Goal: Task Accomplishment & Management: Use online tool/utility

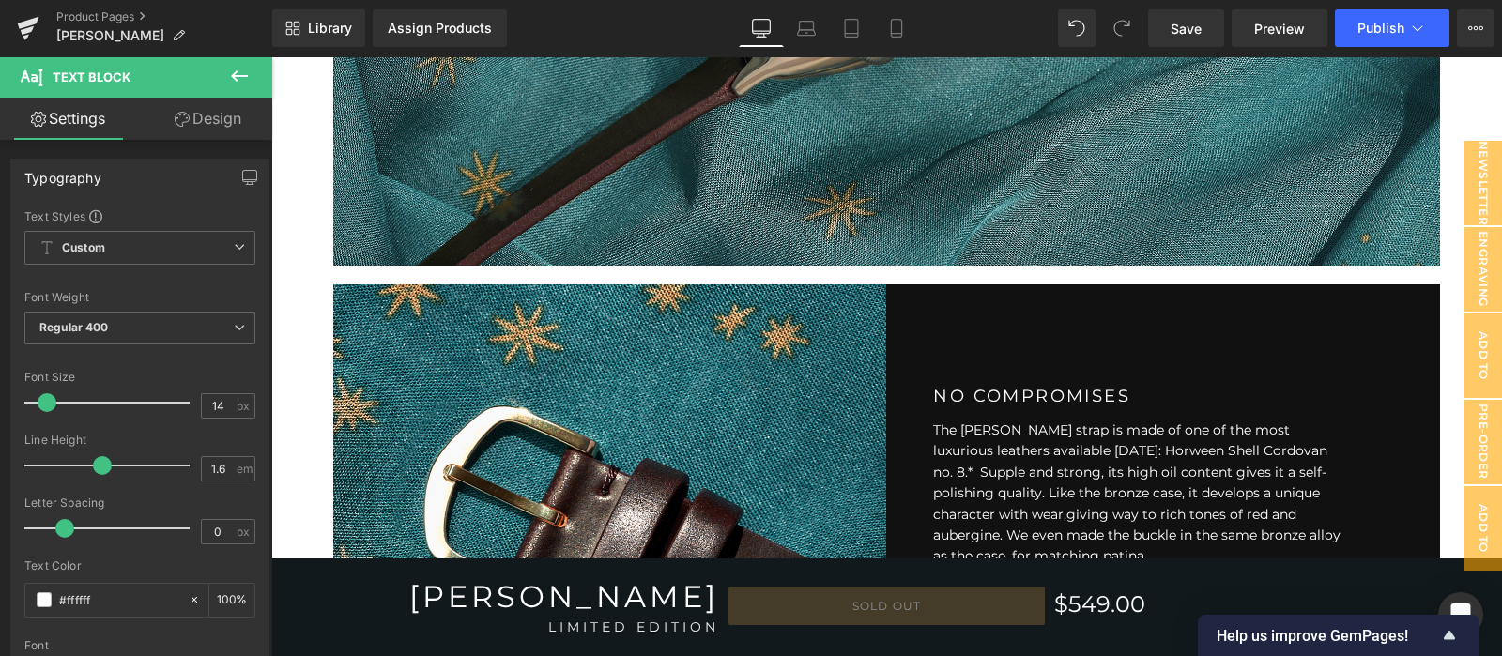
scroll to position [2696, 0]
click at [887, 39] on link "Mobile" at bounding box center [896, 28] width 45 height 38
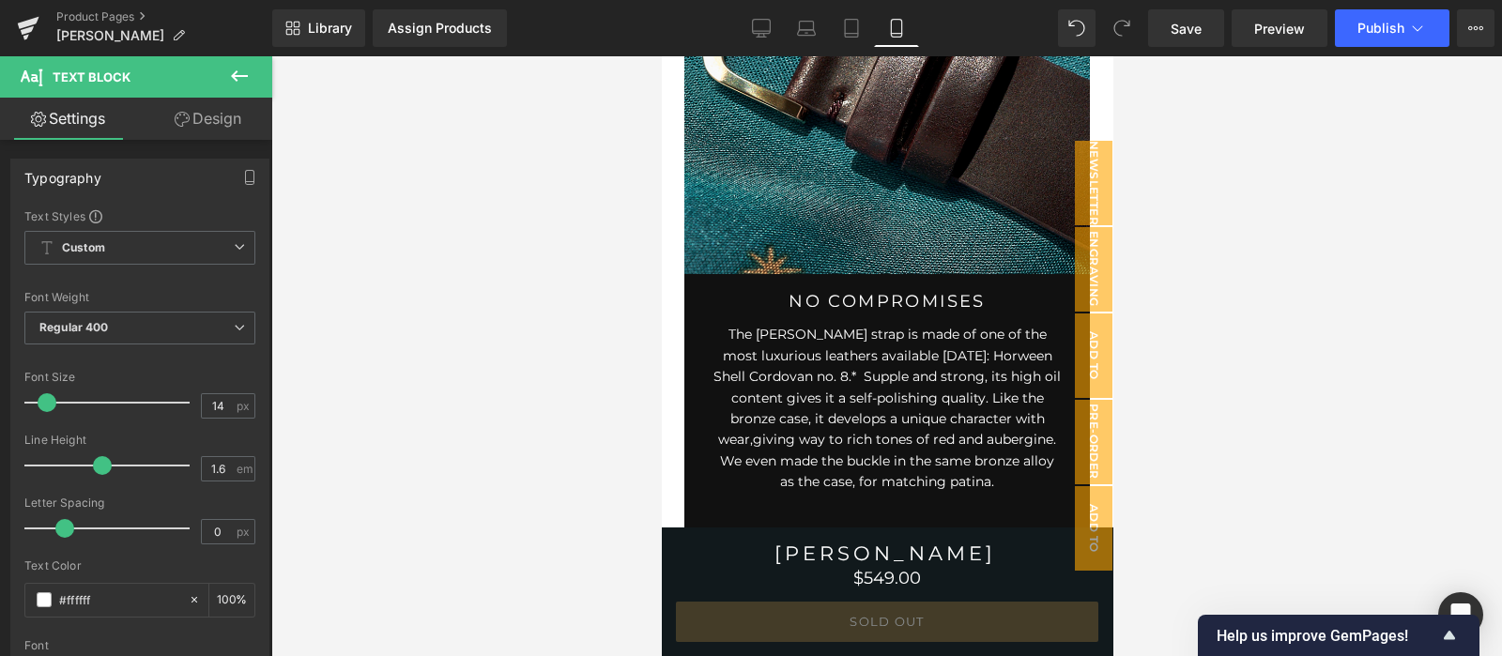
scroll to position [3785, 0]
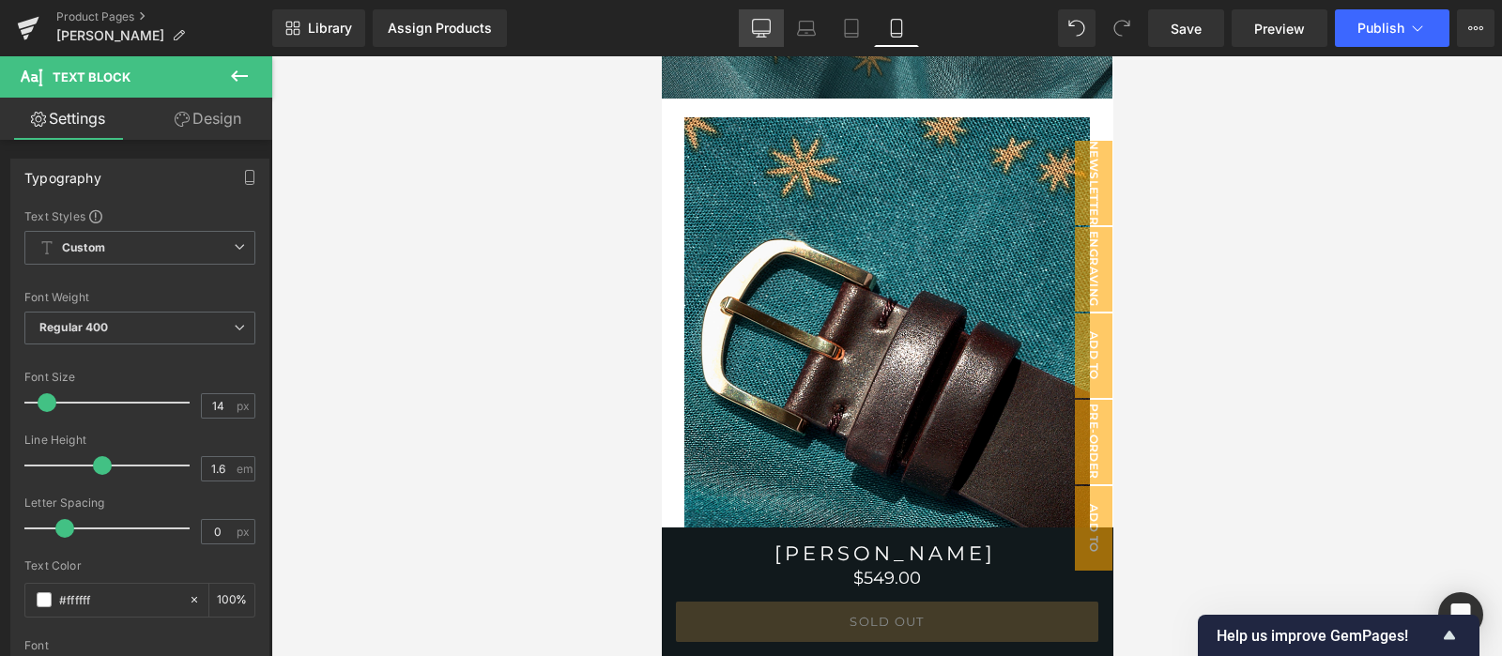
click at [751, 22] on link "Desktop" at bounding box center [761, 28] width 45 height 38
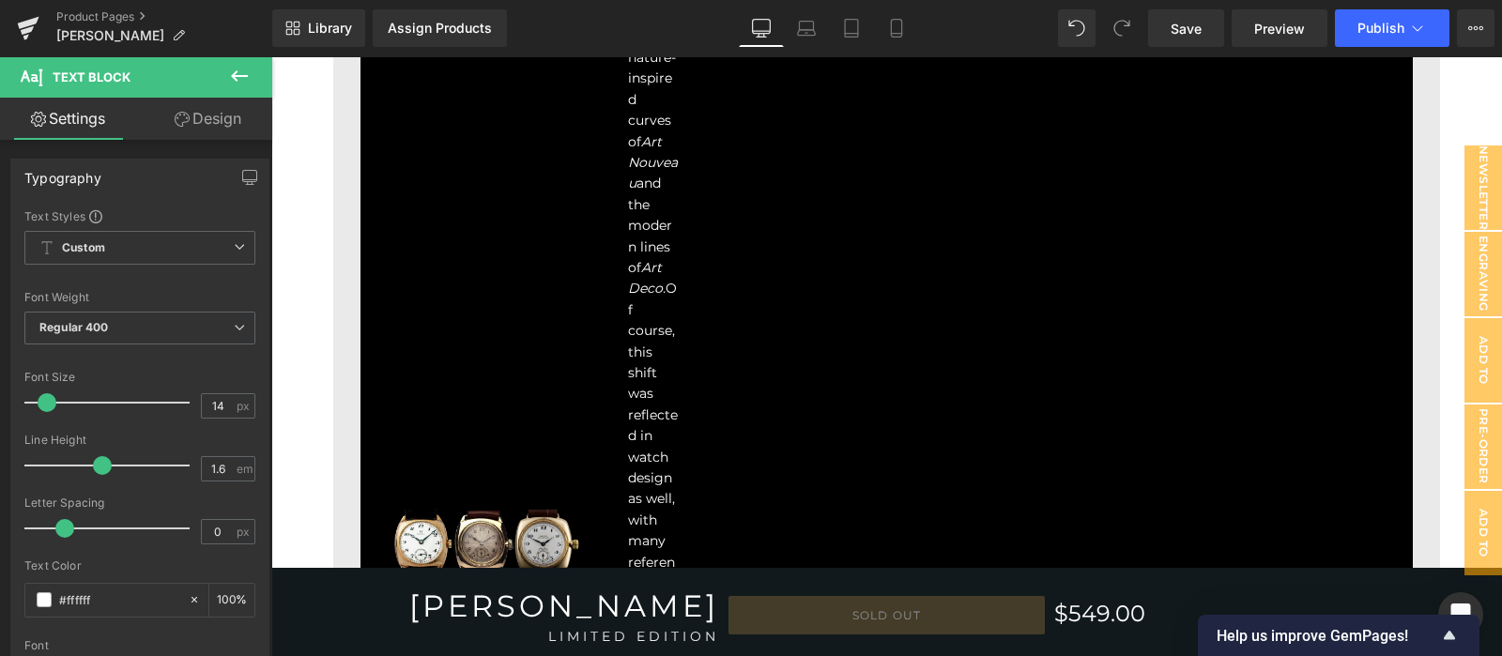
type input "100"
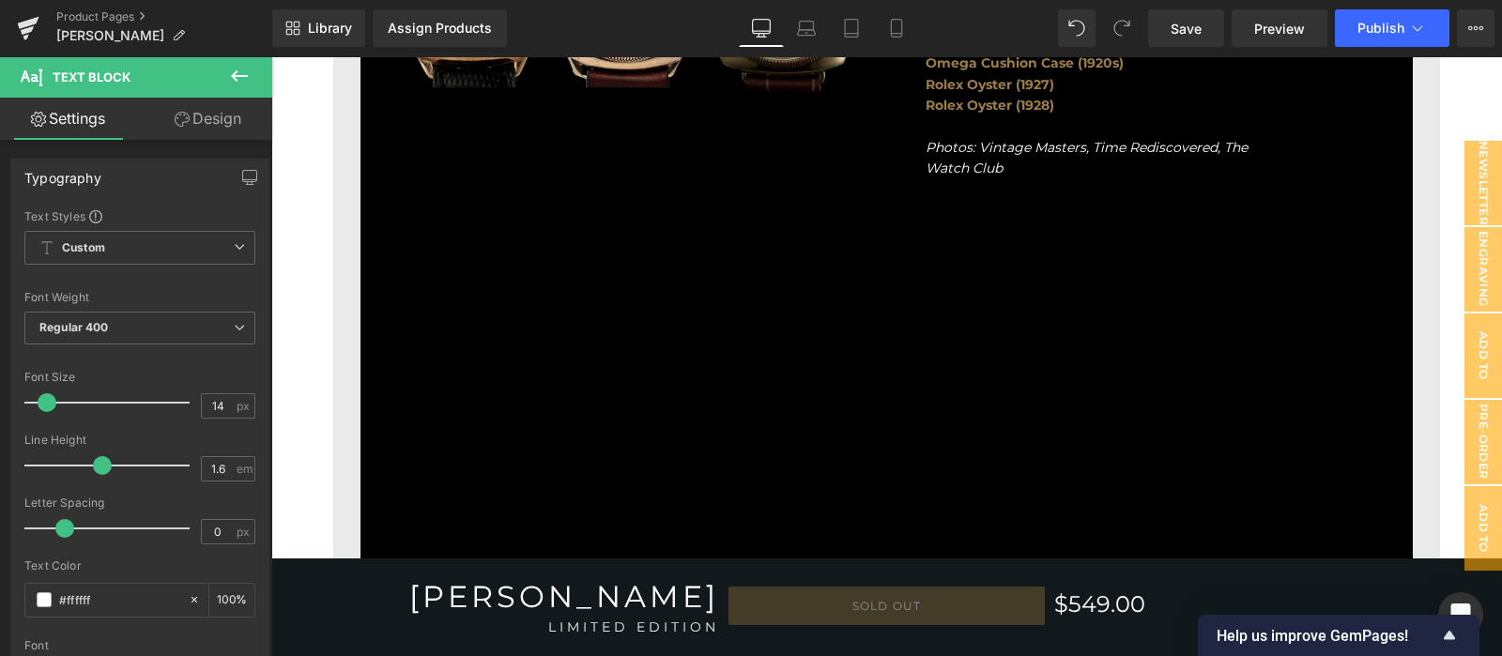
scroll to position [2350, 0]
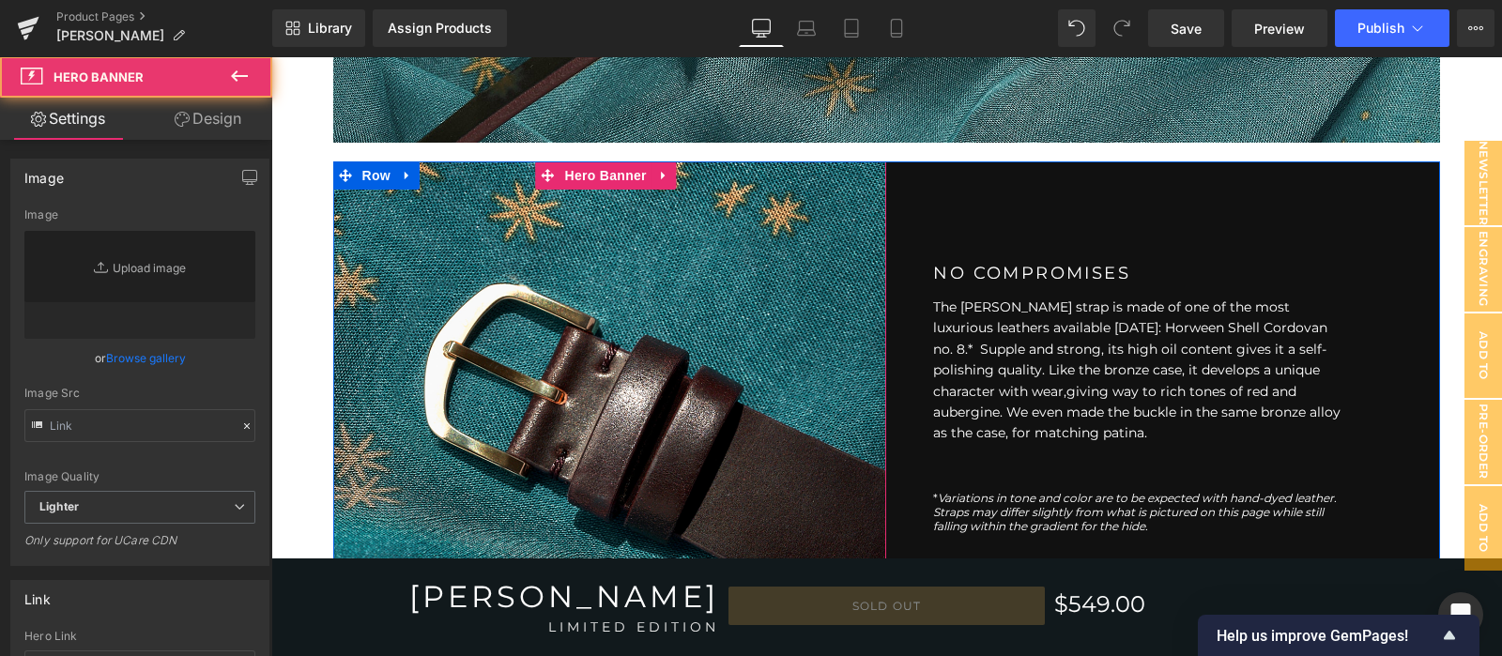
type input "[URL][DOMAIN_NAME]"
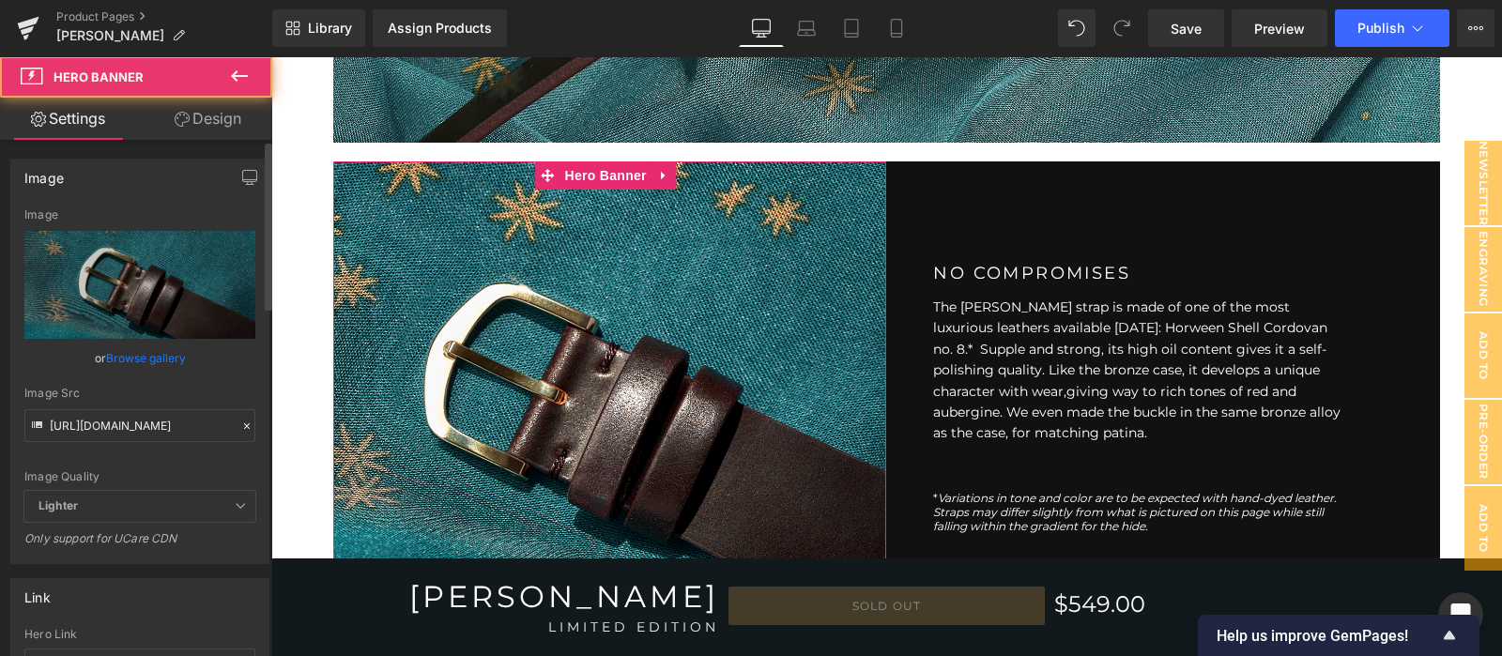
click at [244, 423] on icon at bounding box center [247, 426] width 6 height 6
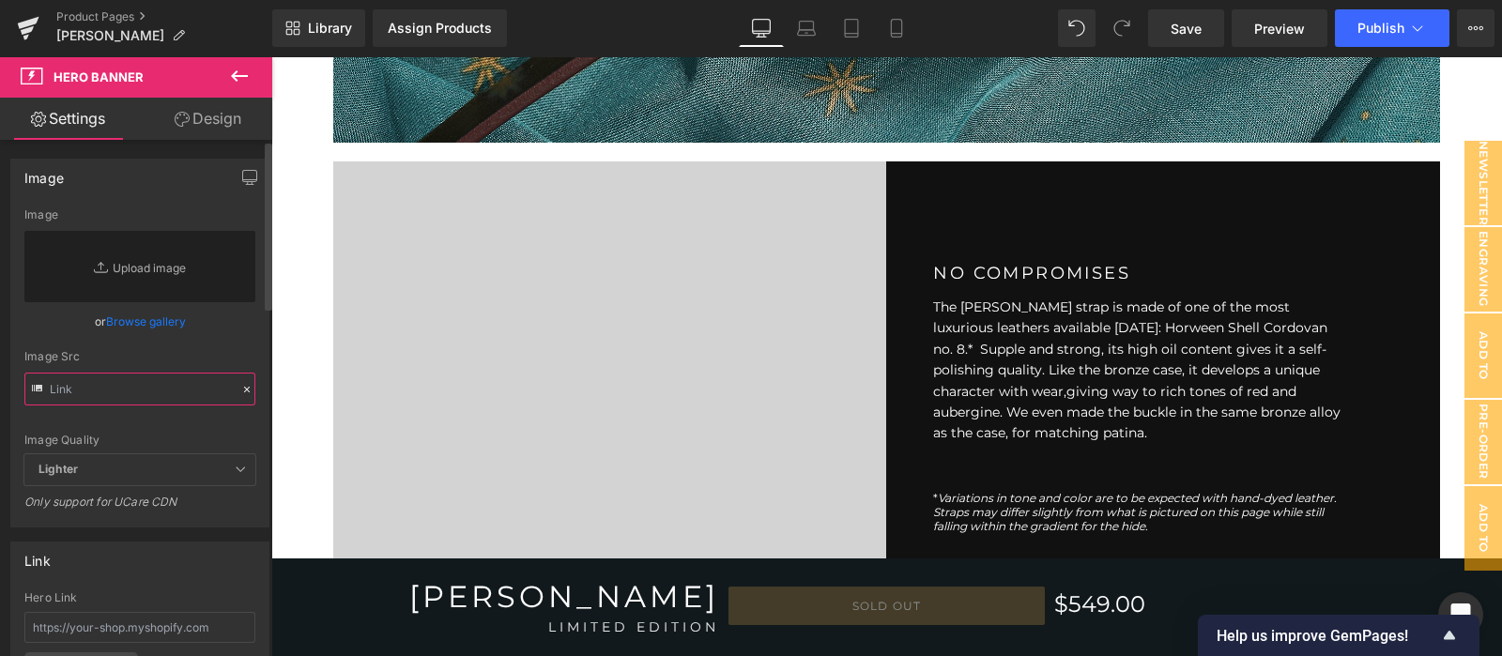
click at [149, 393] on input "text" at bounding box center [139, 389] width 231 height 33
paste input "[URL][DOMAIN_NAME]"
type input "[URL][DOMAIN_NAME]"
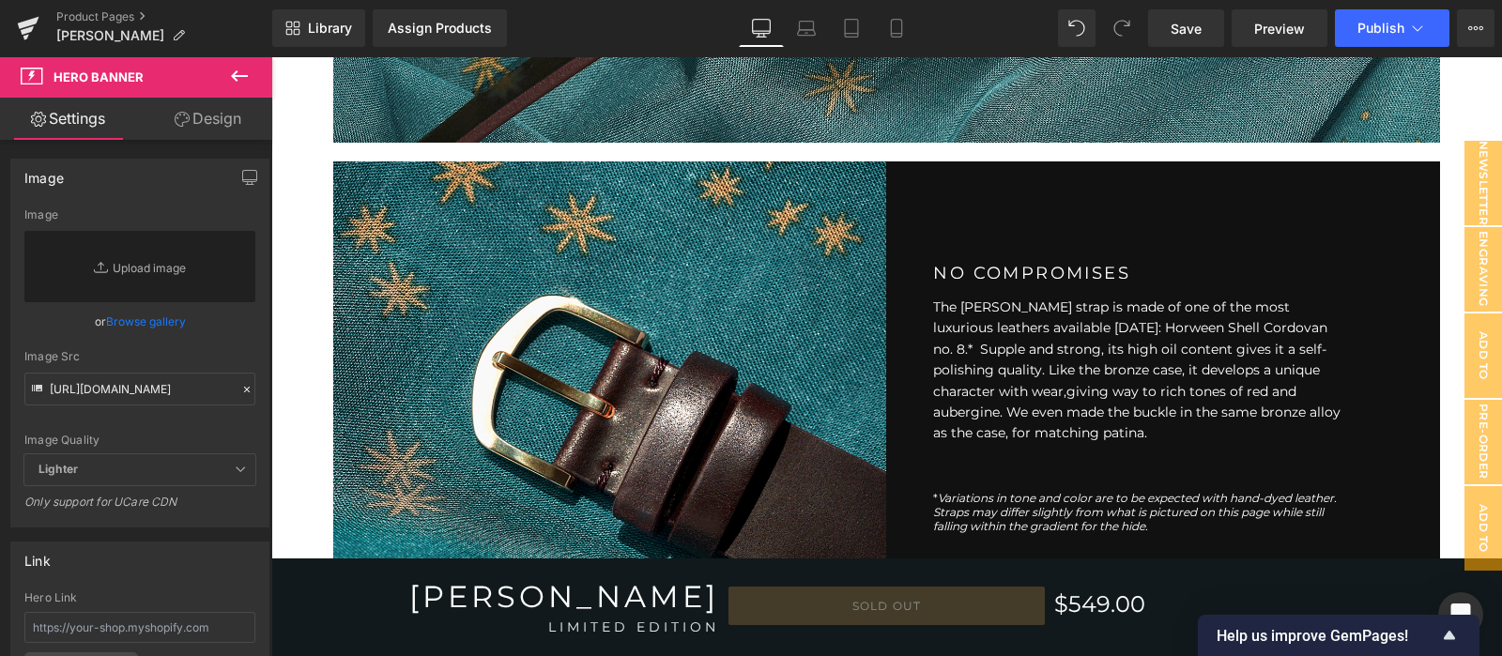
scroll to position [0, 0]
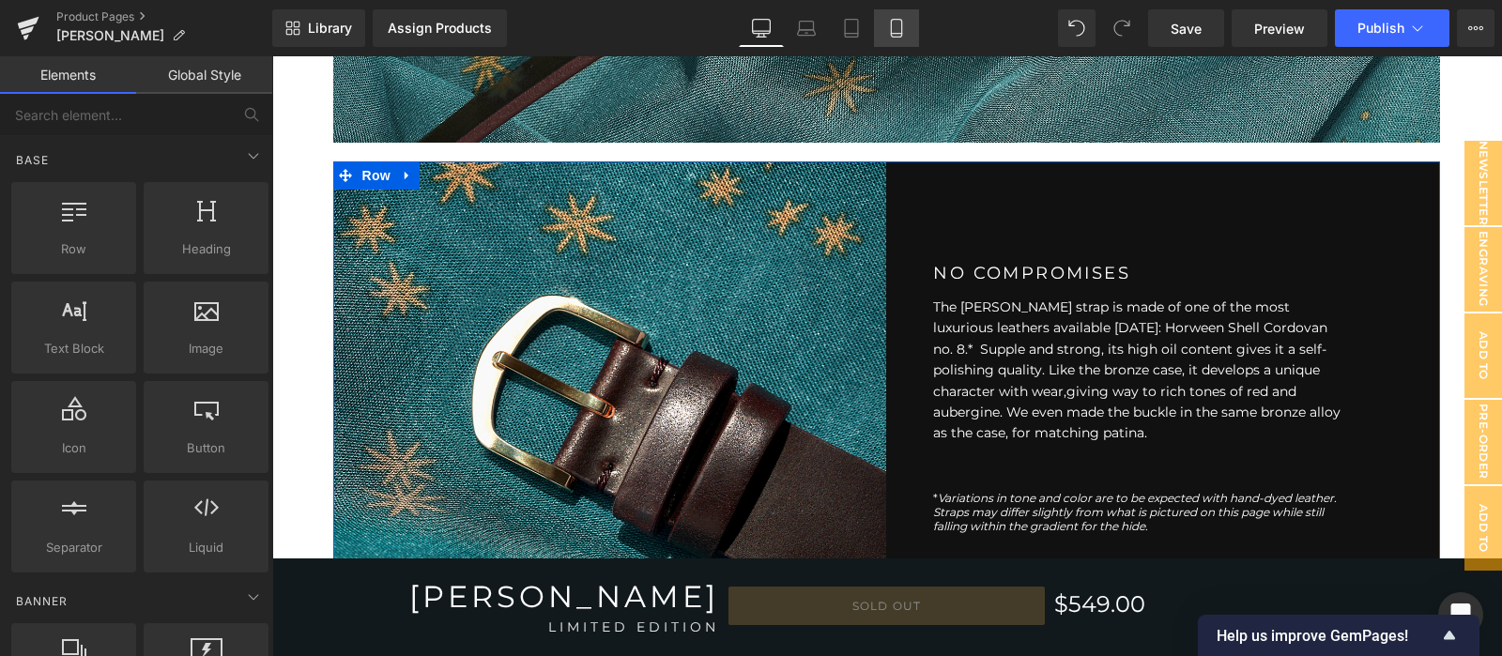
click at [889, 36] on icon at bounding box center [896, 28] width 19 height 19
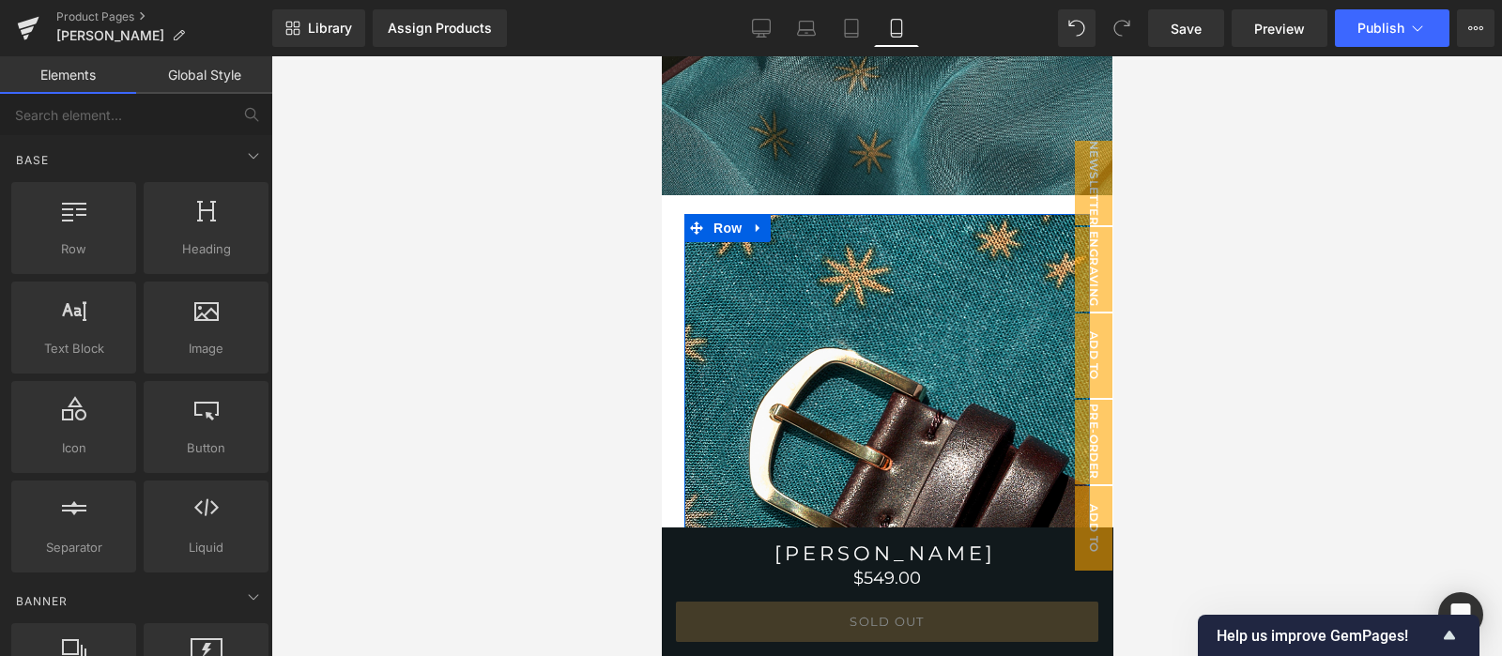
scroll to position [3844, 0]
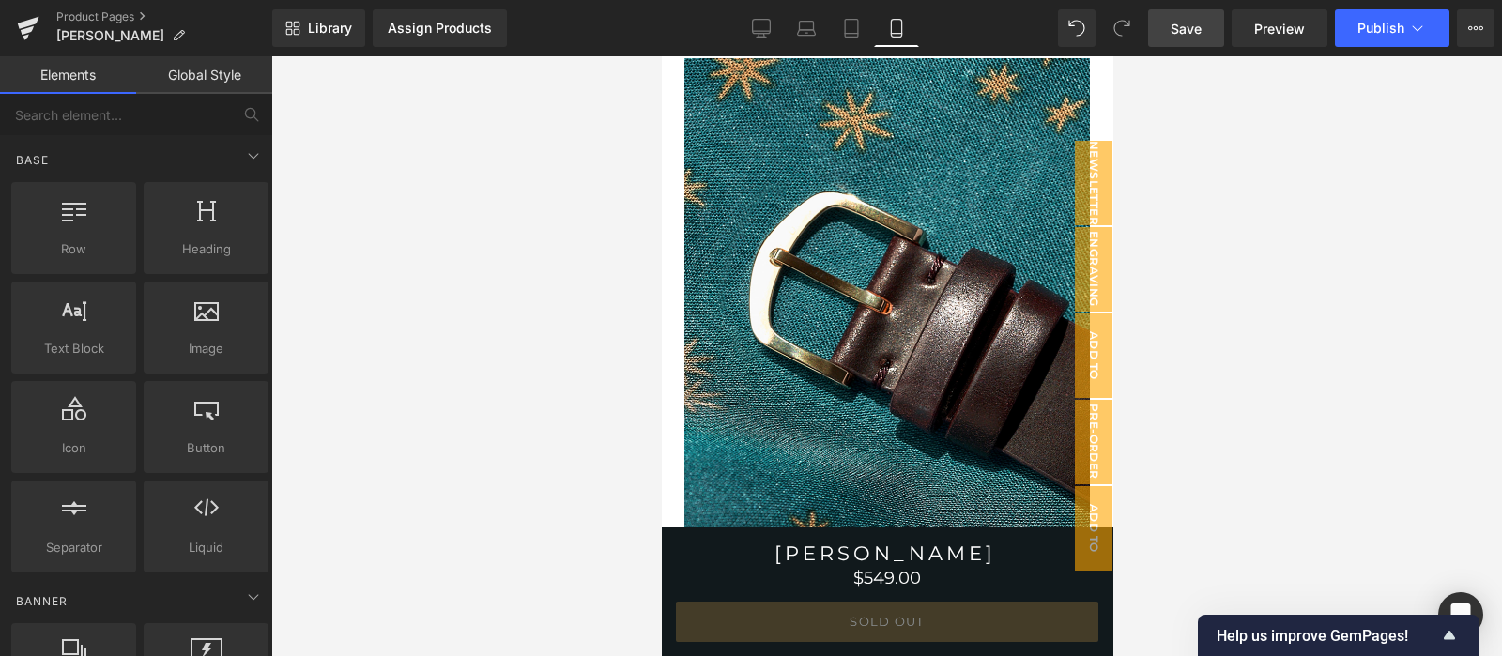
click at [1200, 37] on span "Save" at bounding box center [1186, 29] width 31 height 20
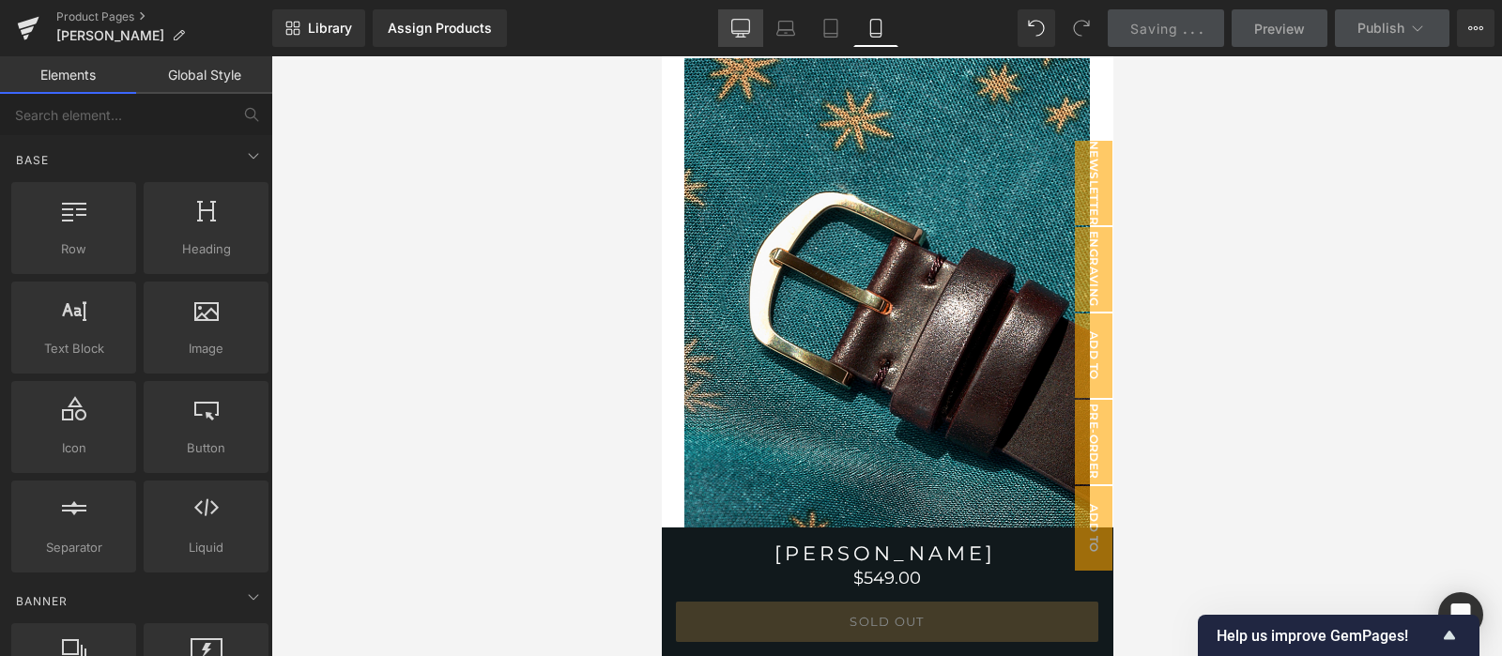
click at [724, 17] on link "Desktop" at bounding box center [740, 28] width 45 height 38
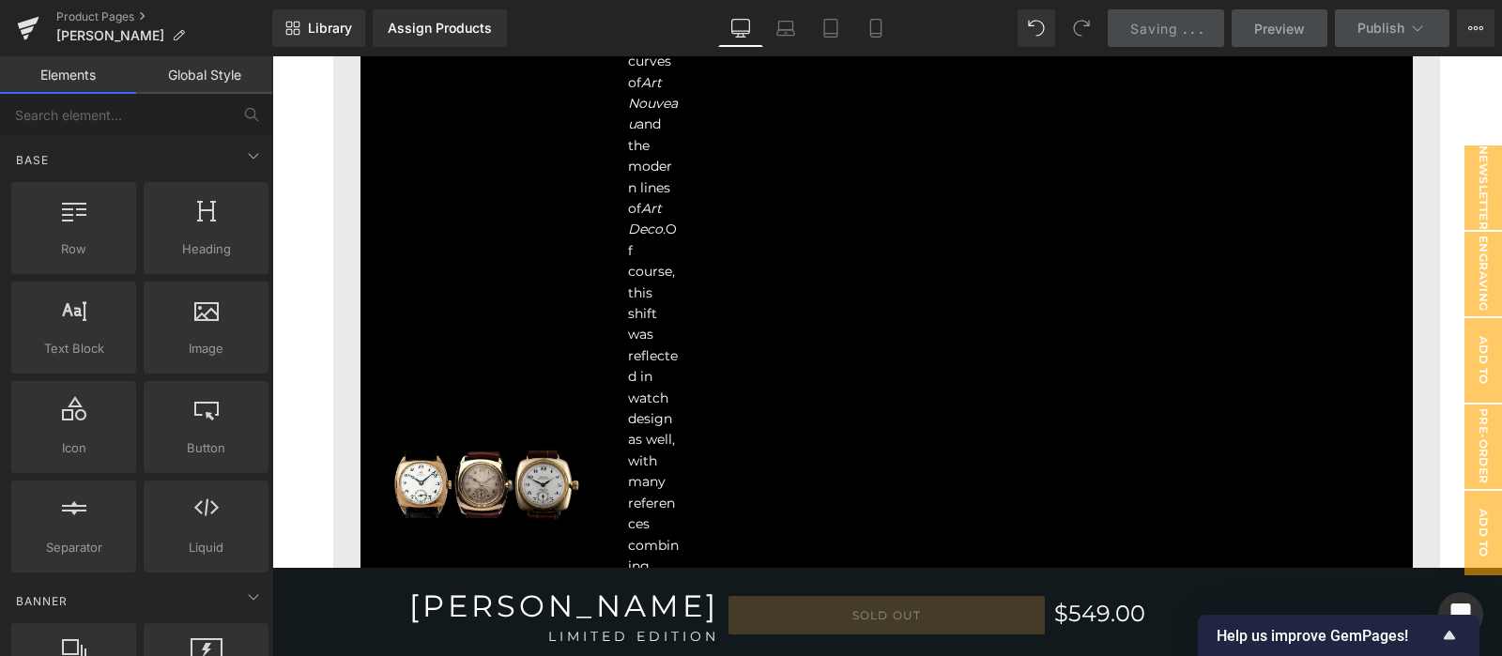
click at [730, 21] on link "Desktop" at bounding box center [740, 28] width 45 height 38
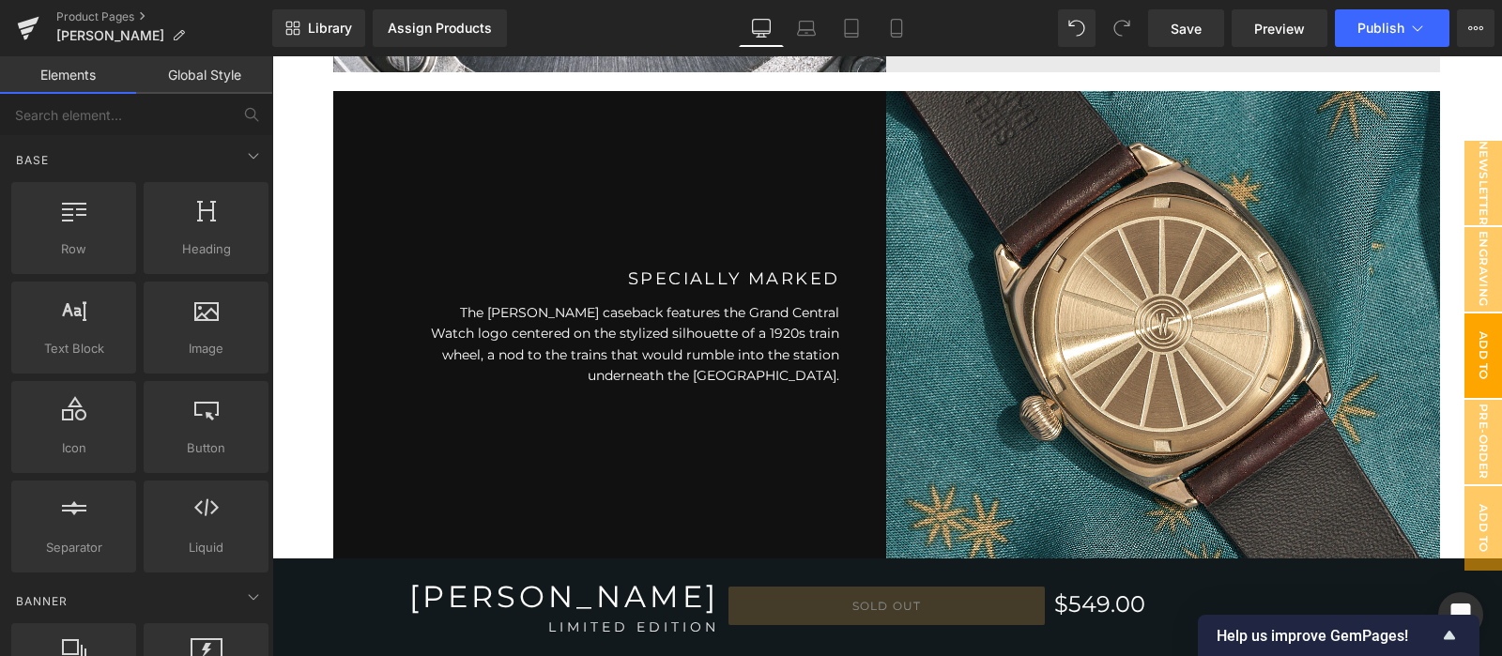
scroll to position [3675, 0]
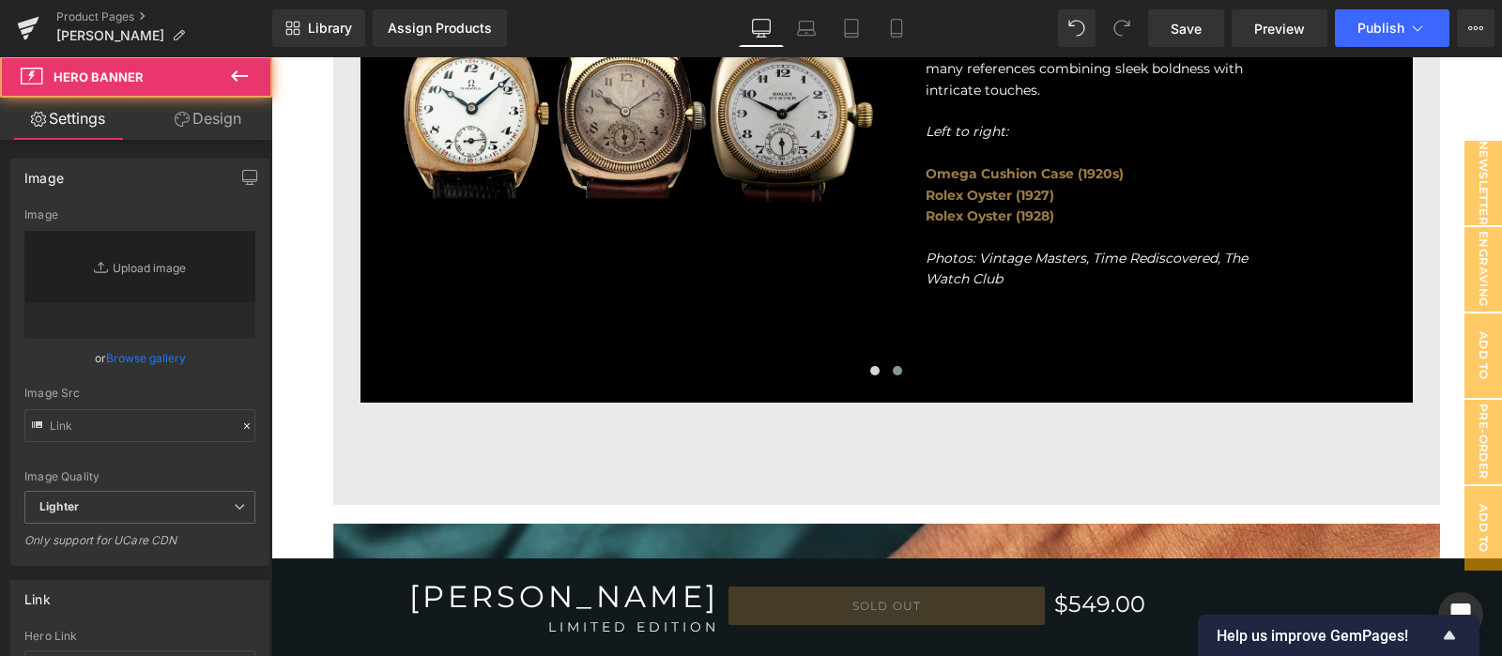
type input "[URL][DOMAIN_NAME]"
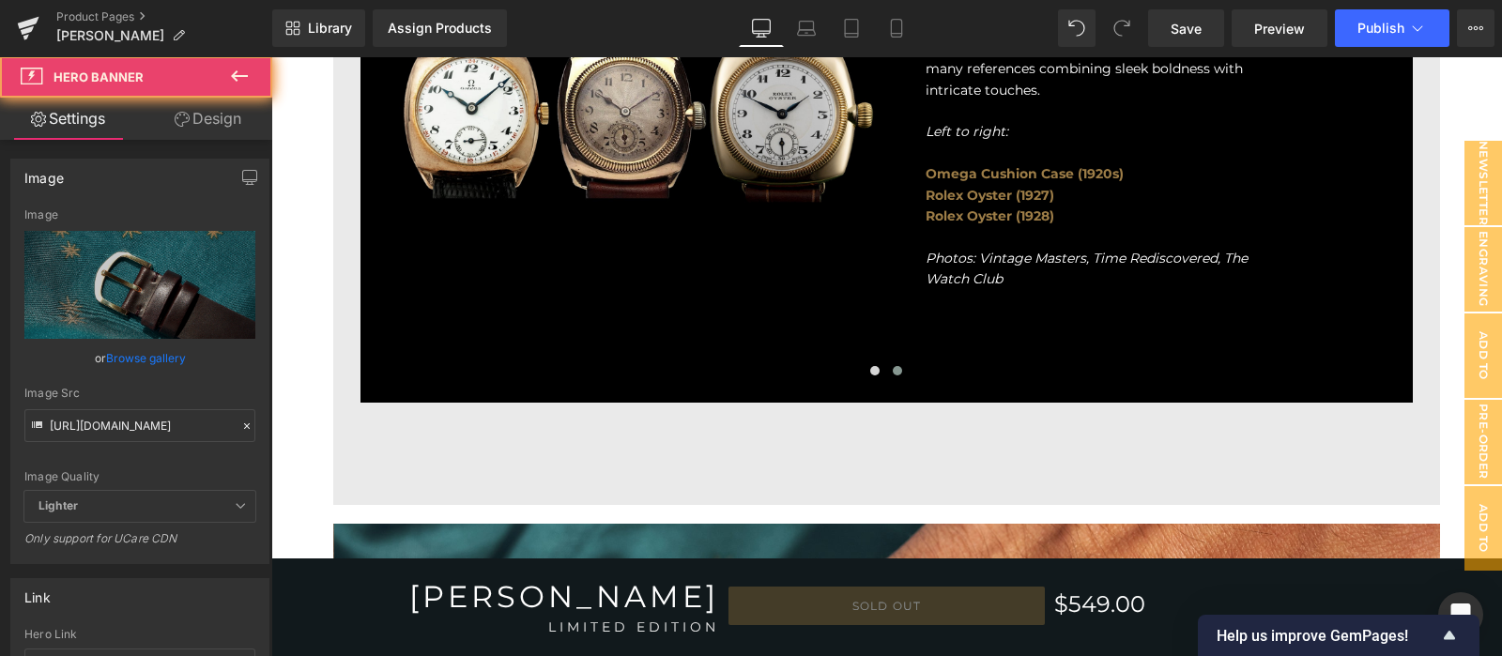
scroll to position [3049, 0]
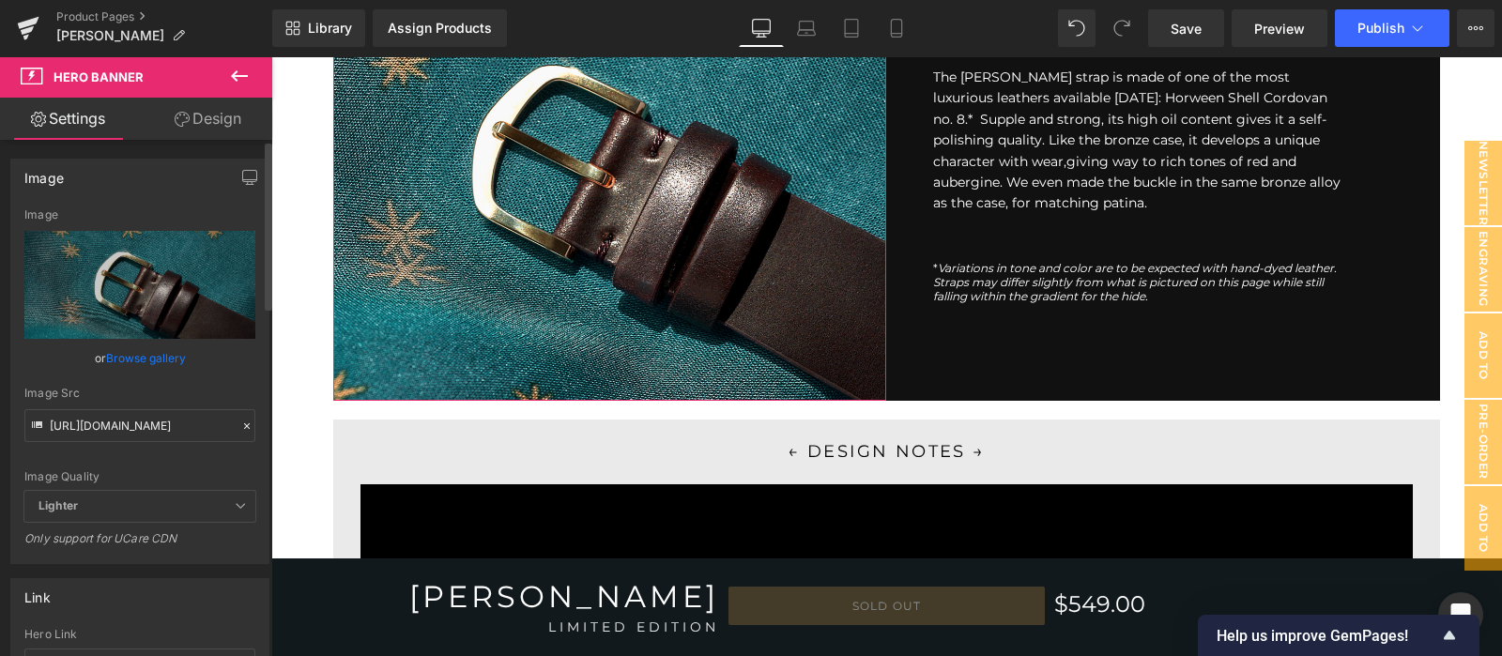
click at [240, 429] on icon at bounding box center [246, 426] width 13 height 13
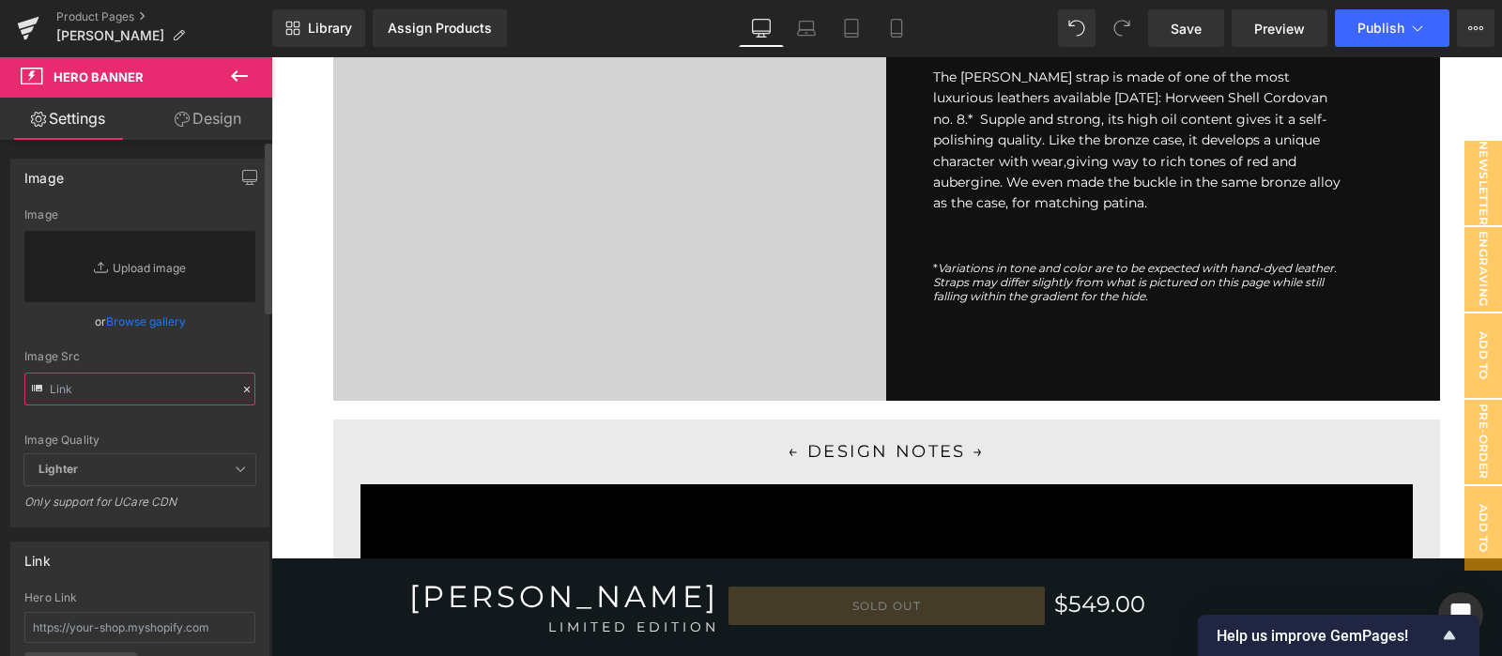
click at [184, 386] on input "text" at bounding box center [139, 389] width 231 height 33
paste input "[URL][DOMAIN_NAME]"
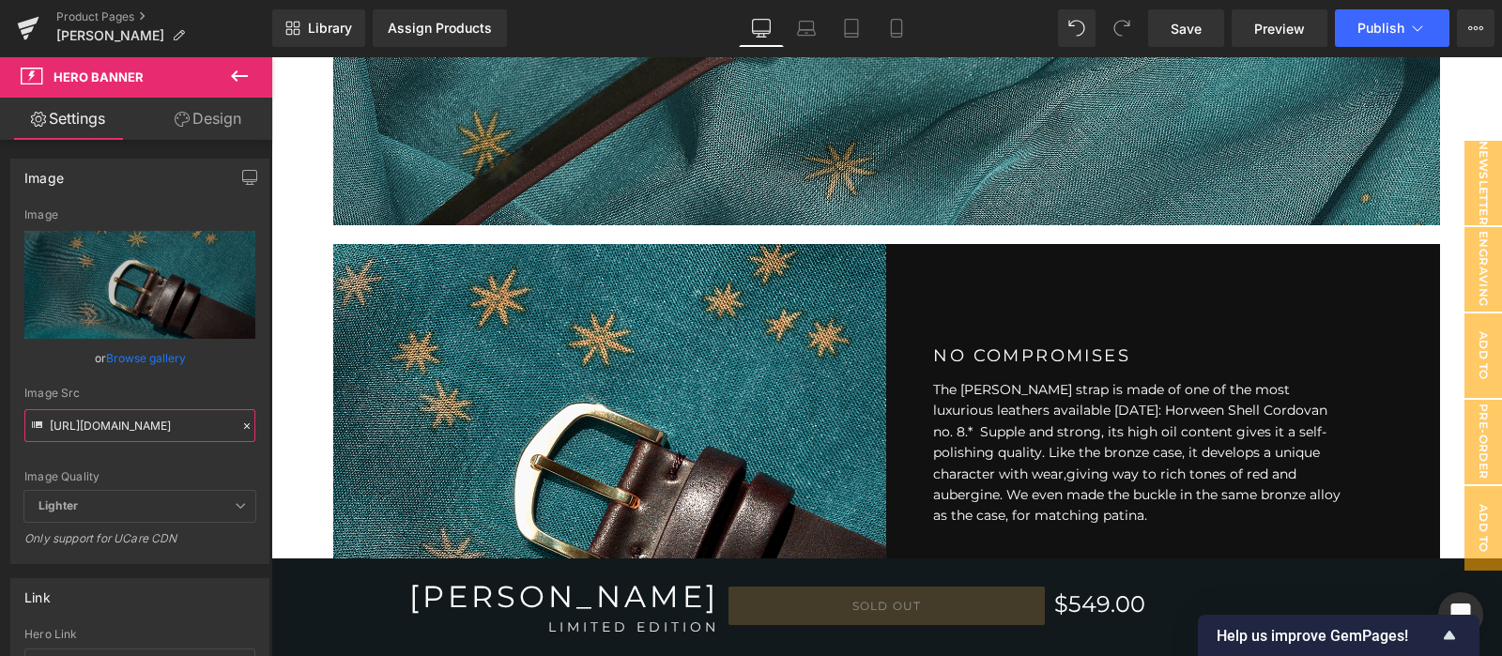
scroll to position [2893, 0]
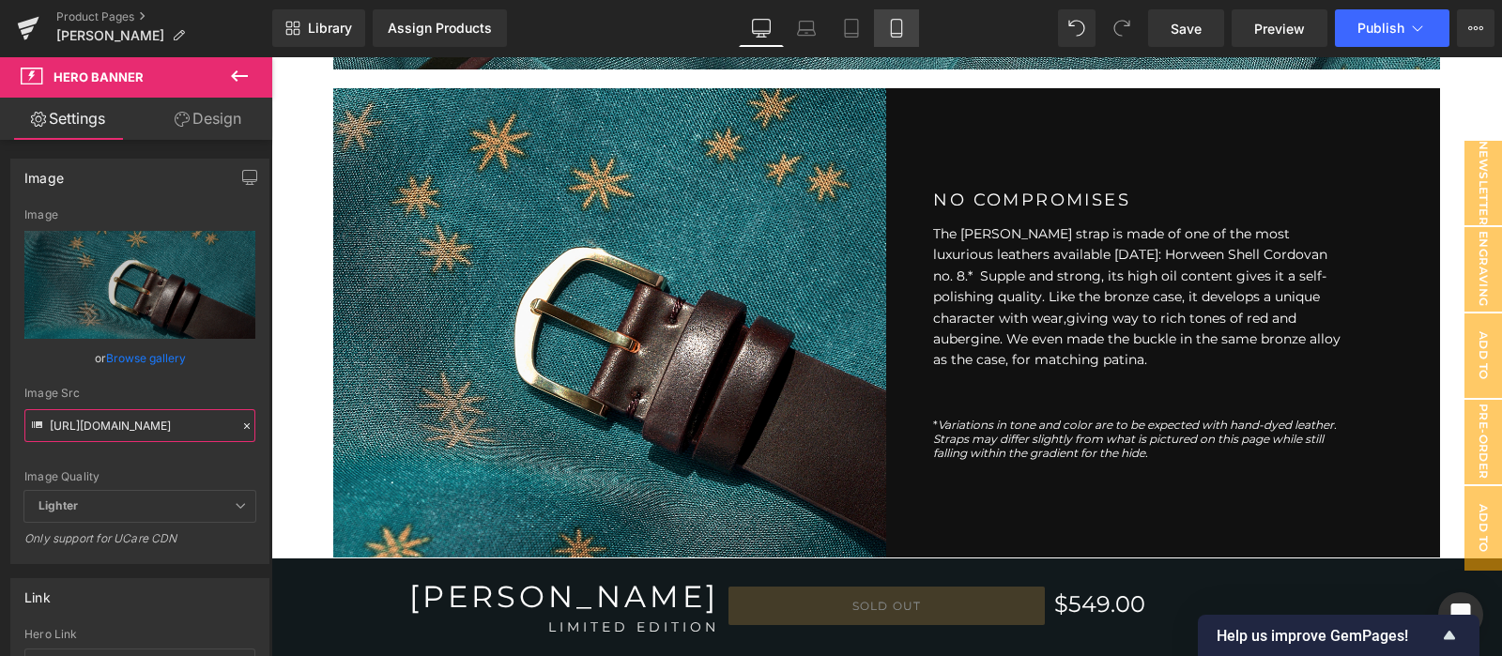
type input "[URL][DOMAIN_NAME]"
click at [899, 26] on icon at bounding box center [896, 28] width 19 height 19
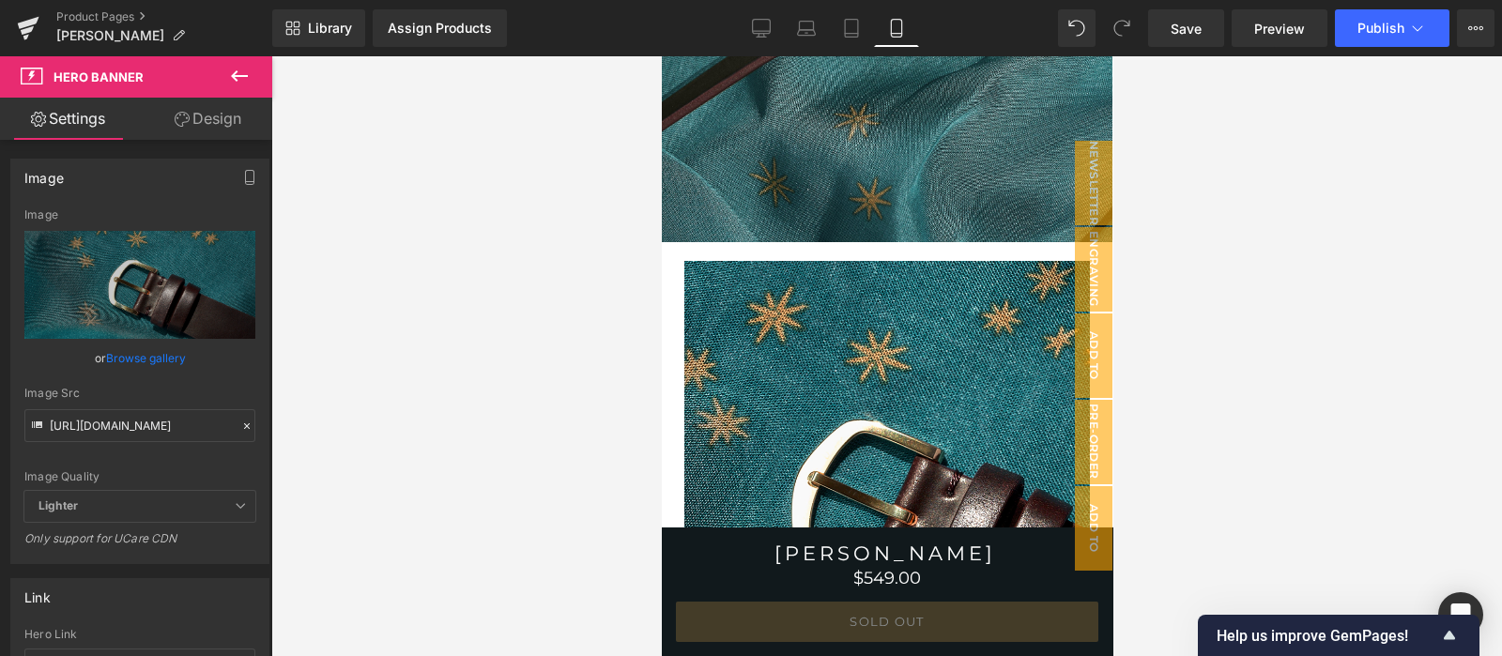
scroll to position [3798, 0]
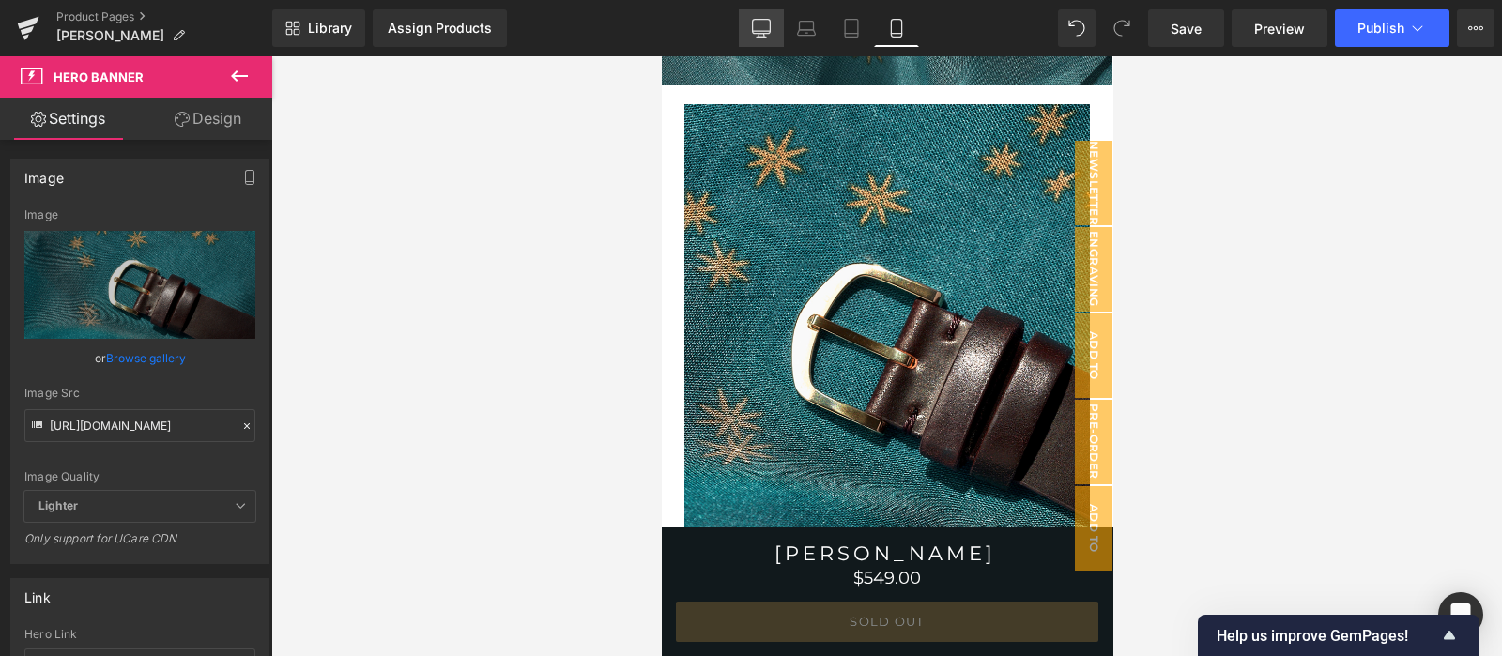
click at [760, 30] on icon at bounding box center [761, 28] width 19 height 19
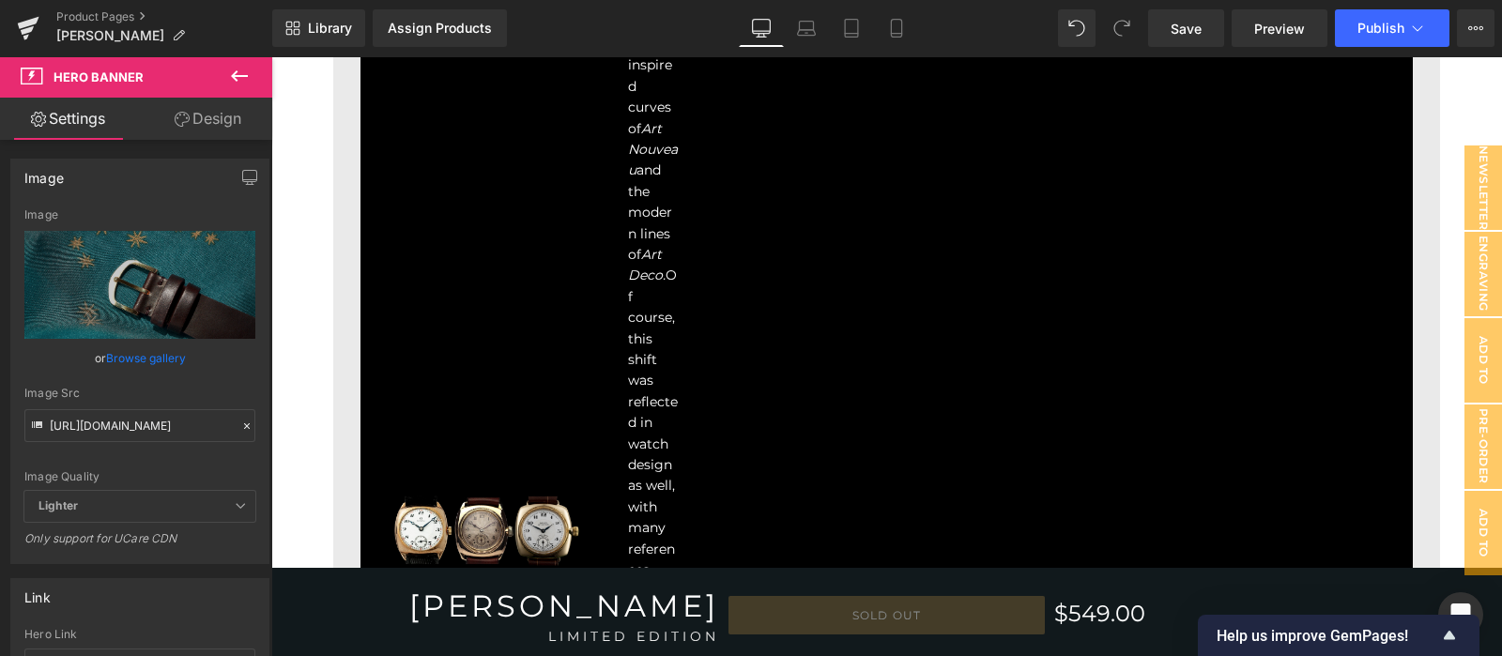
click at [760, 30] on icon at bounding box center [761, 28] width 19 height 19
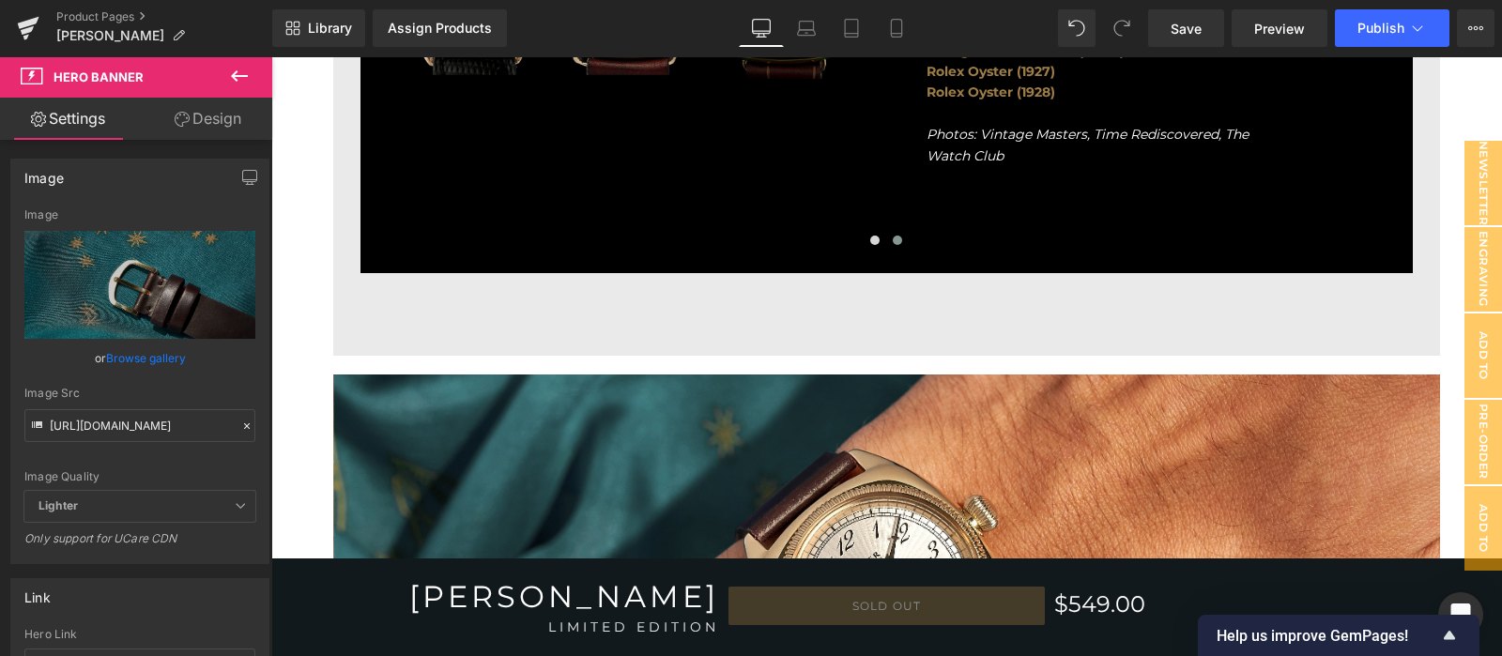
scroll to position [2220, 0]
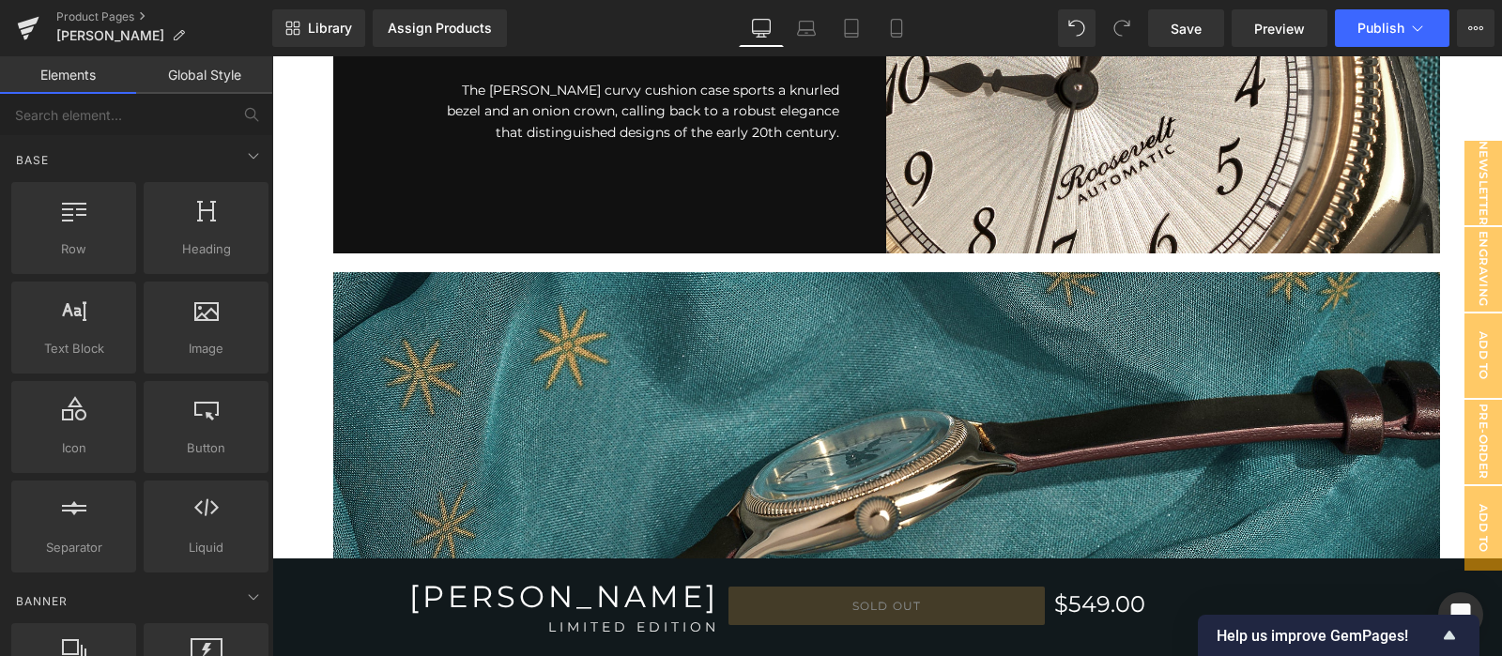
scroll to position [2377, 0]
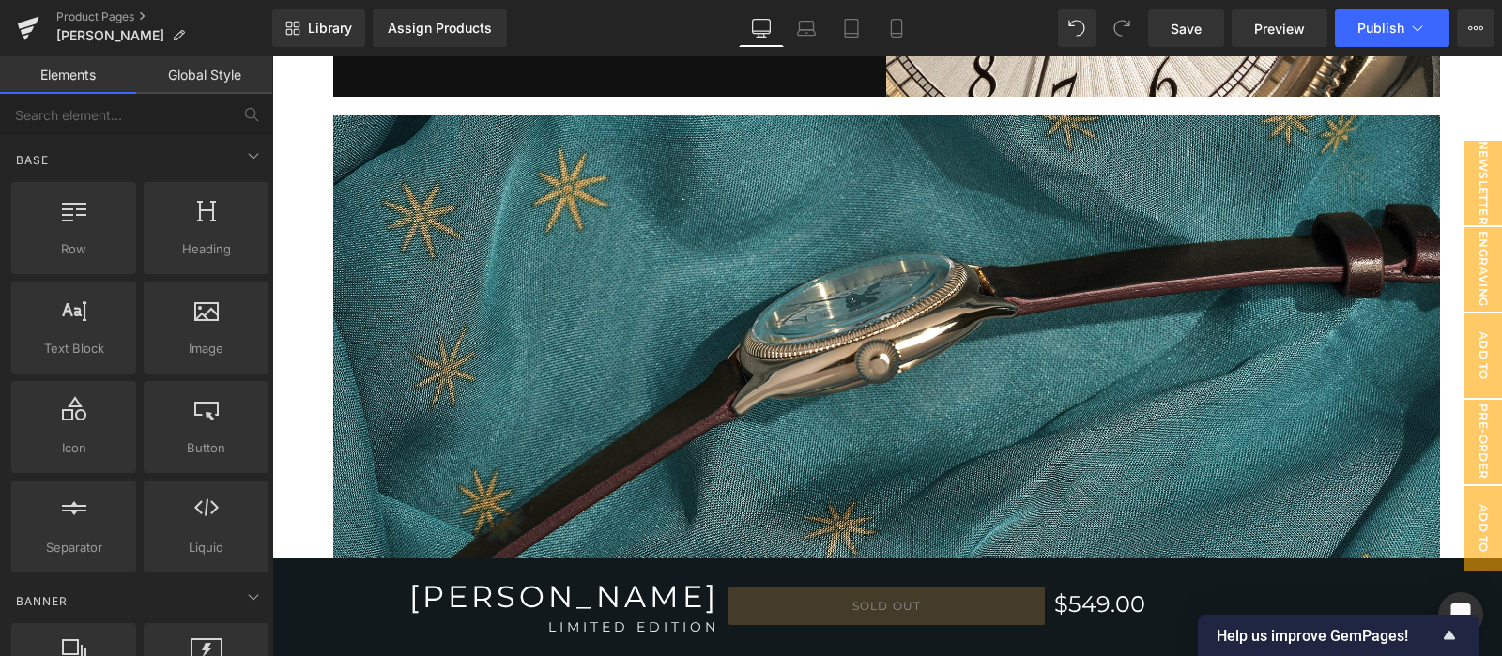
click at [520, 327] on div "Separator" at bounding box center [887, 336] width 1108 height 19
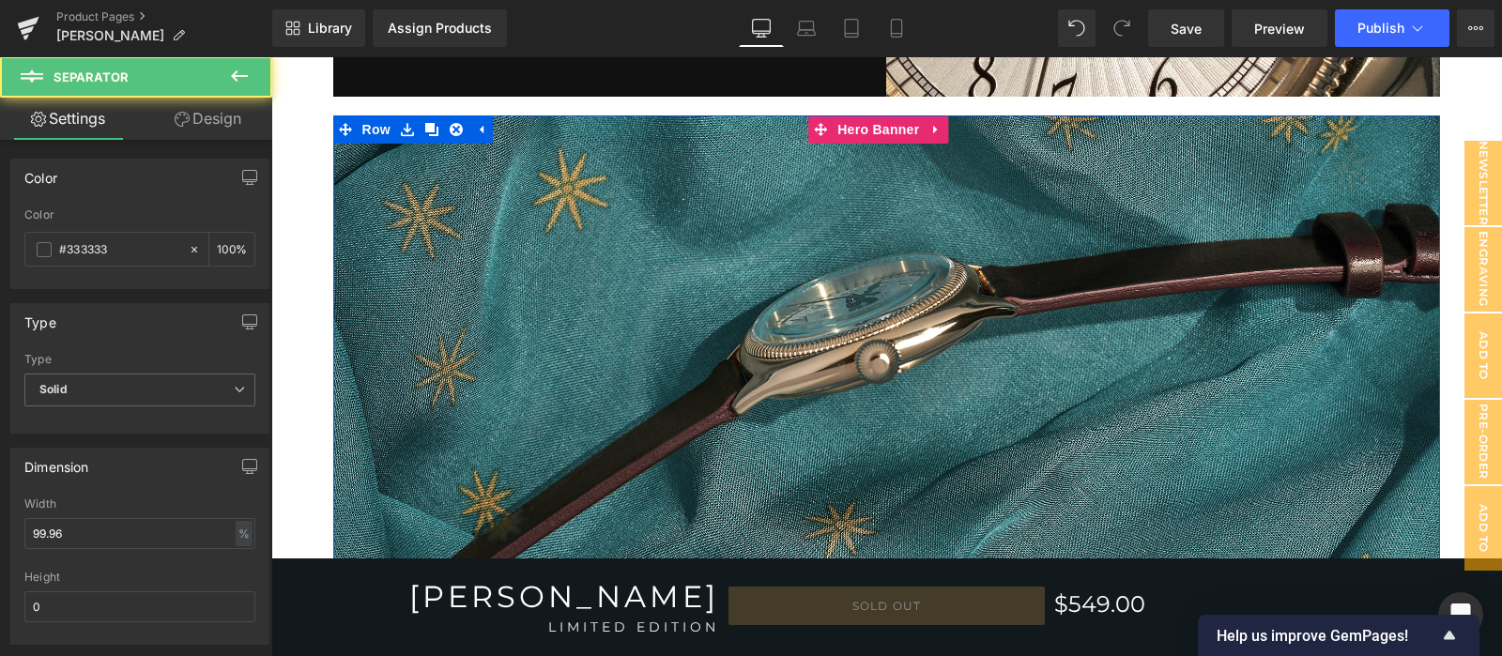
scroll to position [2534, 0]
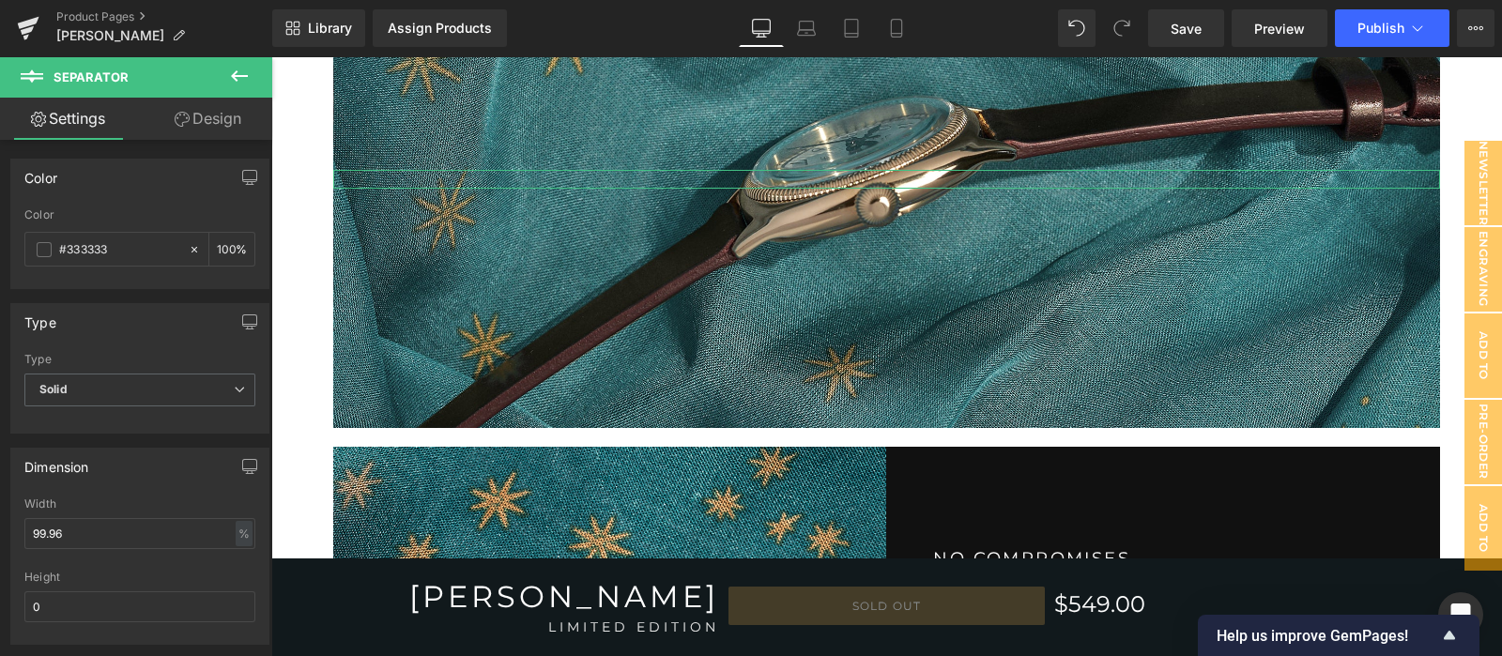
click at [670, 316] on div at bounding box center [887, 193] width 1108 height 469
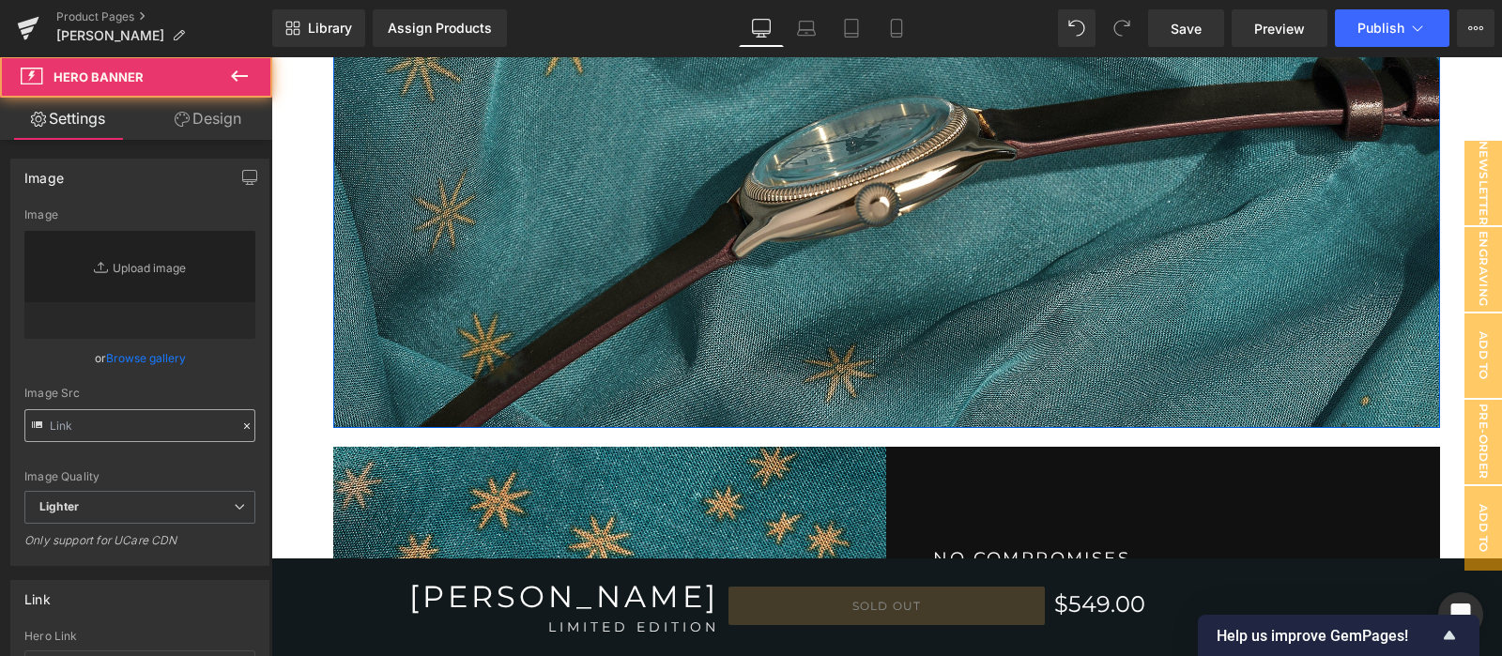
type input "[URL][DOMAIN_NAME]"
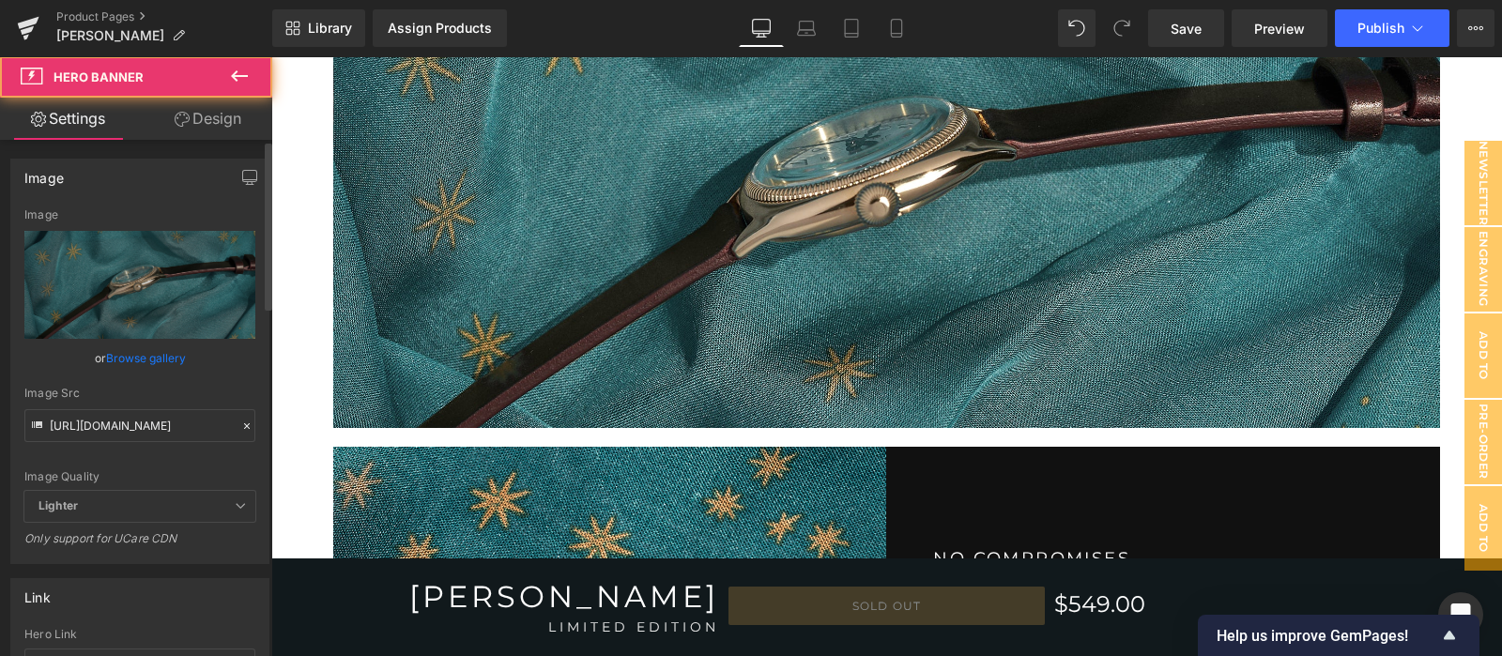
scroll to position [2377, 0]
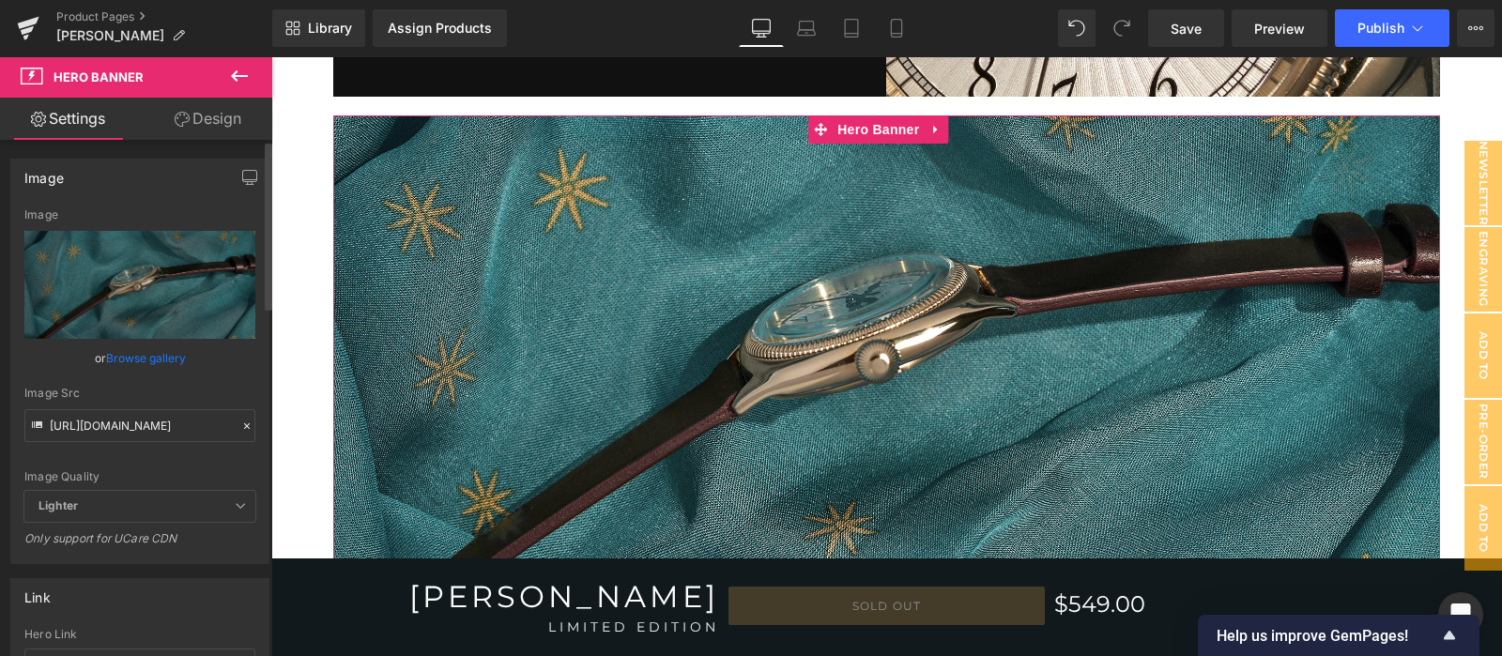
click at [243, 422] on icon at bounding box center [246, 426] width 13 height 13
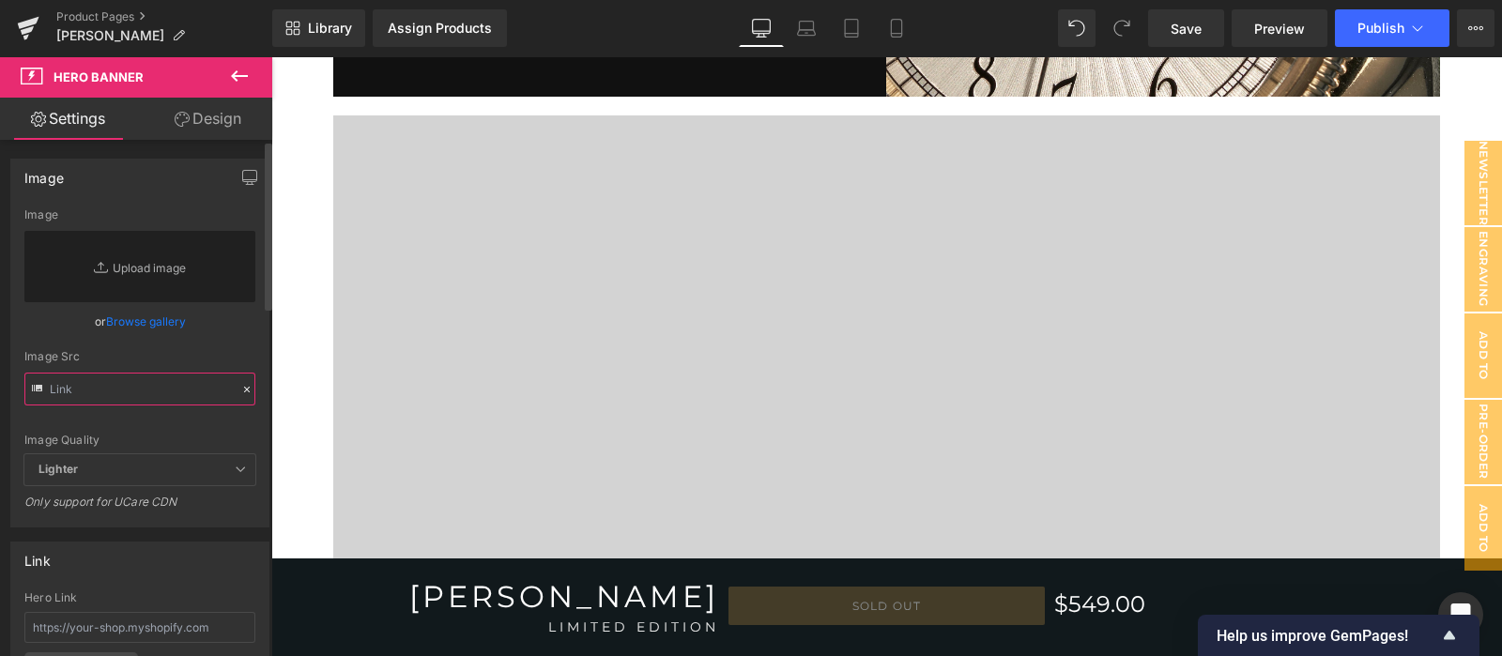
click at [202, 391] on input "text" at bounding box center [139, 389] width 231 height 33
click at [196, 390] on input "text" at bounding box center [139, 389] width 231 height 33
paste input "[URL][DOMAIN_NAME]"
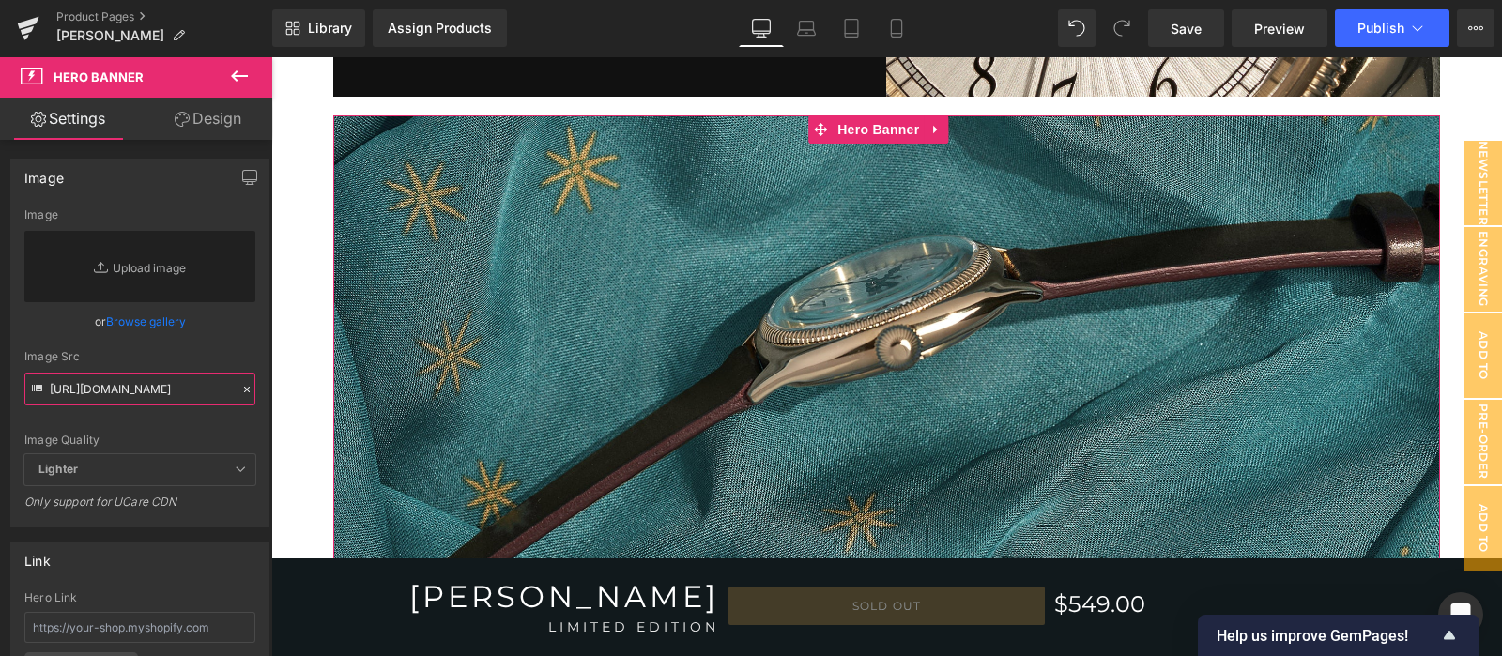
scroll to position [0, 305]
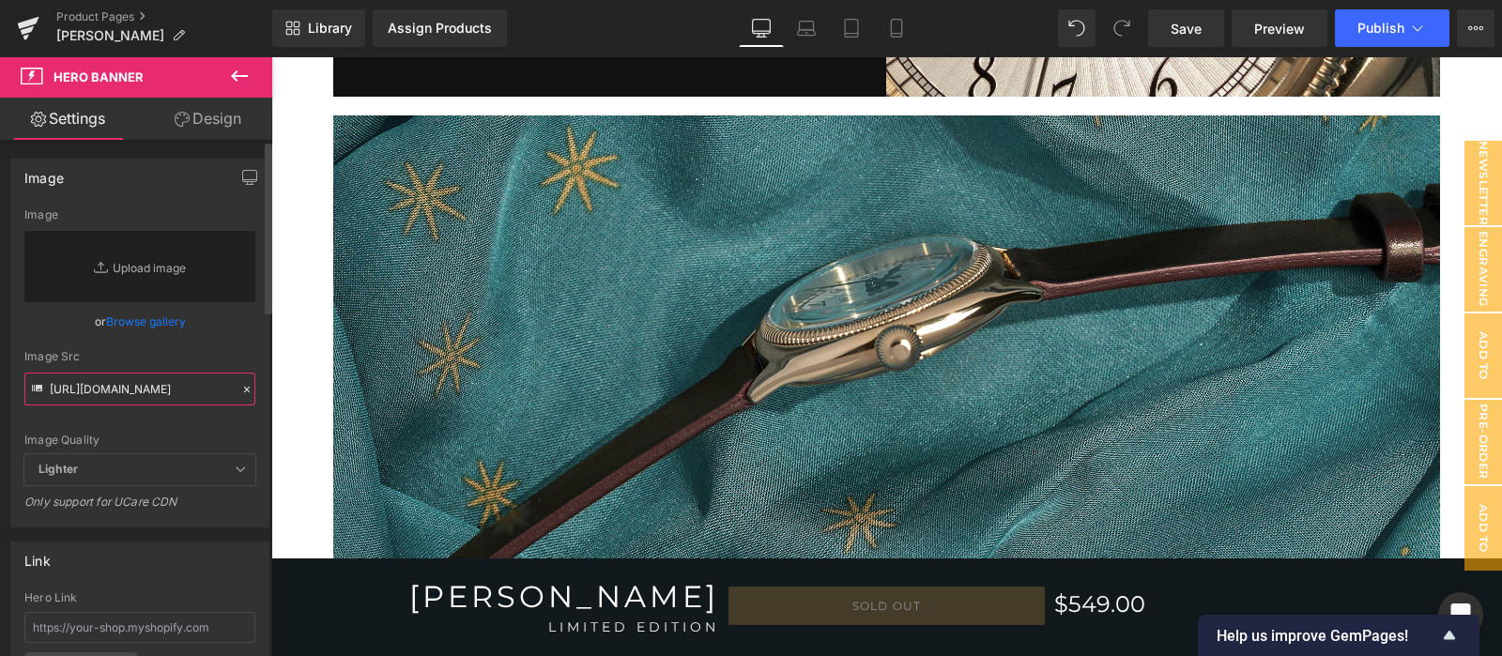
click at [239, 406] on input "[URL][DOMAIN_NAME]" at bounding box center [139, 389] width 231 height 33
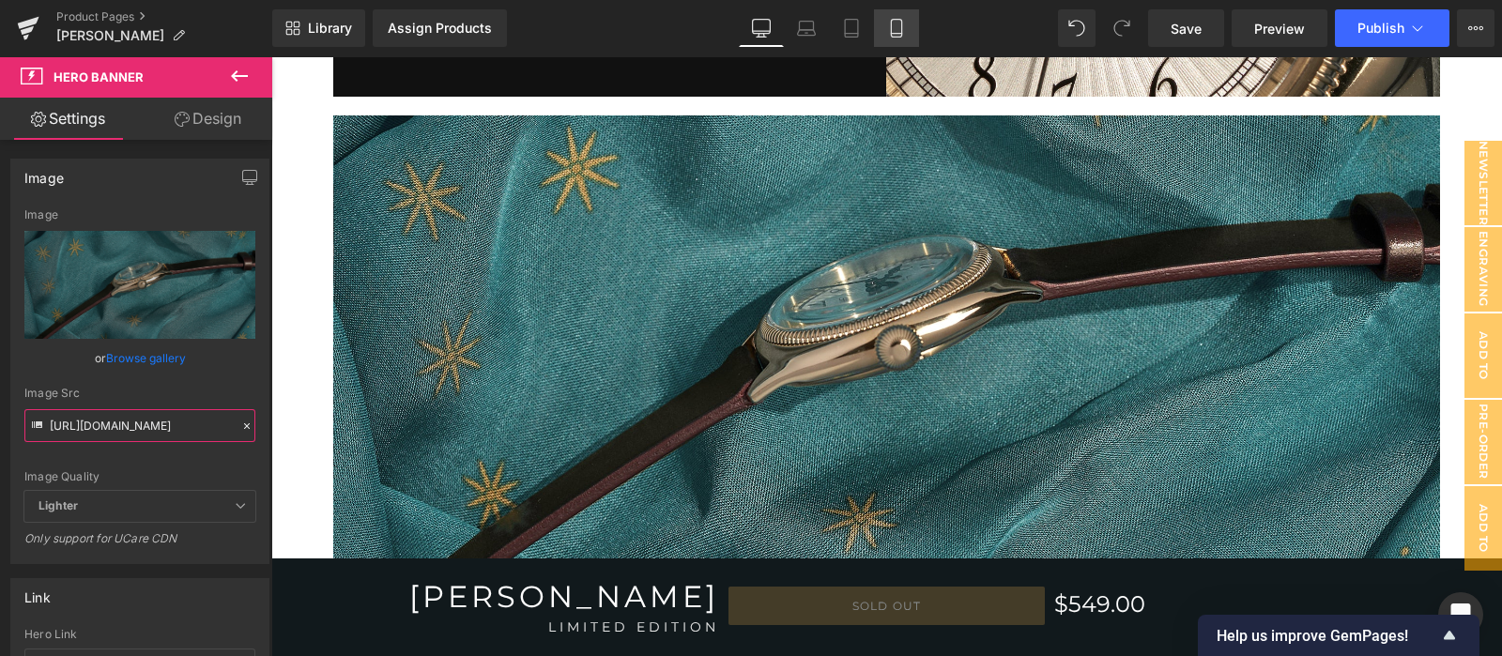
type input "[URL][DOMAIN_NAME]"
click at [907, 36] on link "Mobile" at bounding box center [896, 28] width 45 height 38
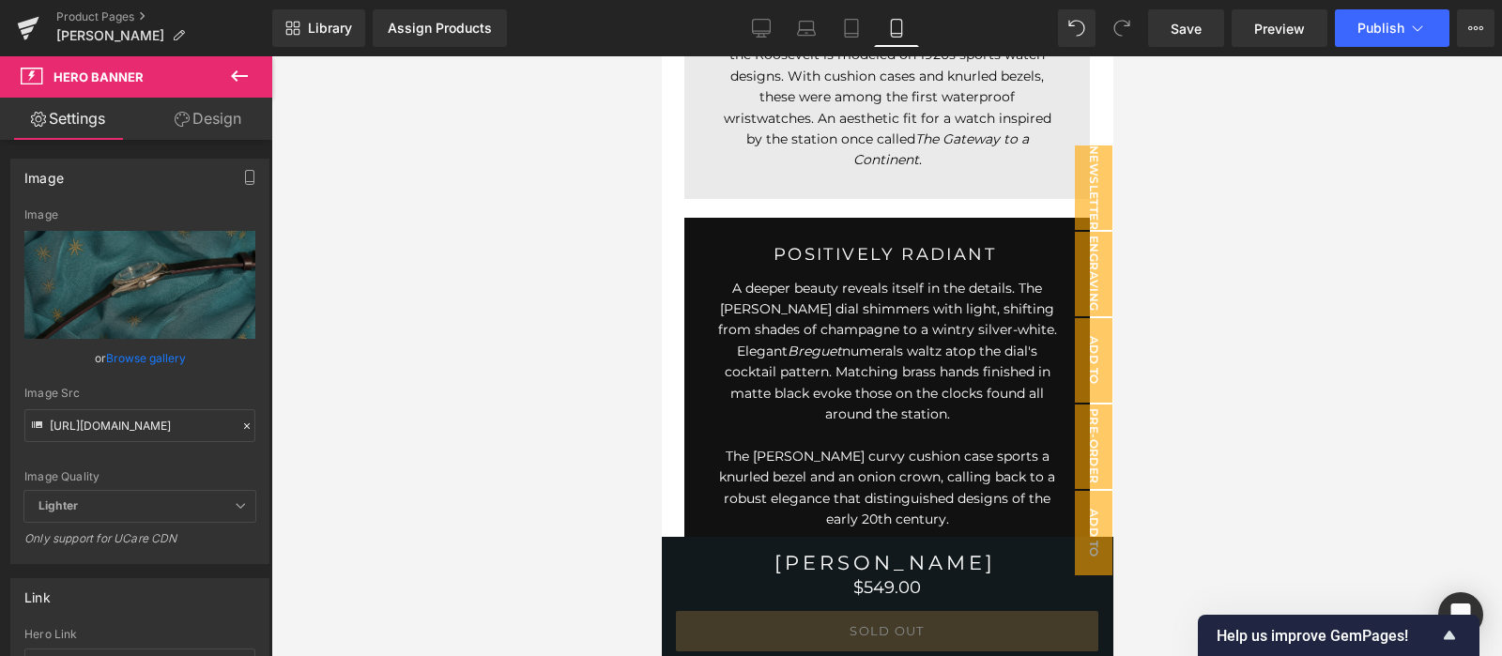
scroll to position [3329, 0]
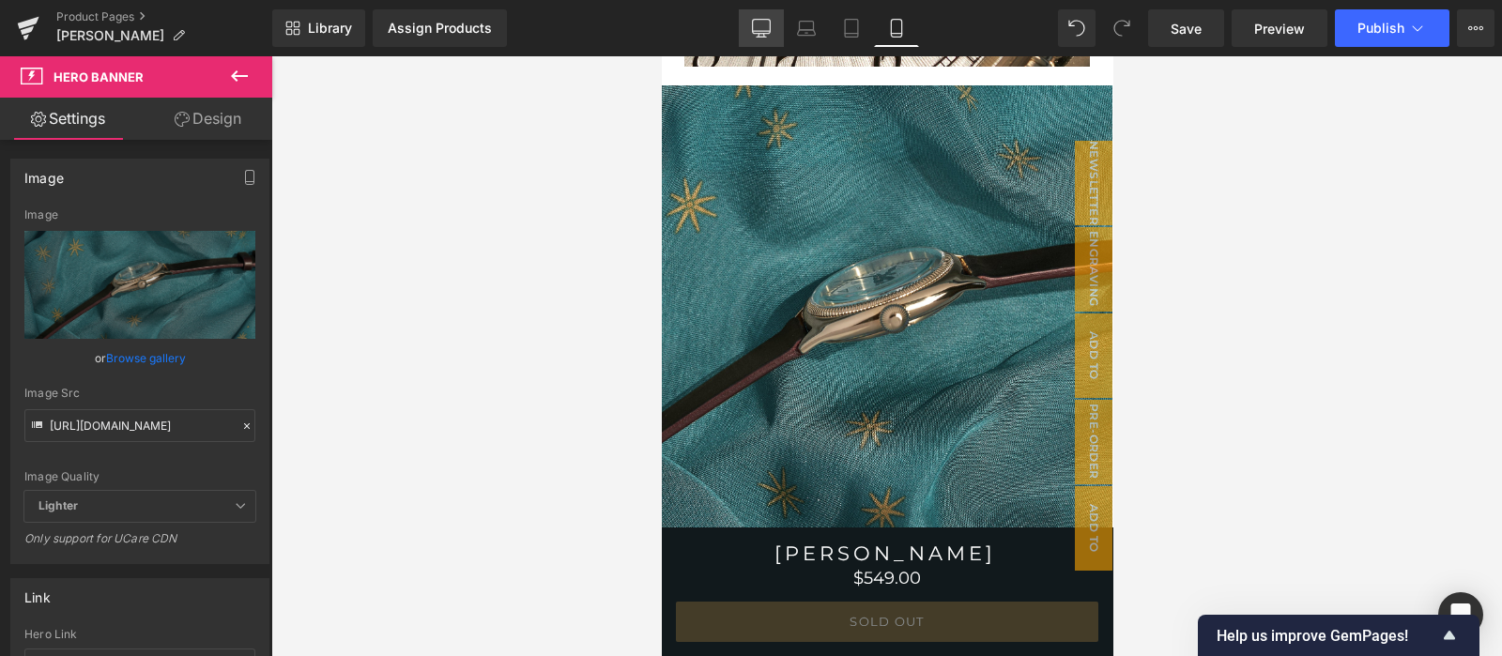
click at [769, 30] on icon at bounding box center [761, 28] width 19 height 19
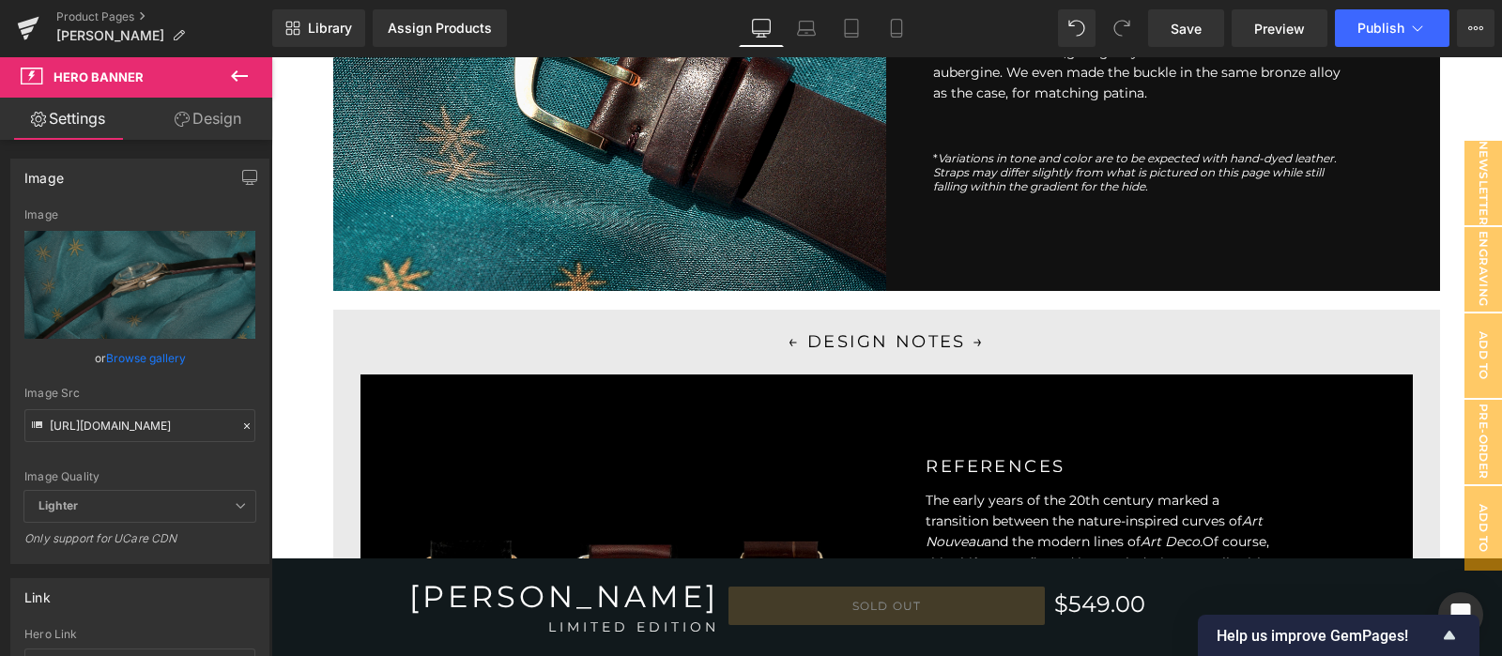
scroll to position [2847, 0]
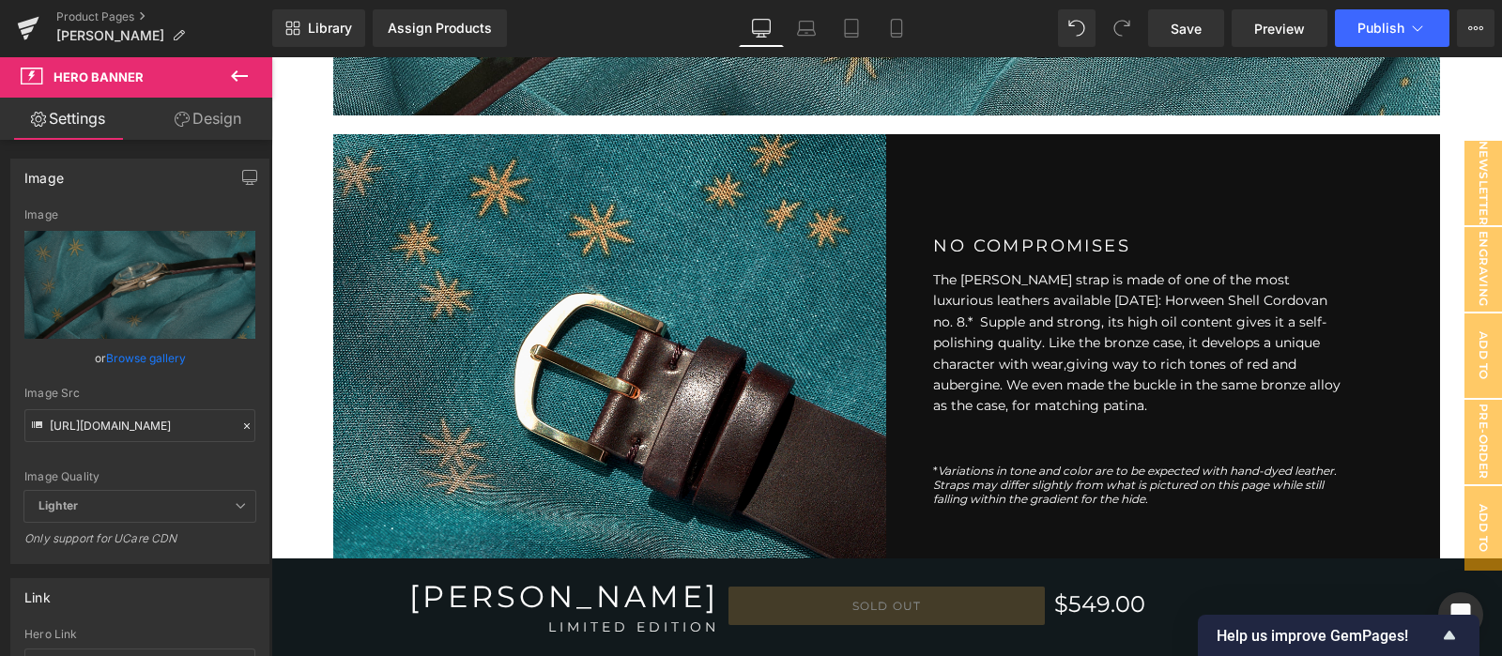
click at [407, 309] on div at bounding box center [610, 368] width 554 height 469
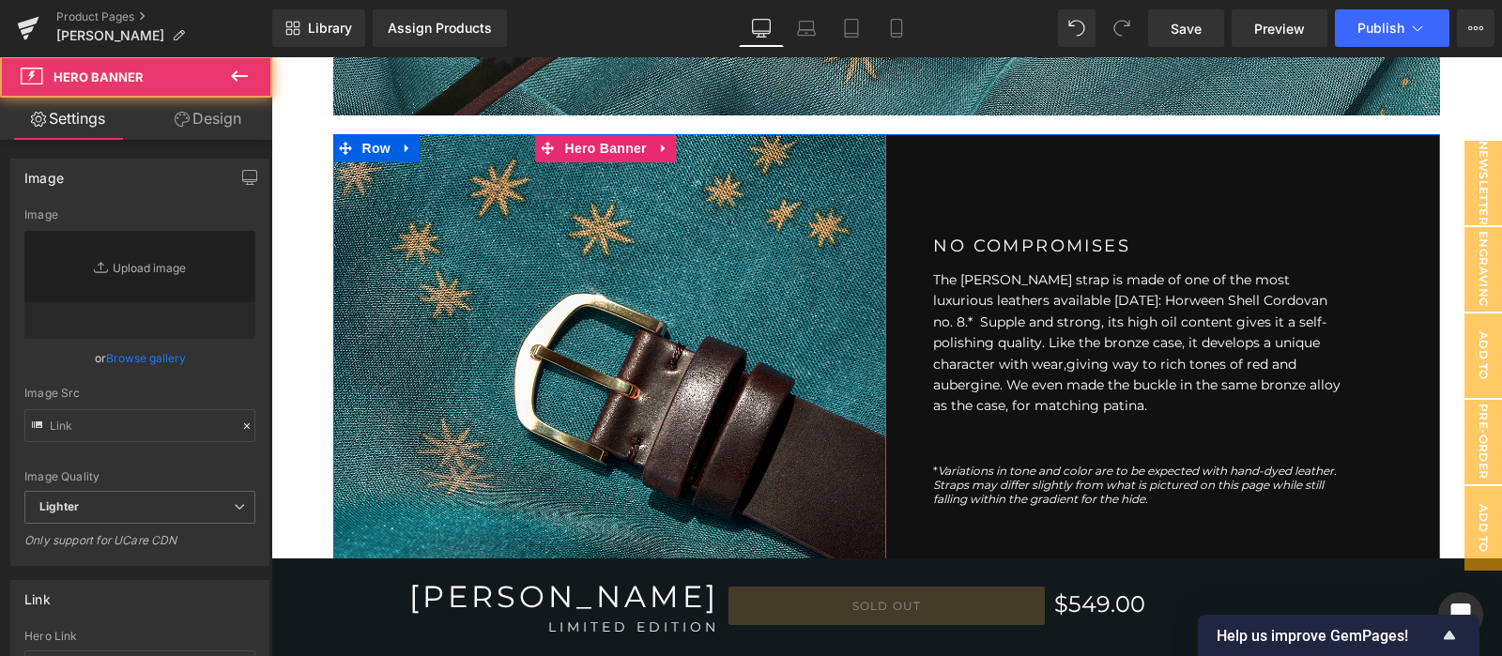
type input "[URL][DOMAIN_NAME]"
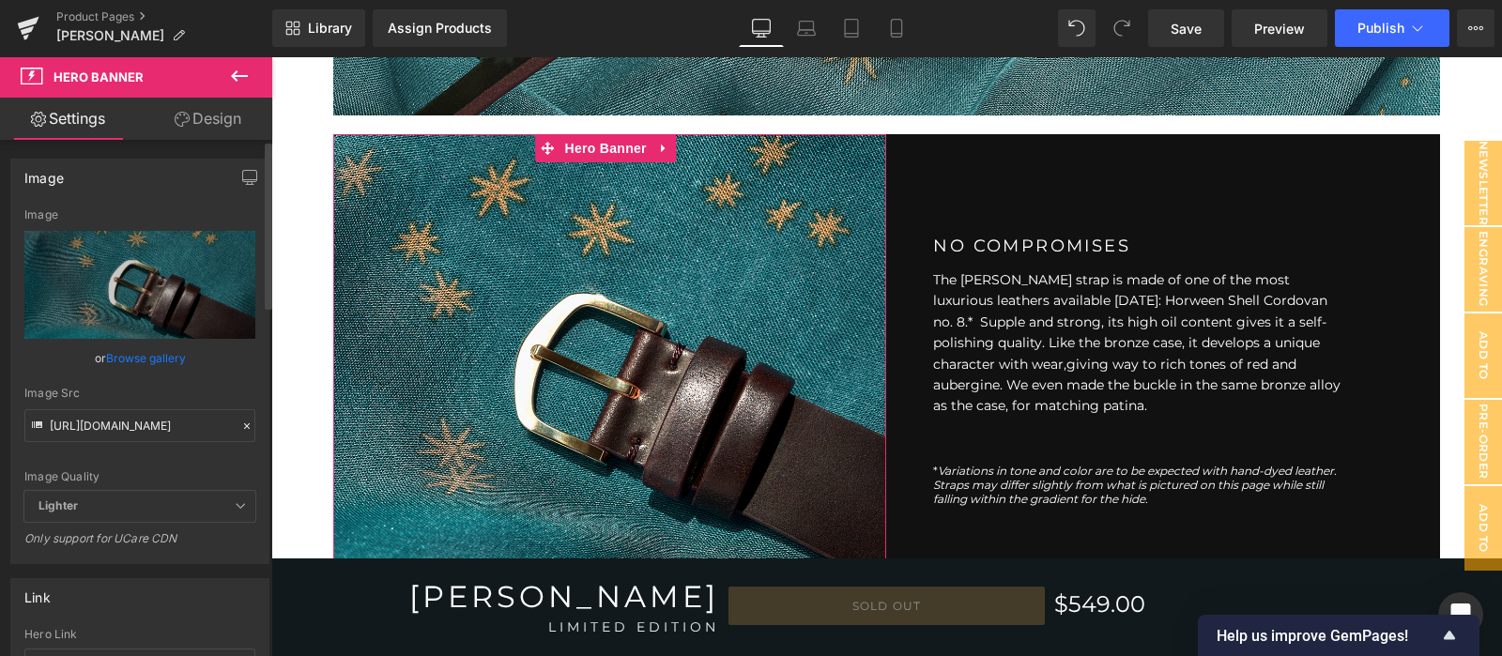
click at [240, 423] on icon at bounding box center [246, 426] width 13 height 13
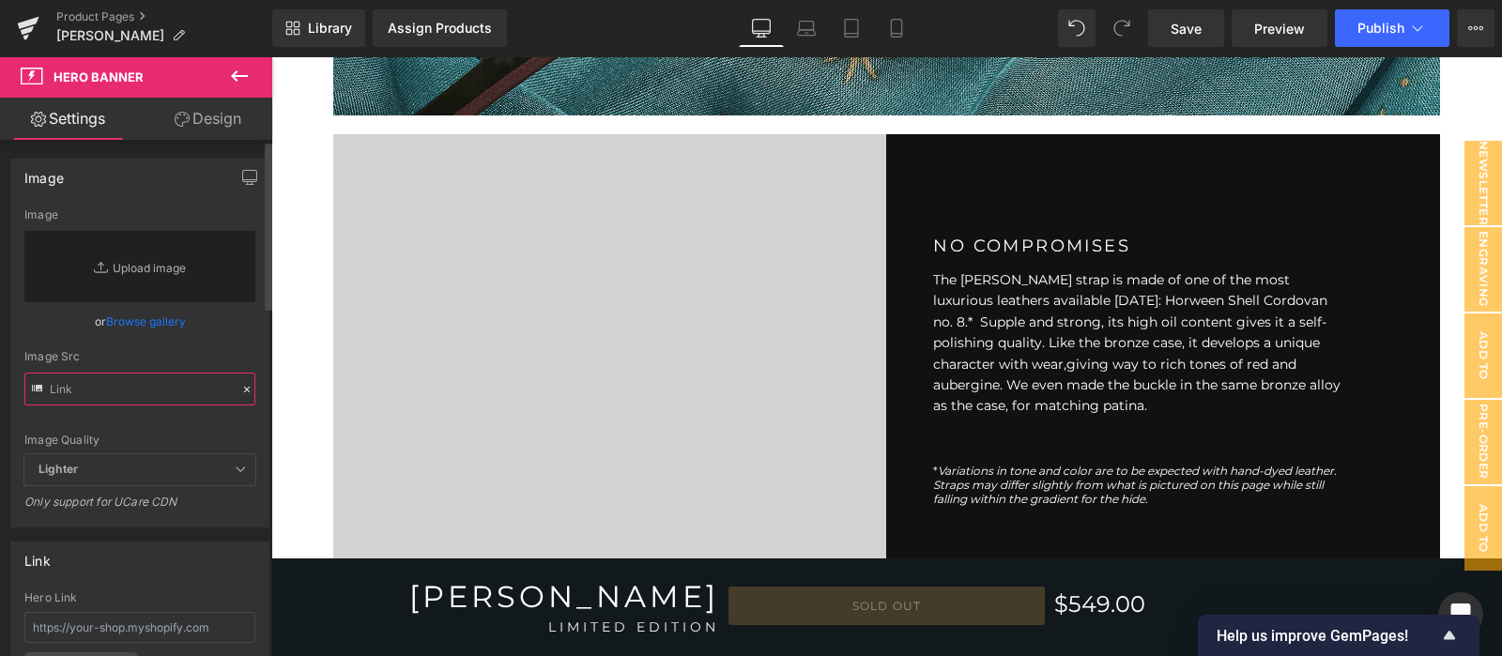
click at [178, 393] on input "text" at bounding box center [139, 389] width 231 height 33
paste input "[URL][DOMAIN_NAME]"
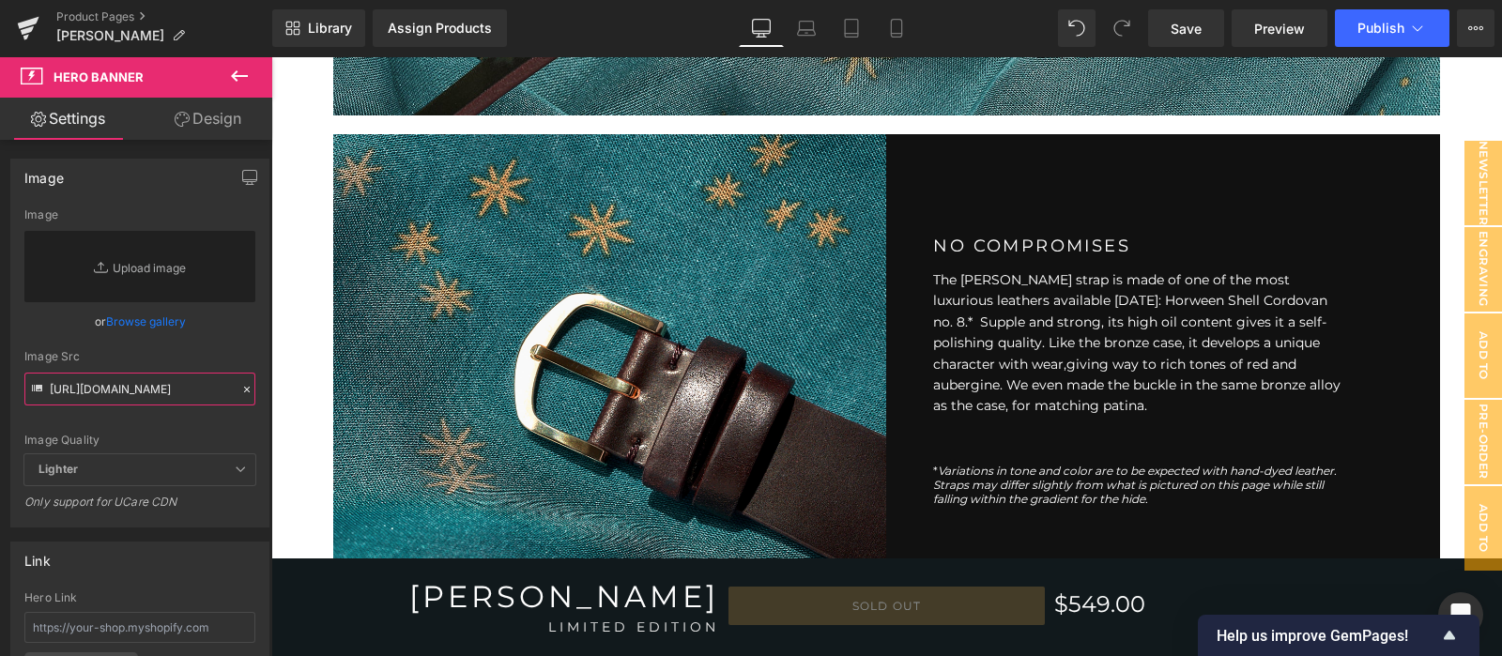
scroll to position [0, 313]
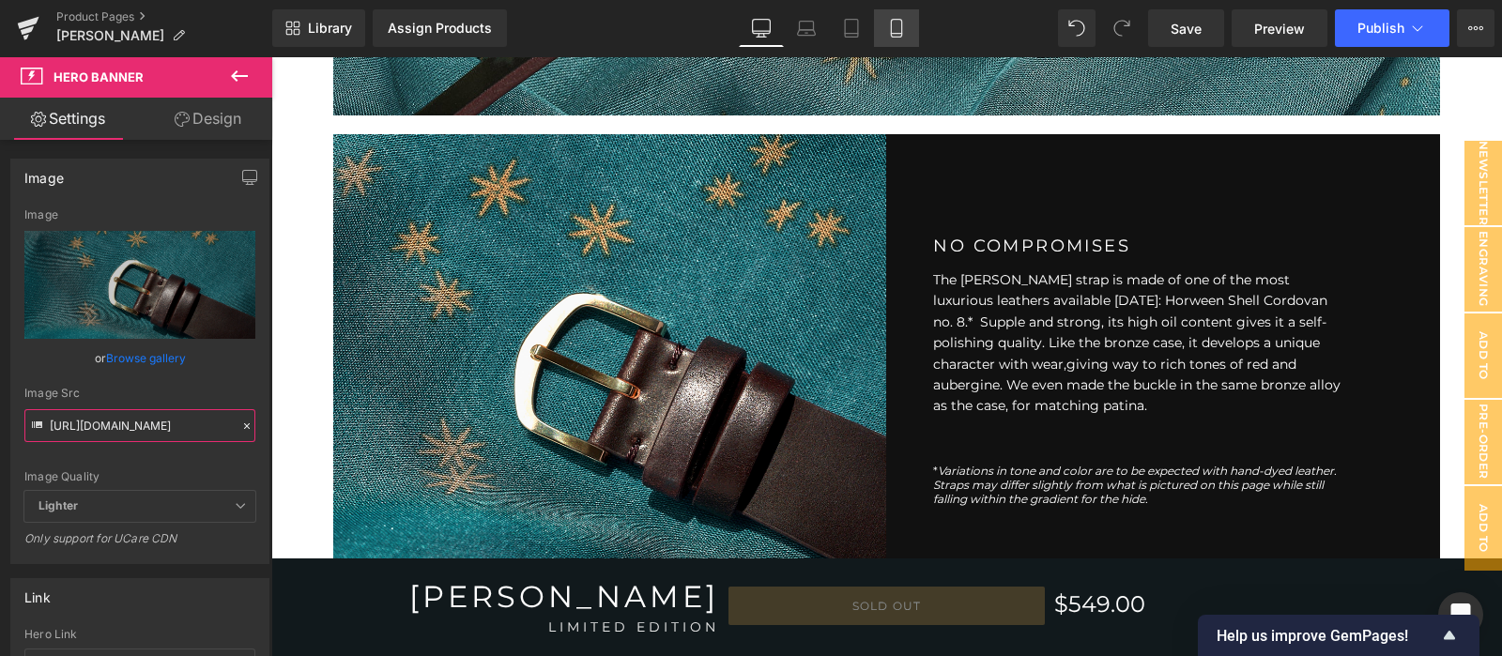
type input "[URL][DOMAIN_NAME]"
click at [900, 26] on icon at bounding box center [896, 28] width 19 height 19
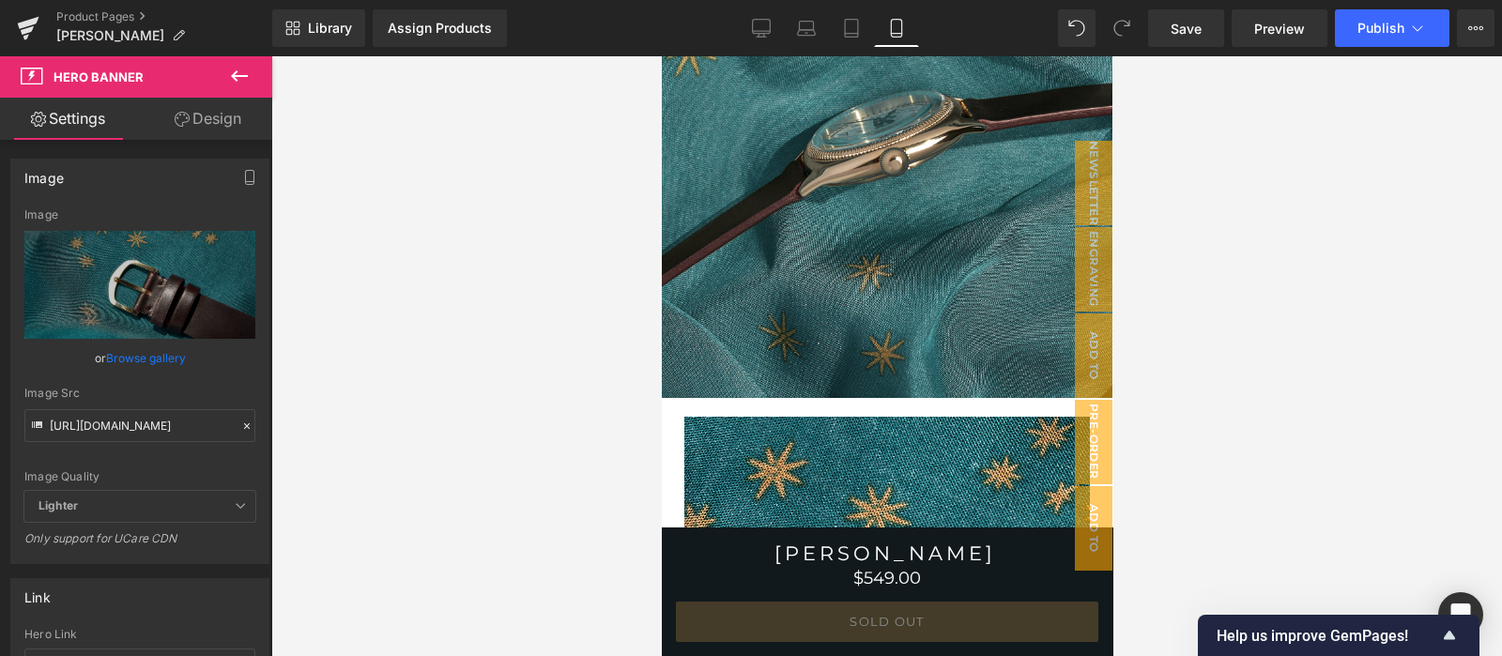
scroll to position [3642, 0]
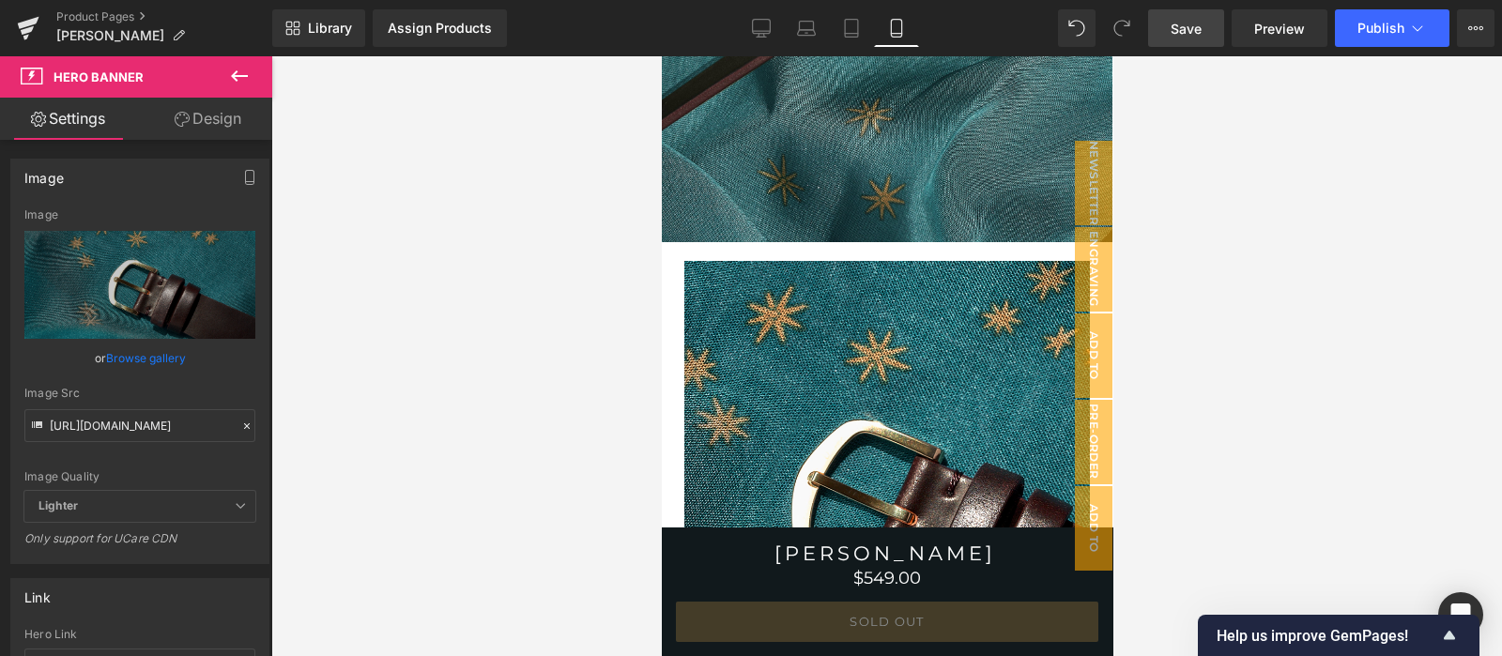
click at [1187, 20] on span "Save" at bounding box center [1186, 29] width 31 height 20
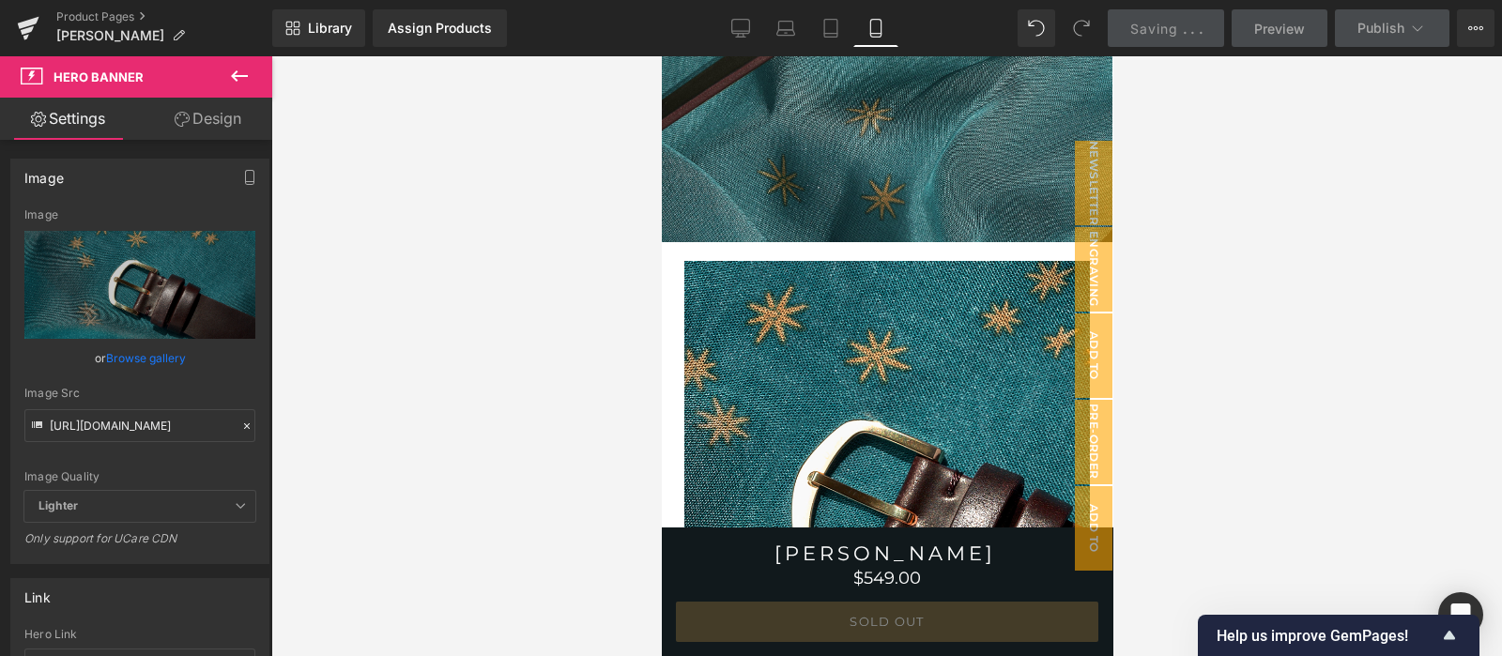
scroll to position [4425, 0]
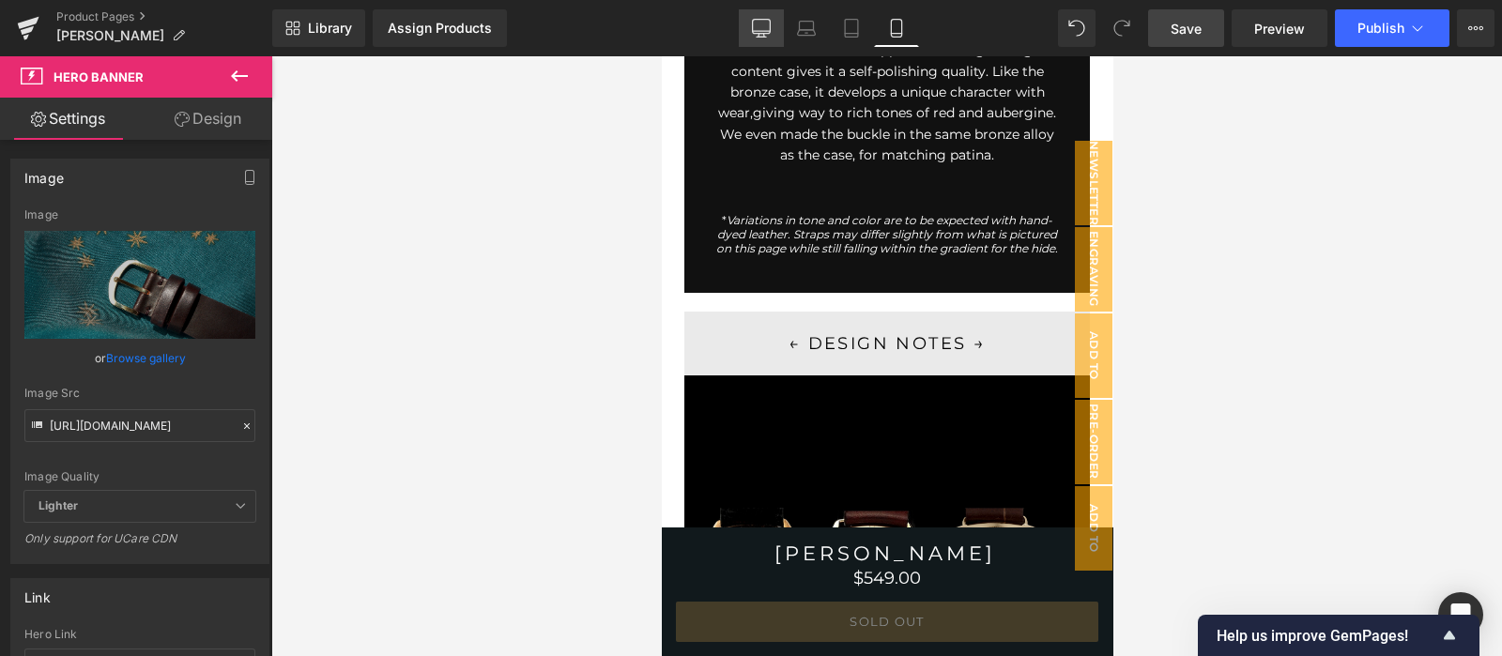
click at [751, 13] on link "Desktop" at bounding box center [761, 28] width 45 height 38
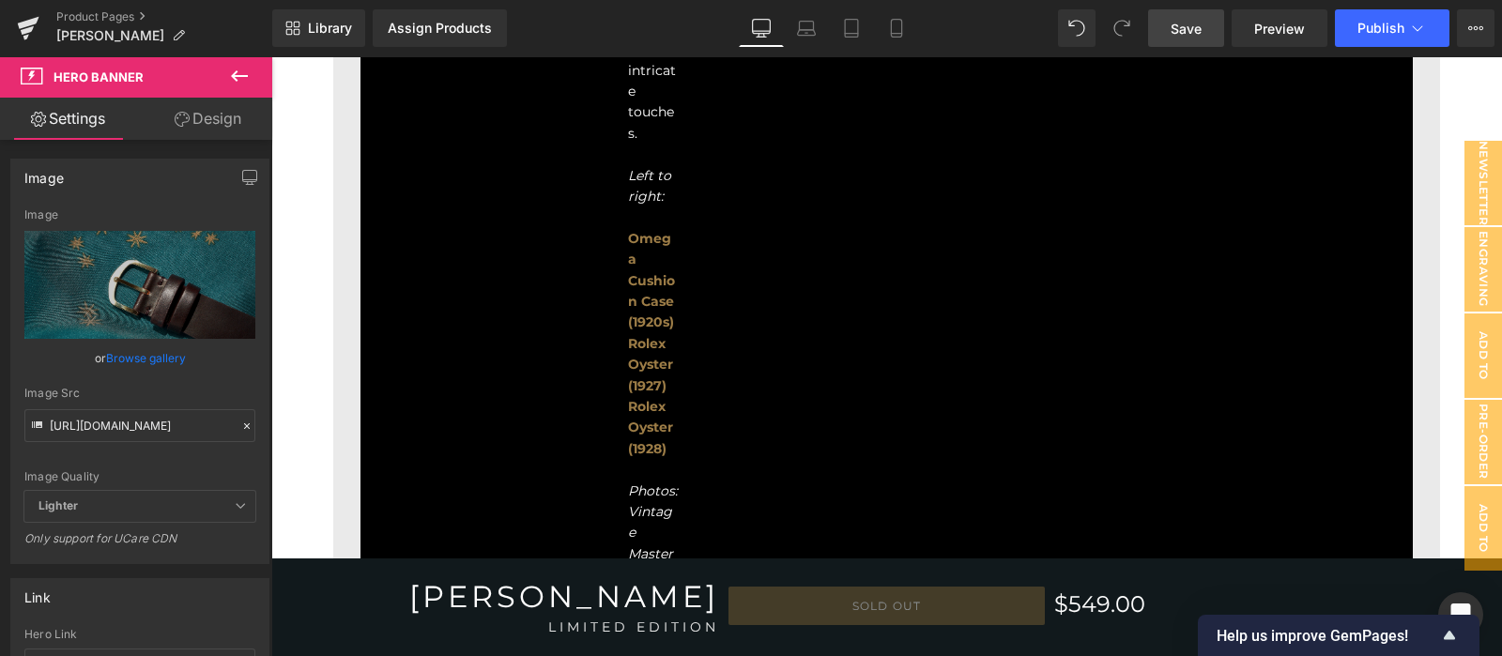
scroll to position [2690, 0]
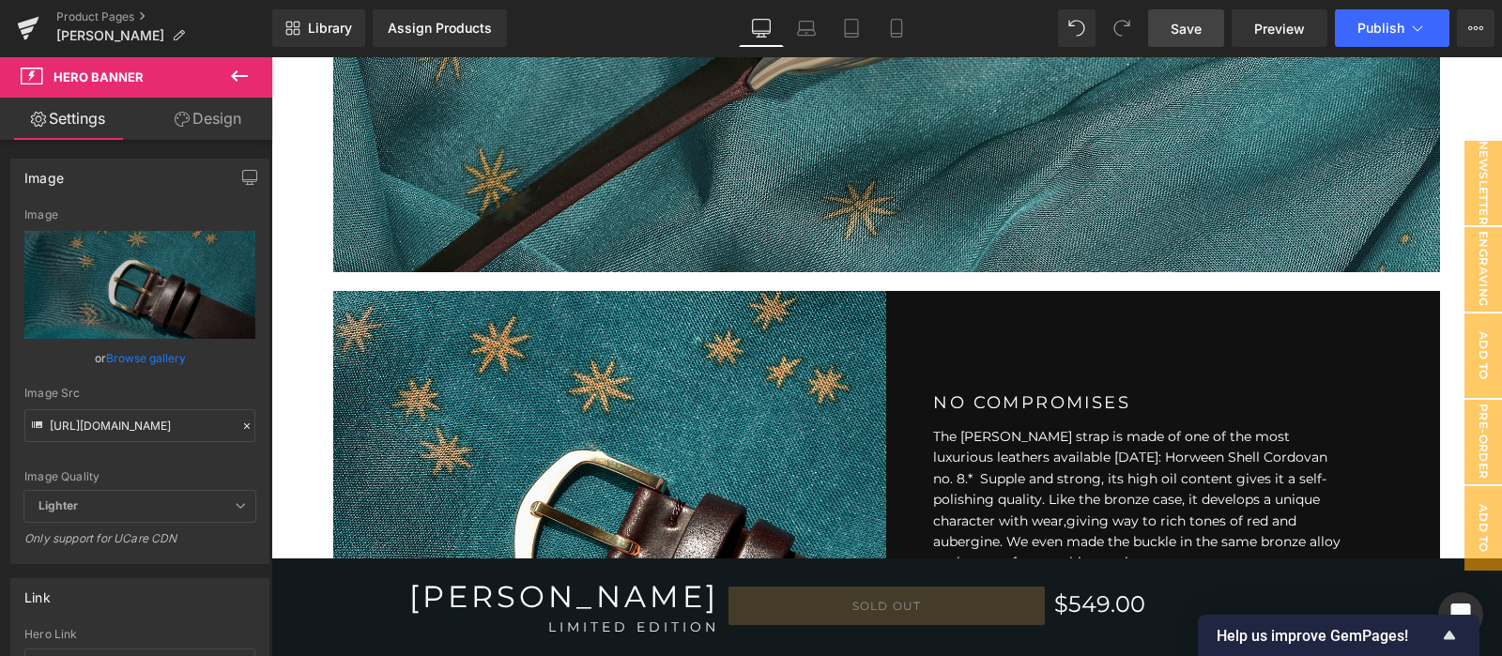
click at [1169, 16] on link "Save" at bounding box center [1186, 28] width 76 height 38
click at [632, 272] on div at bounding box center [887, 37] width 1108 height 469
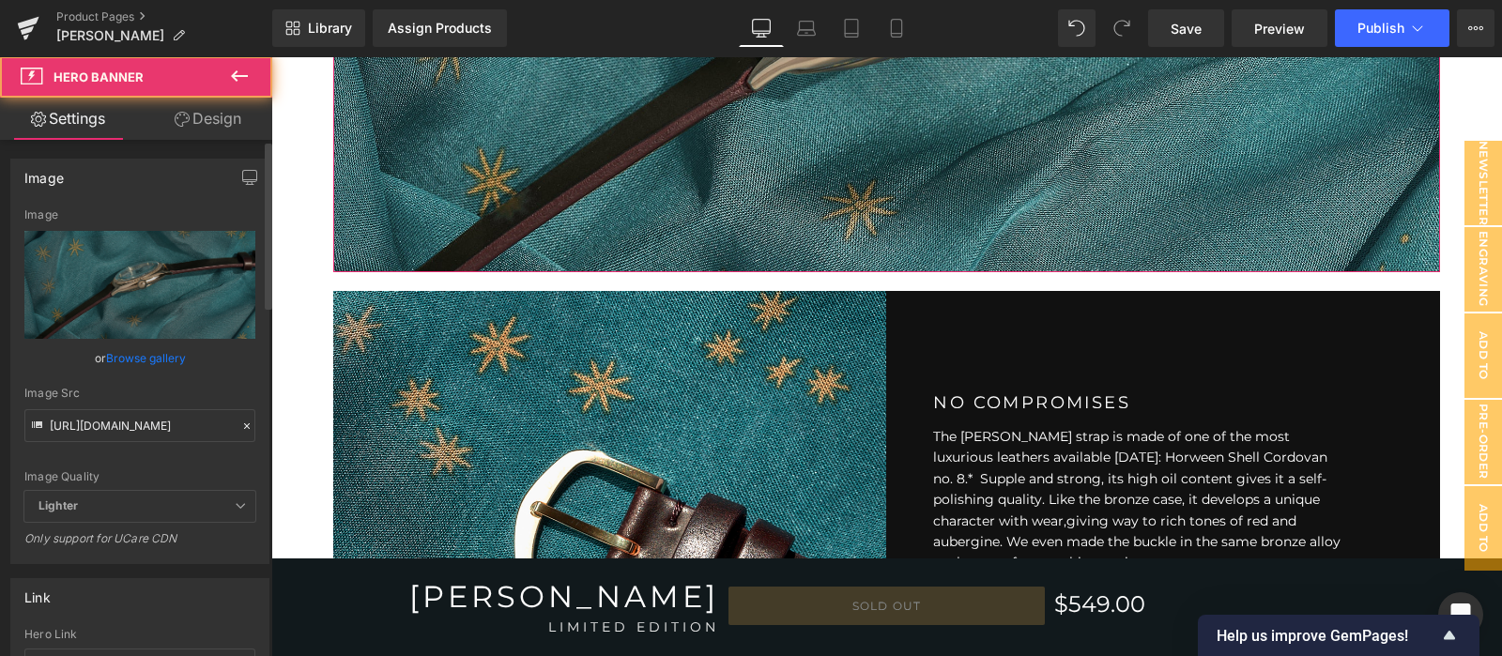
scroll to position [2533, 0]
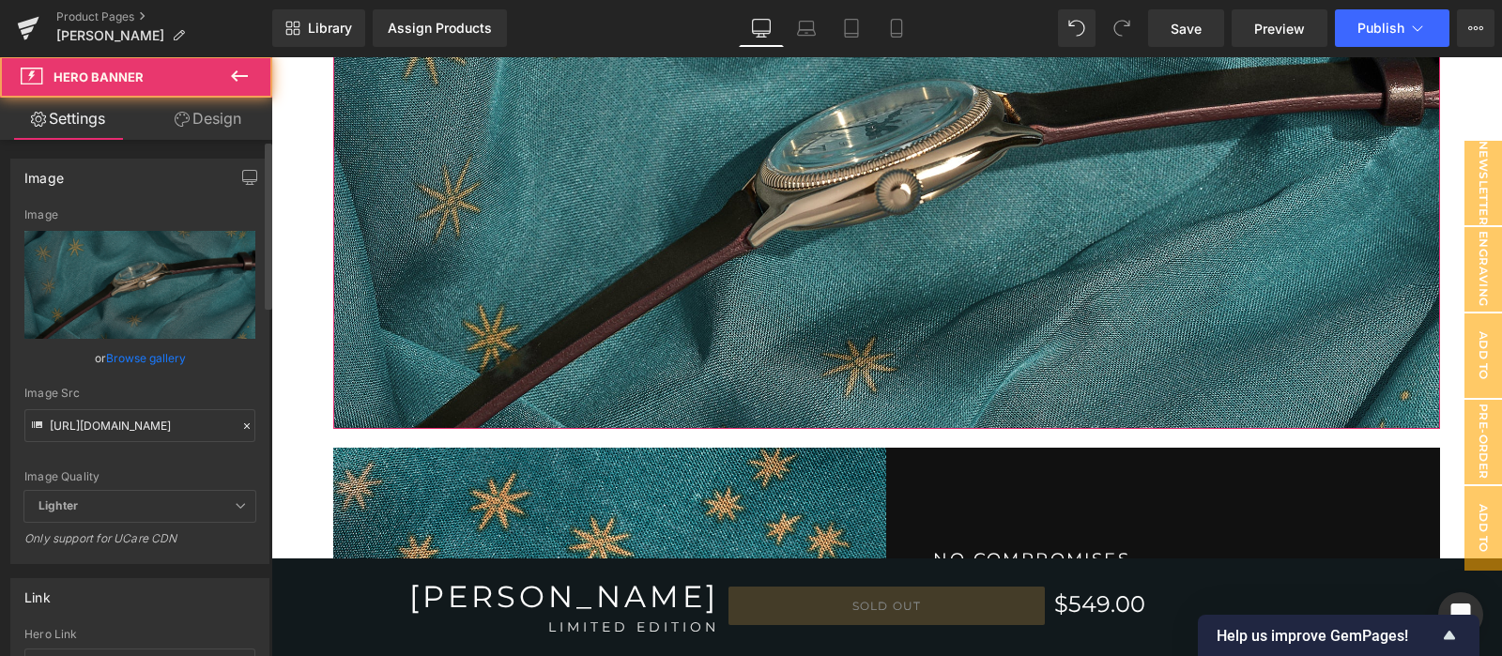
click at [244, 423] on icon at bounding box center [247, 426] width 6 height 6
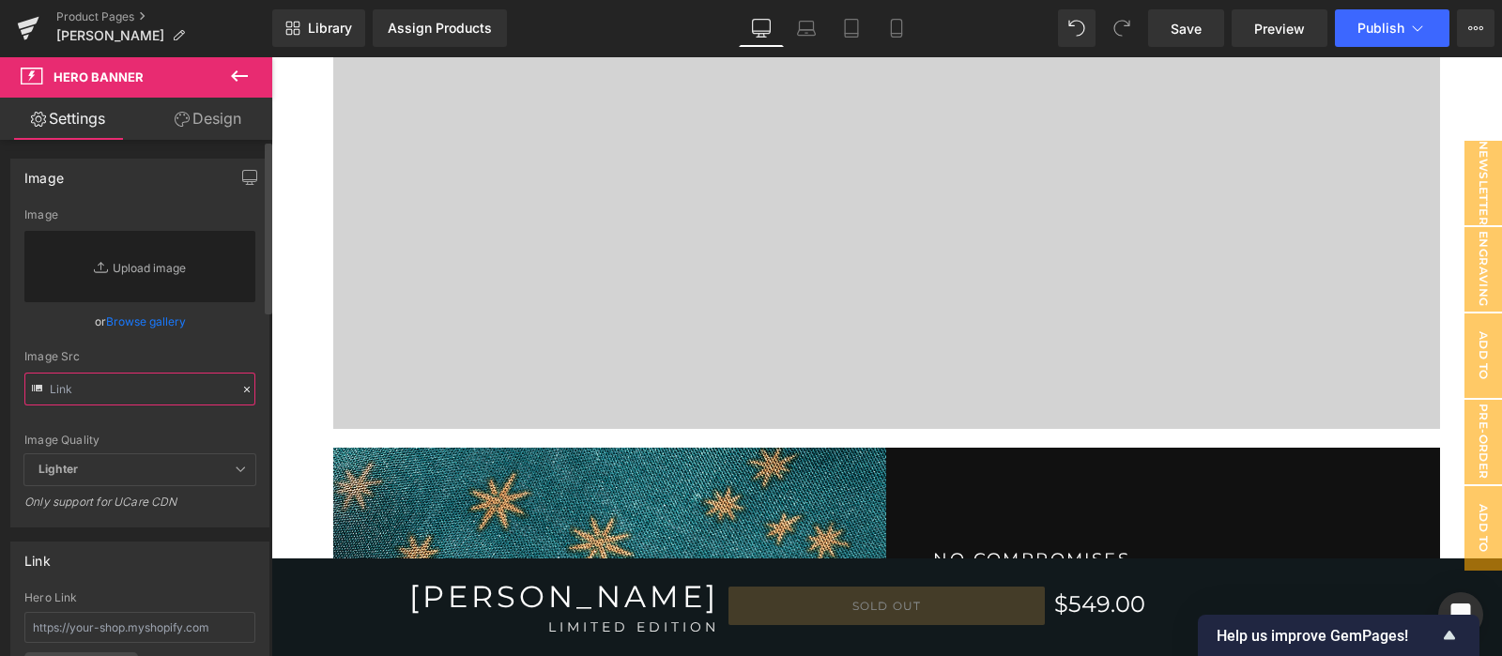
click at [179, 382] on input "text" at bounding box center [139, 389] width 231 height 33
paste input "[URL][DOMAIN_NAME]"
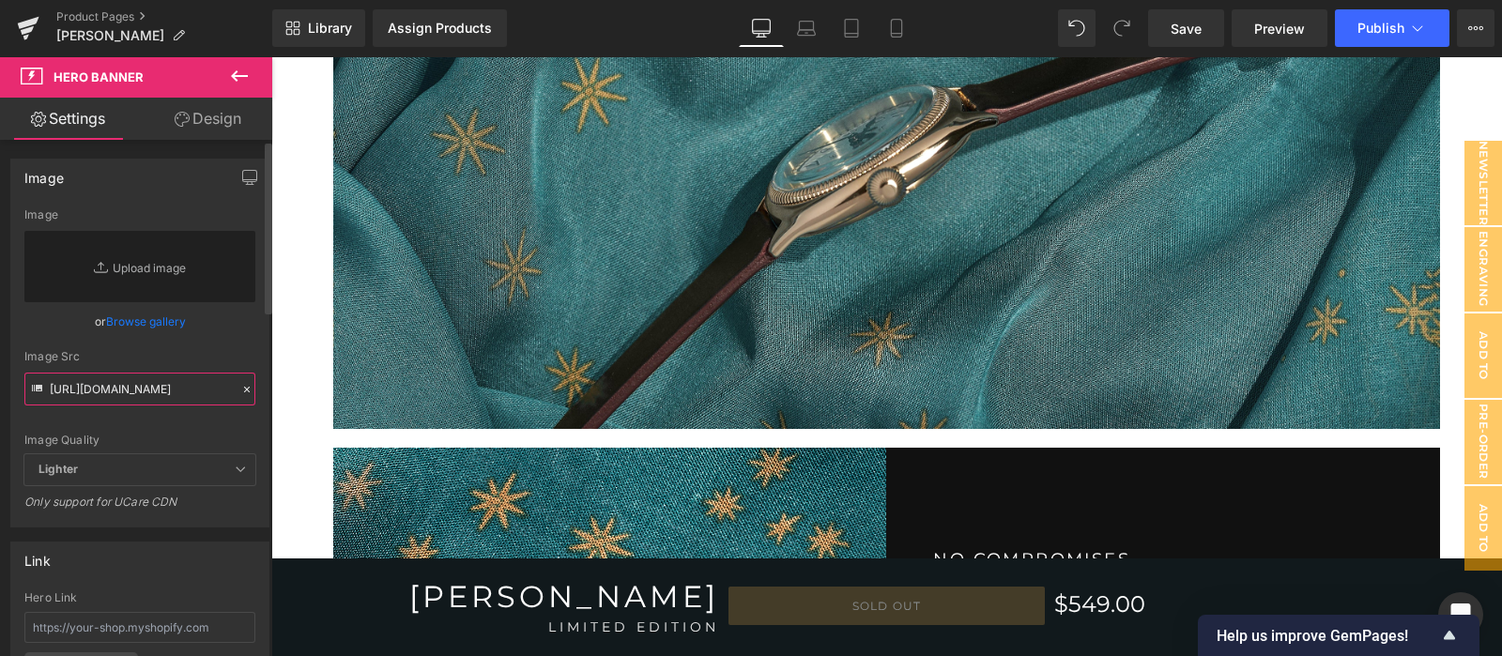
scroll to position [0, 307]
type input "[URL][DOMAIN_NAME]"
click at [244, 422] on div "Image Quality Lighter Lightest Lighter Lighter Lightest Only support for UCare …" at bounding box center [139, 331] width 231 height 246
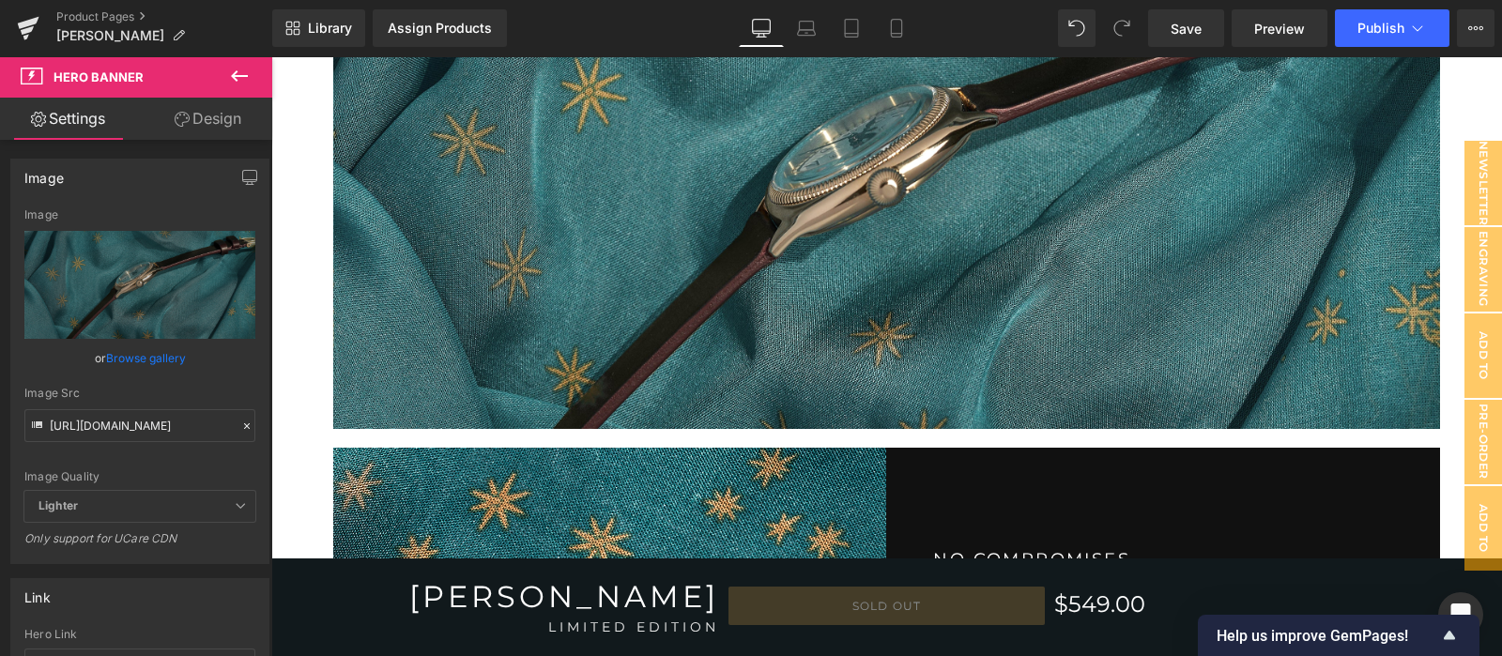
scroll to position [2376, 0]
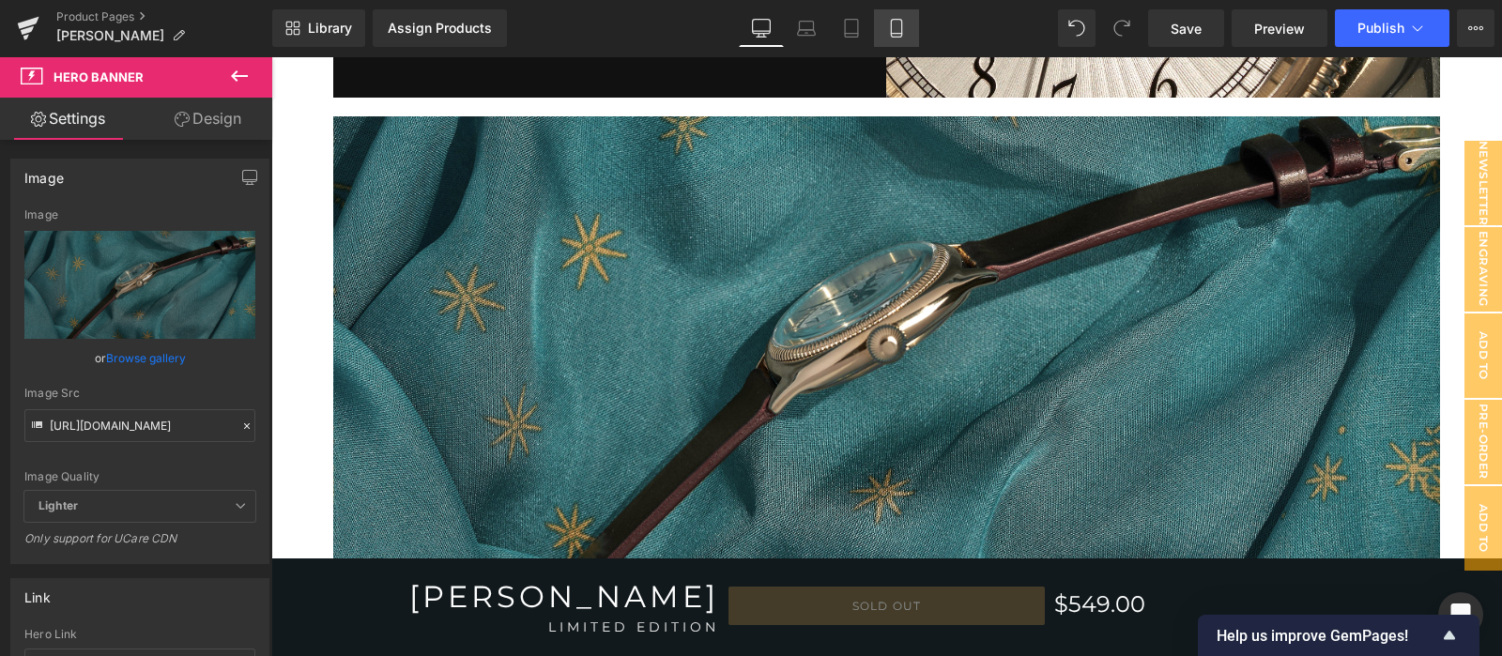
click at [898, 29] on icon at bounding box center [896, 28] width 19 height 19
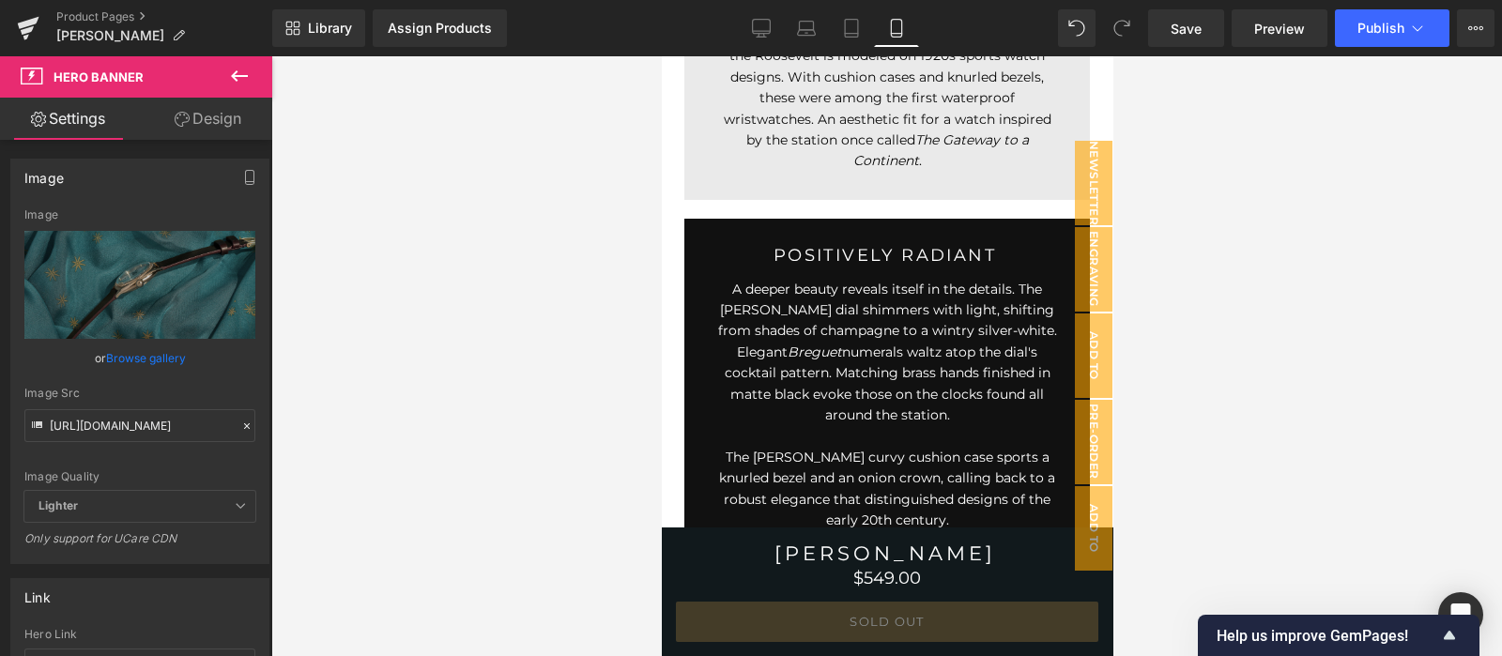
scroll to position [3328, 0]
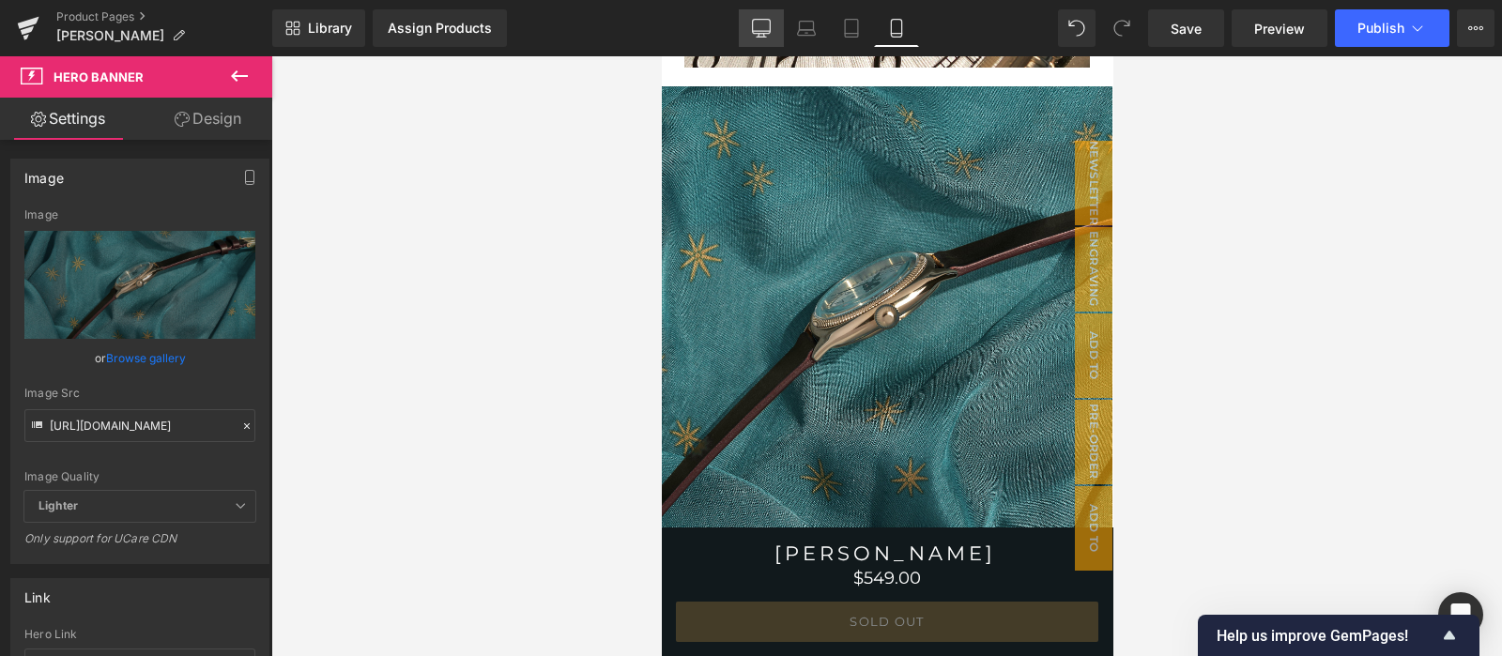
drag, startPoint x: 112, startPoint y: 19, endPoint x: 763, endPoint y: 24, distance: 651.6
click at [763, 24] on icon at bounding box center [761, 28] width 19 height 19
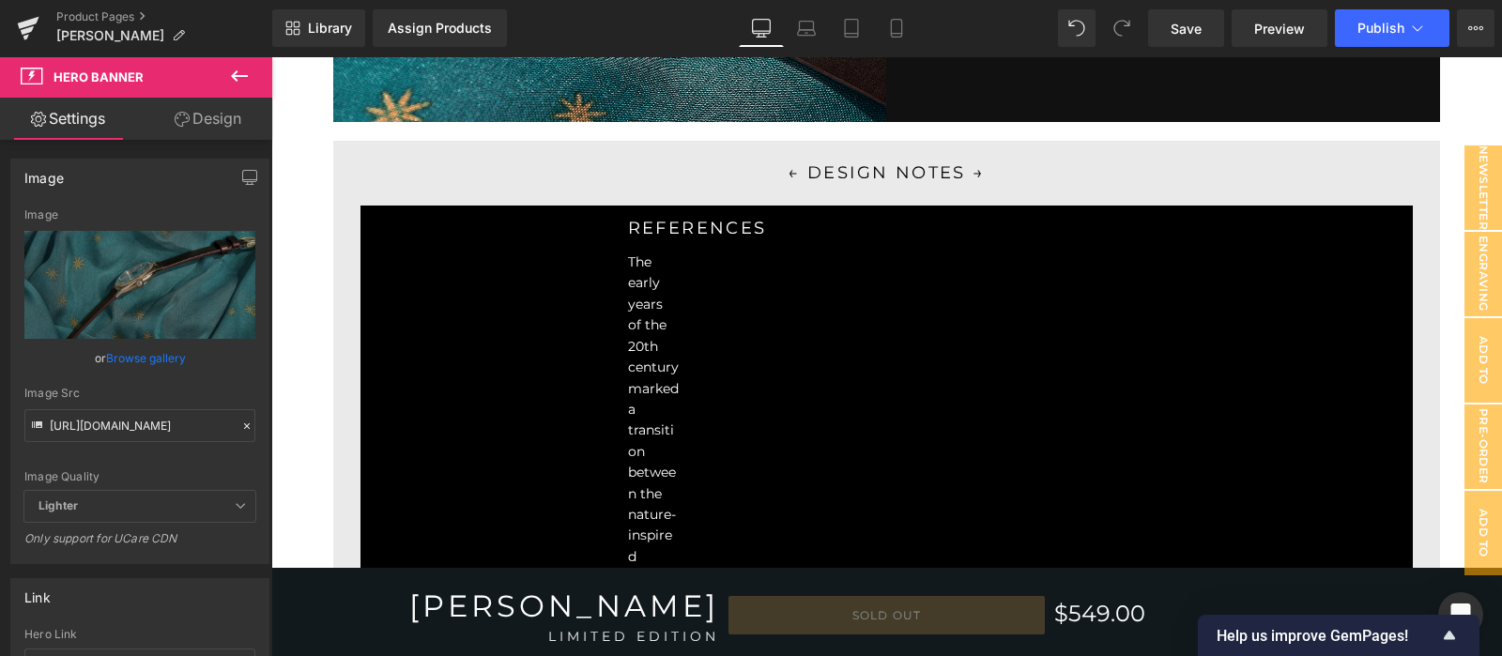
scroll to position [2376, 0]
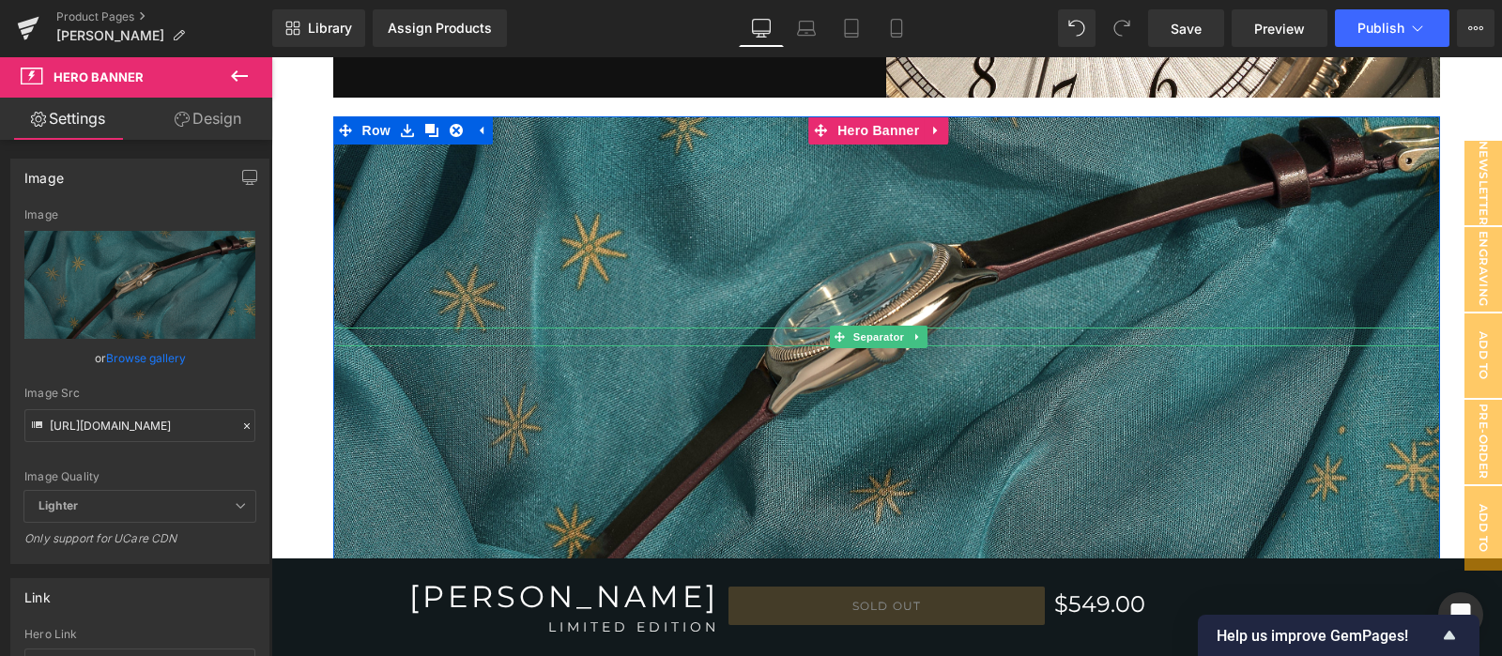
click at [1009, 328] on div at bounding box center [887, 337] width 1108 height 19
click at [1014, 251] on div "225px" at bounding box center [887, 221] width 1108 height 211
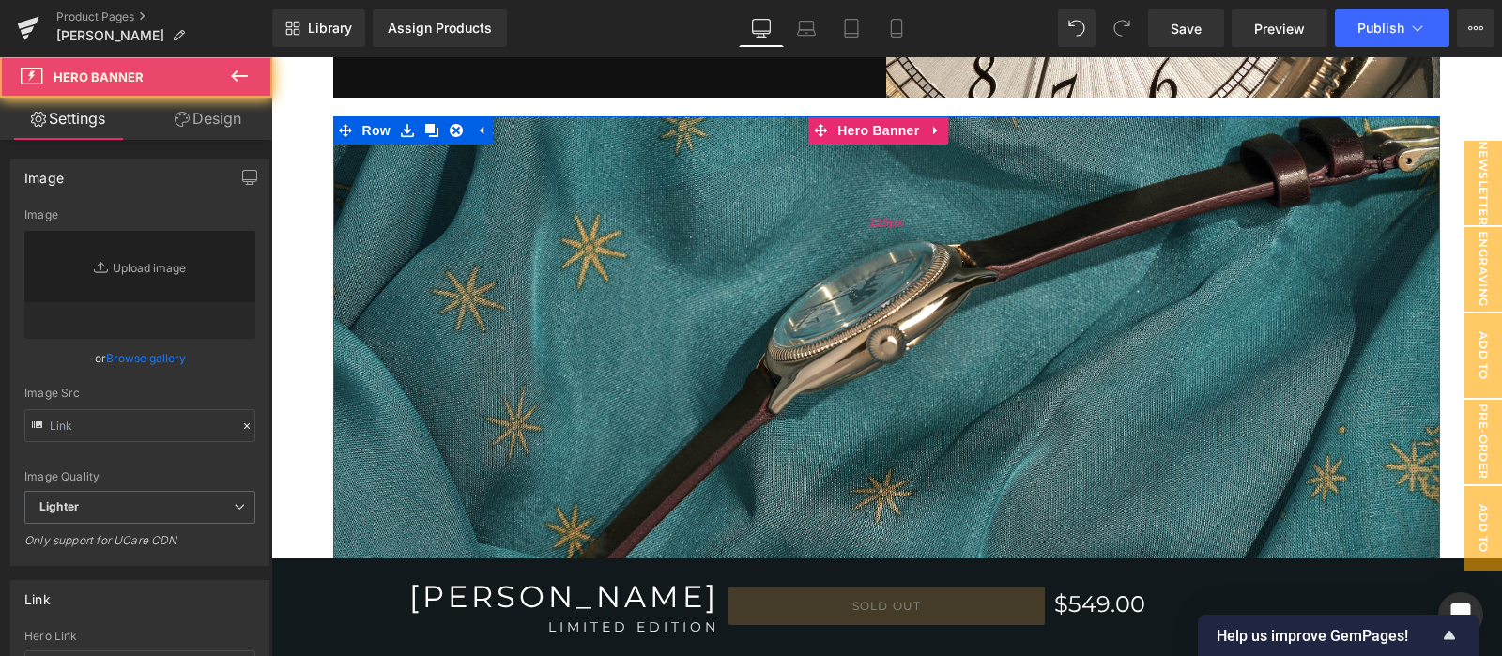
type input "[URL][DOMAIN_NAME]"
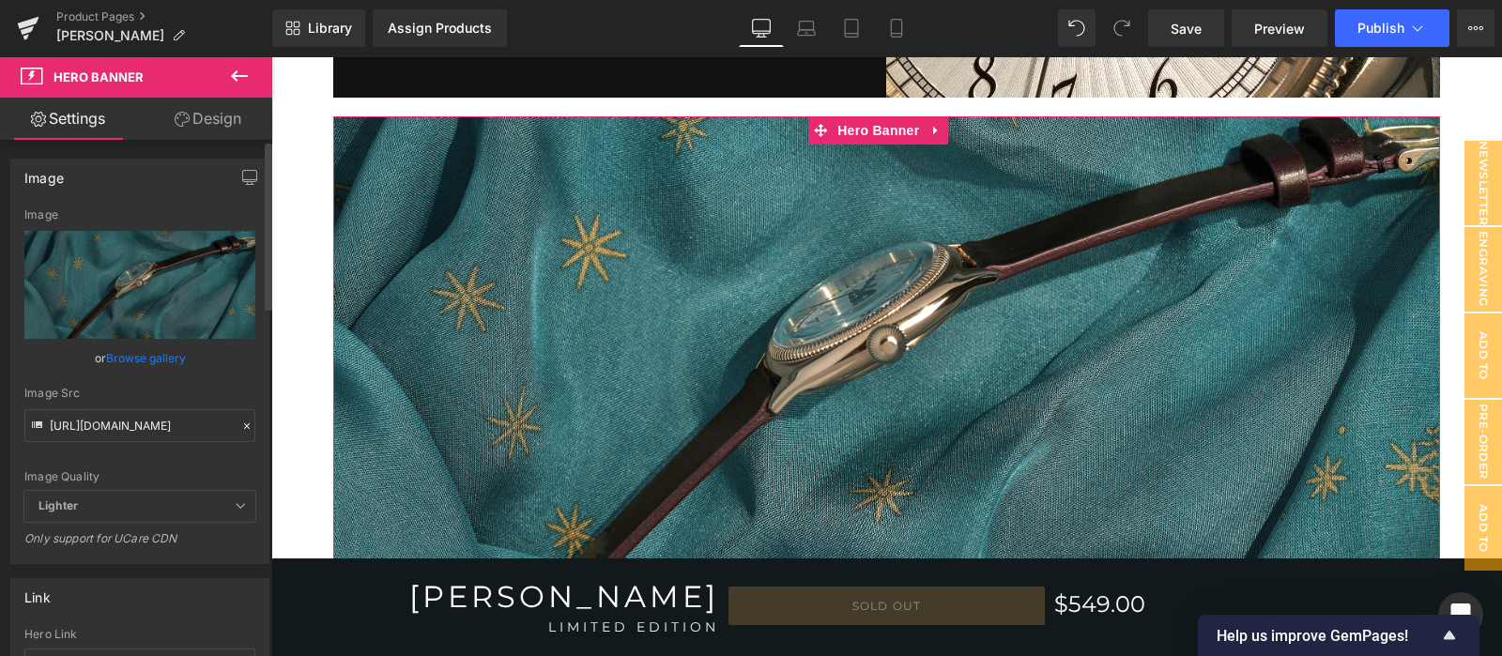
click at [244, 425] on icon at bounding box center [247, 426] width 6 height 6
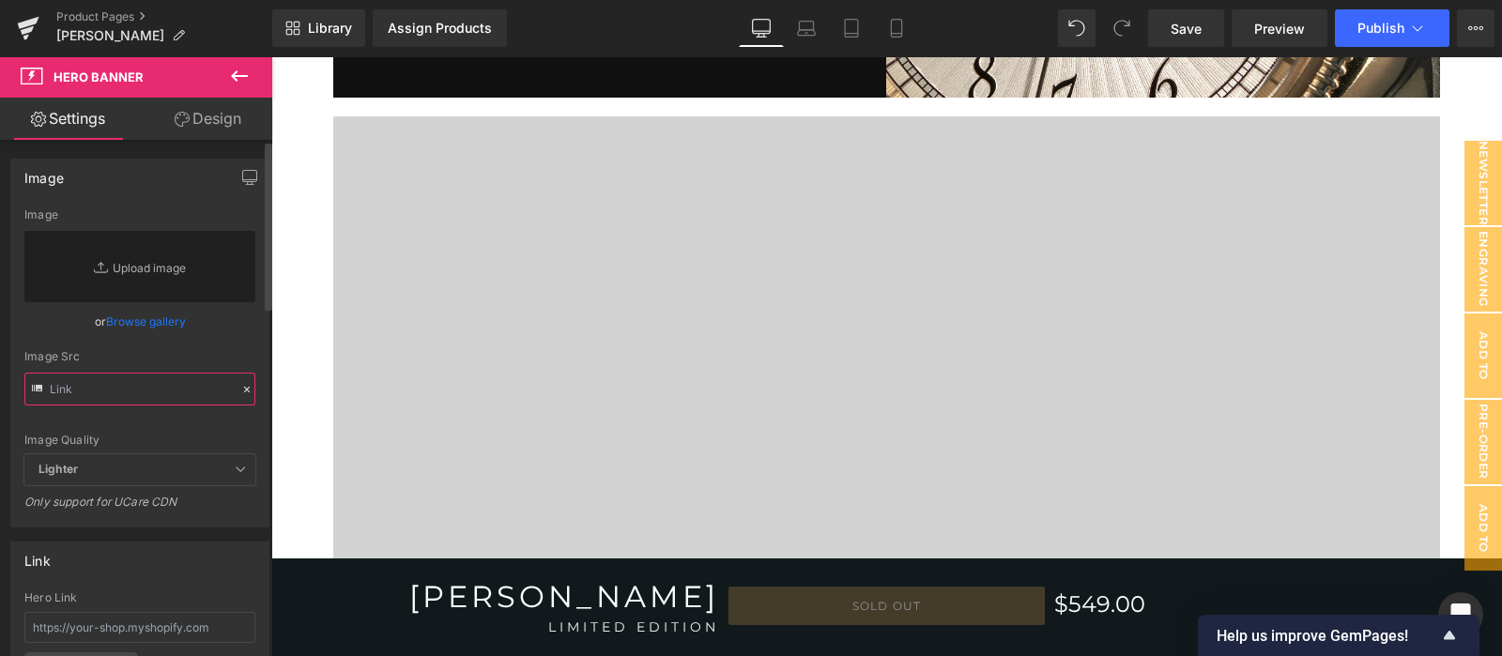
click at [164, 385] on input "text" at bounding box center [139, 389] width 231 height 33
click at [169, 395] on input "text" at bounding box center [139, 389] width 231 height 33
paste input "[URL][DOMAIN_NAME]"
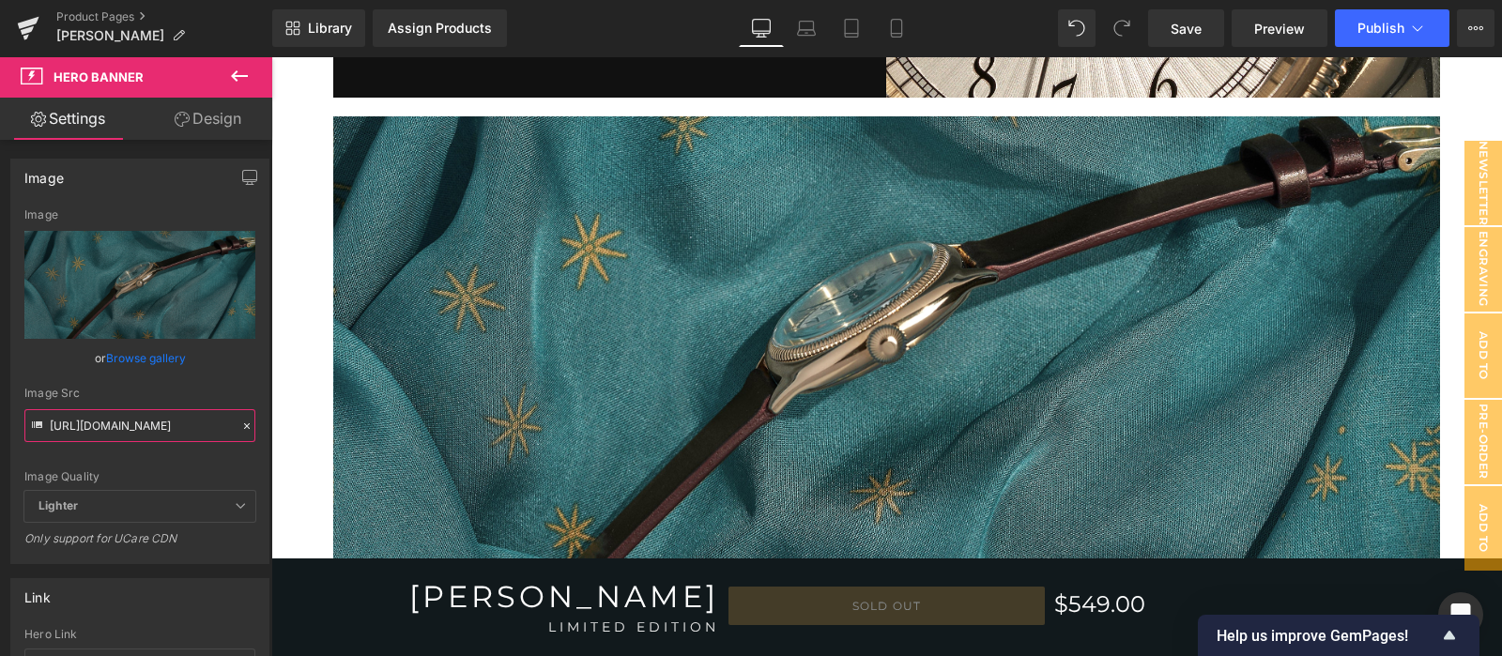
scroll to position [2533, 0]
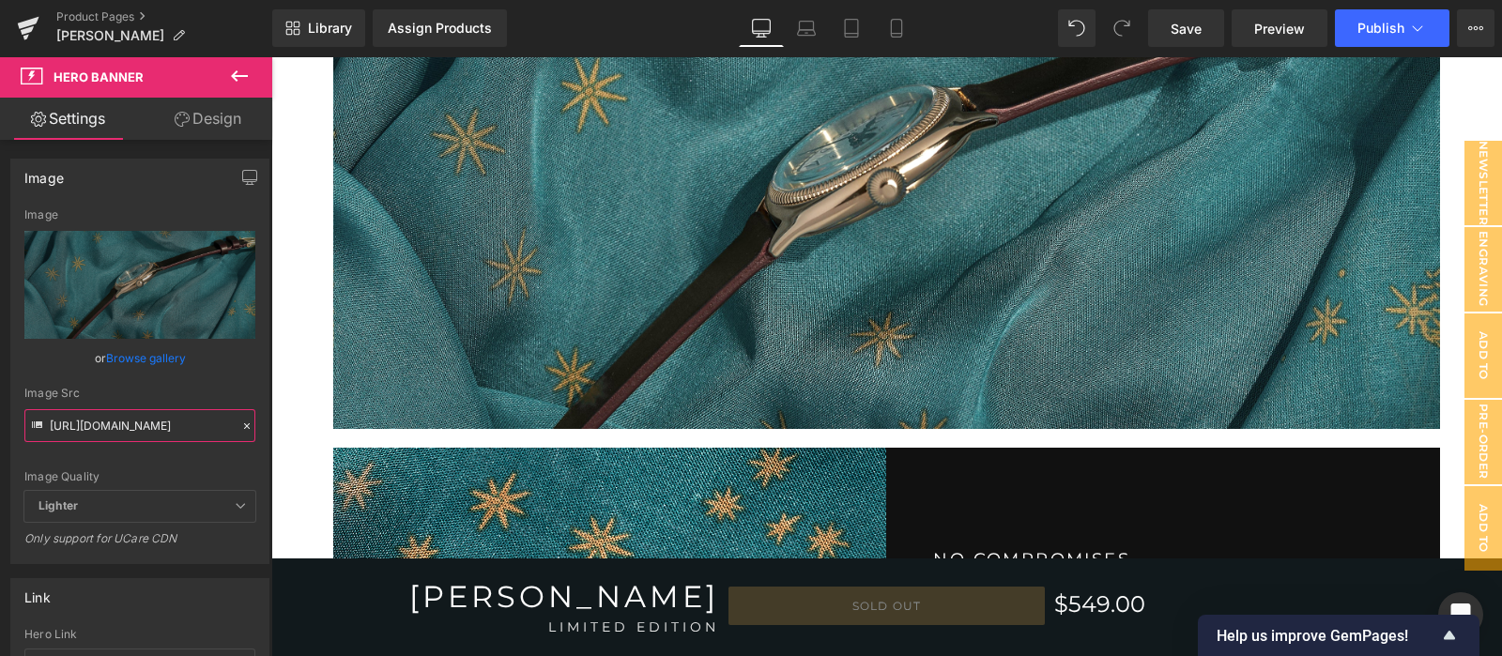
type input "[URL][DOMAIN_NAME]"
click at [1188, 42] on link "Save" at bounding box center [1186, 28] width 76 height 38
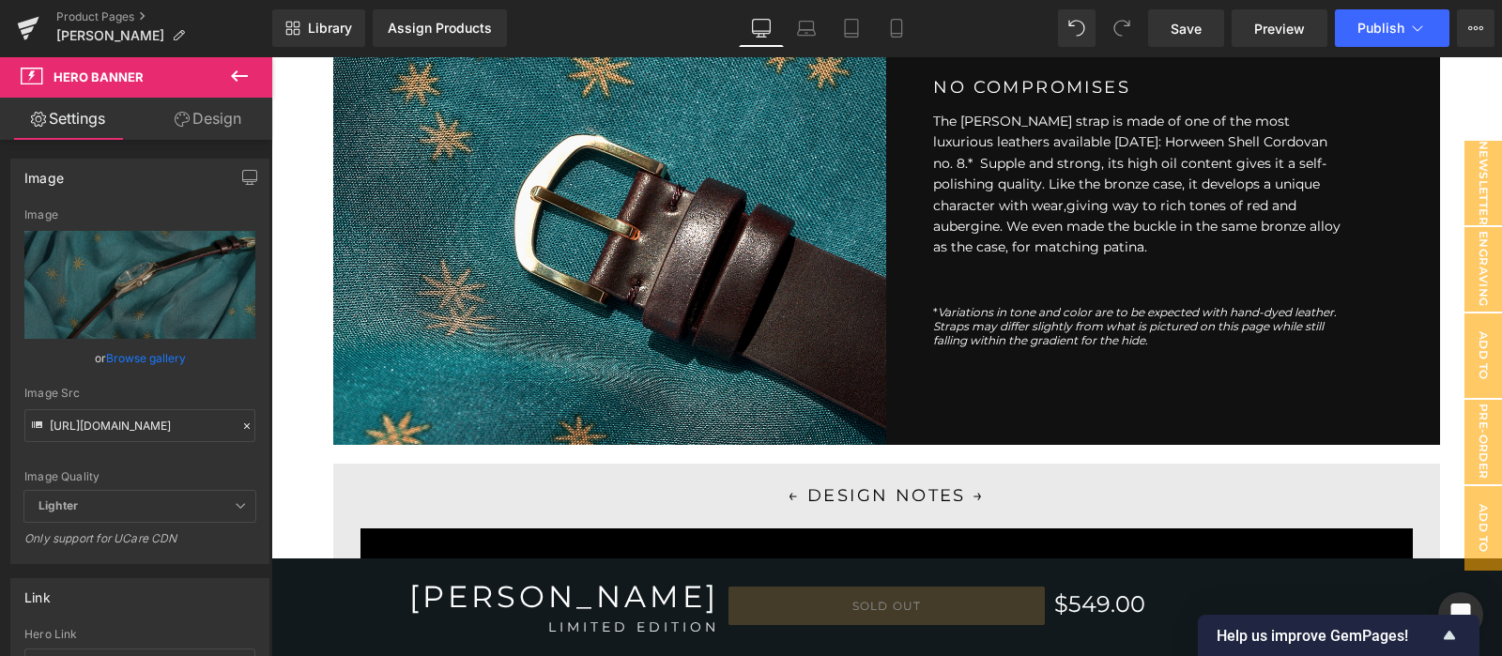
scroll to position [2846, 0]
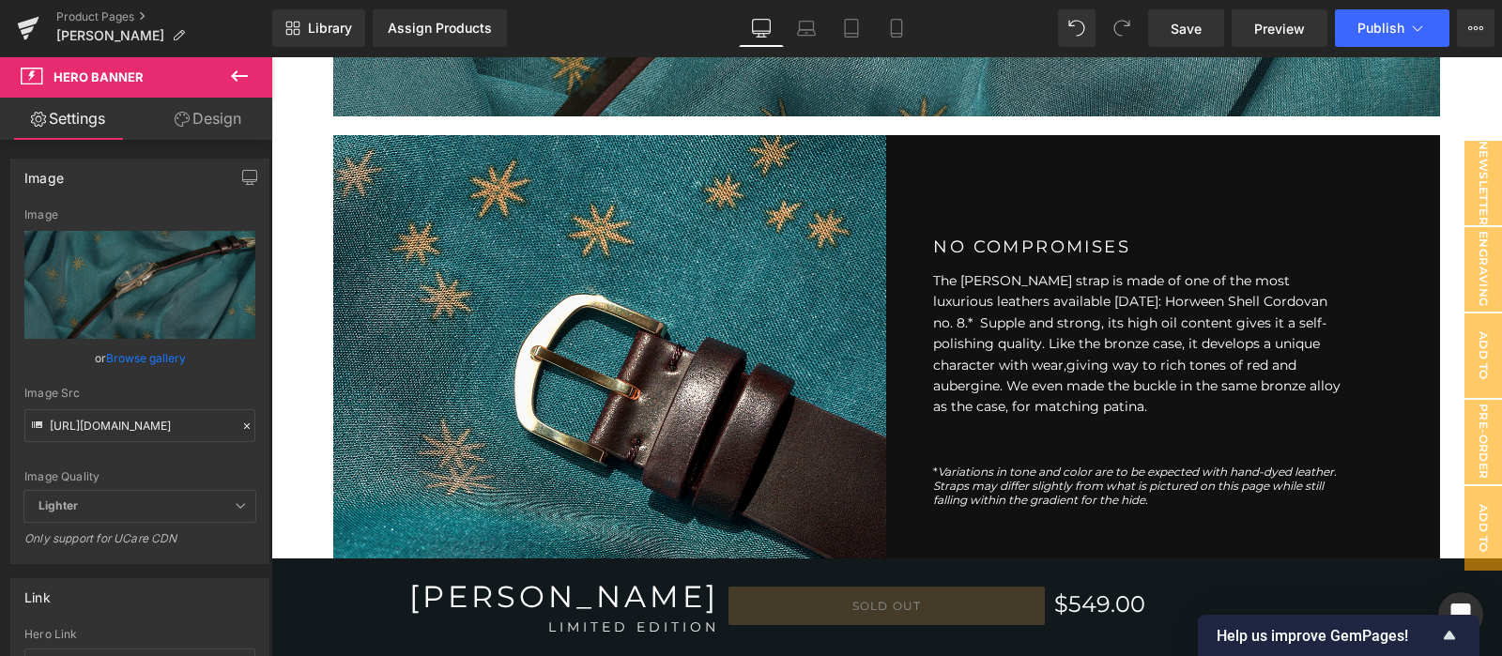
click at [464, 394] on div at bounding box center [610, 369] width 554 height 469
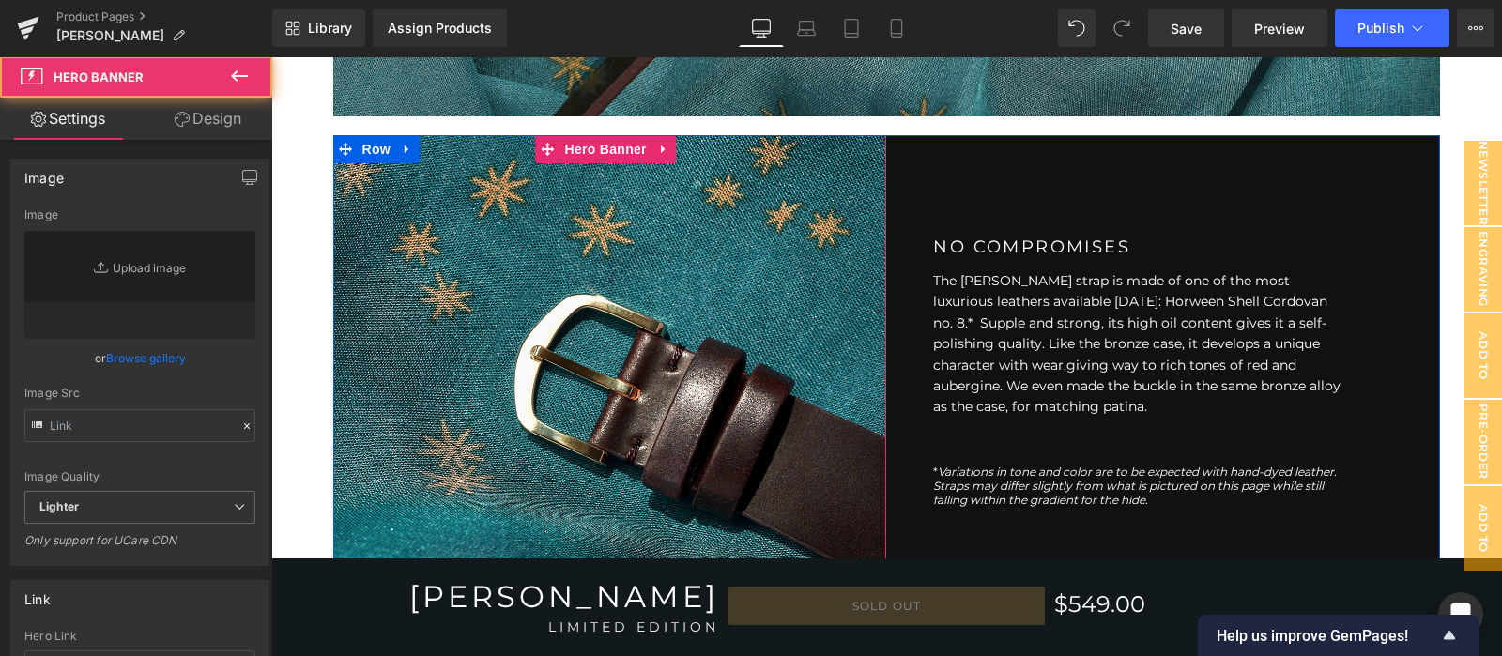
type input "[URL][DOMAIN_NAME]"
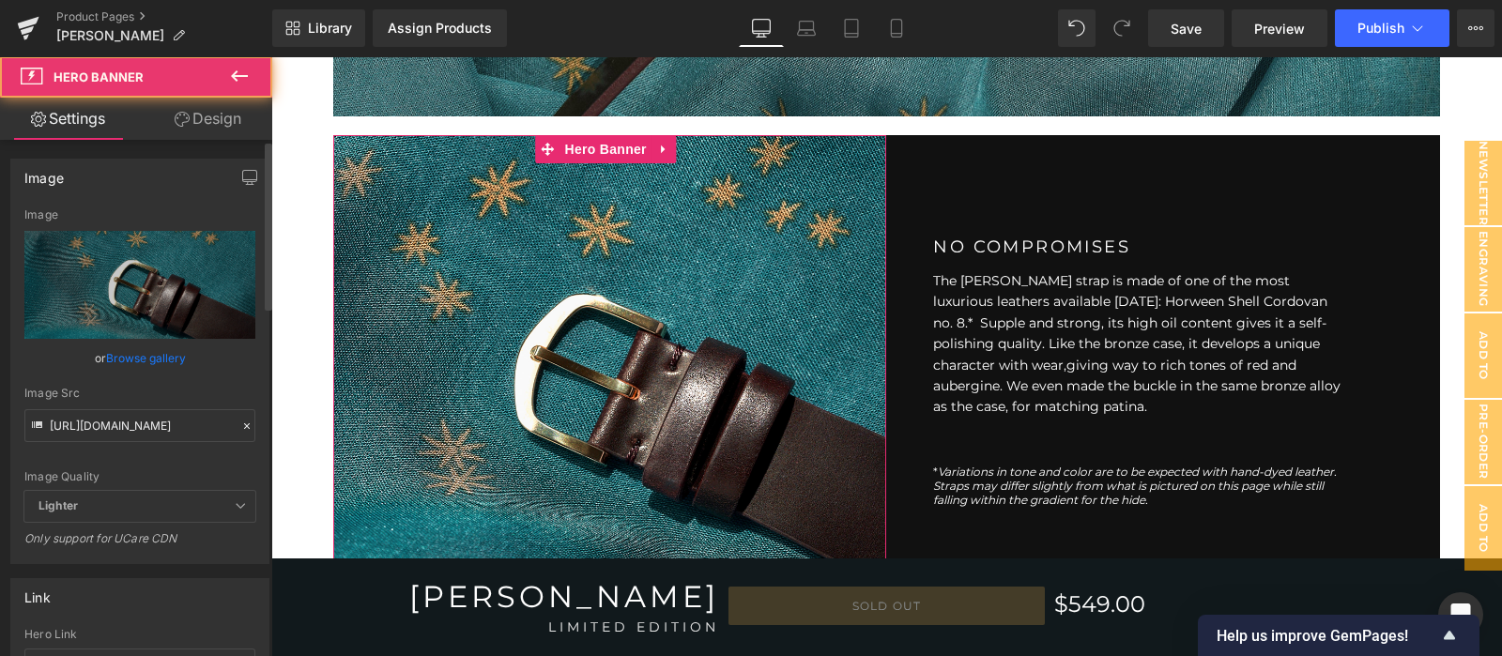
click at [240, 427] on icon at bounding box center [246, 426] width 13 height 13
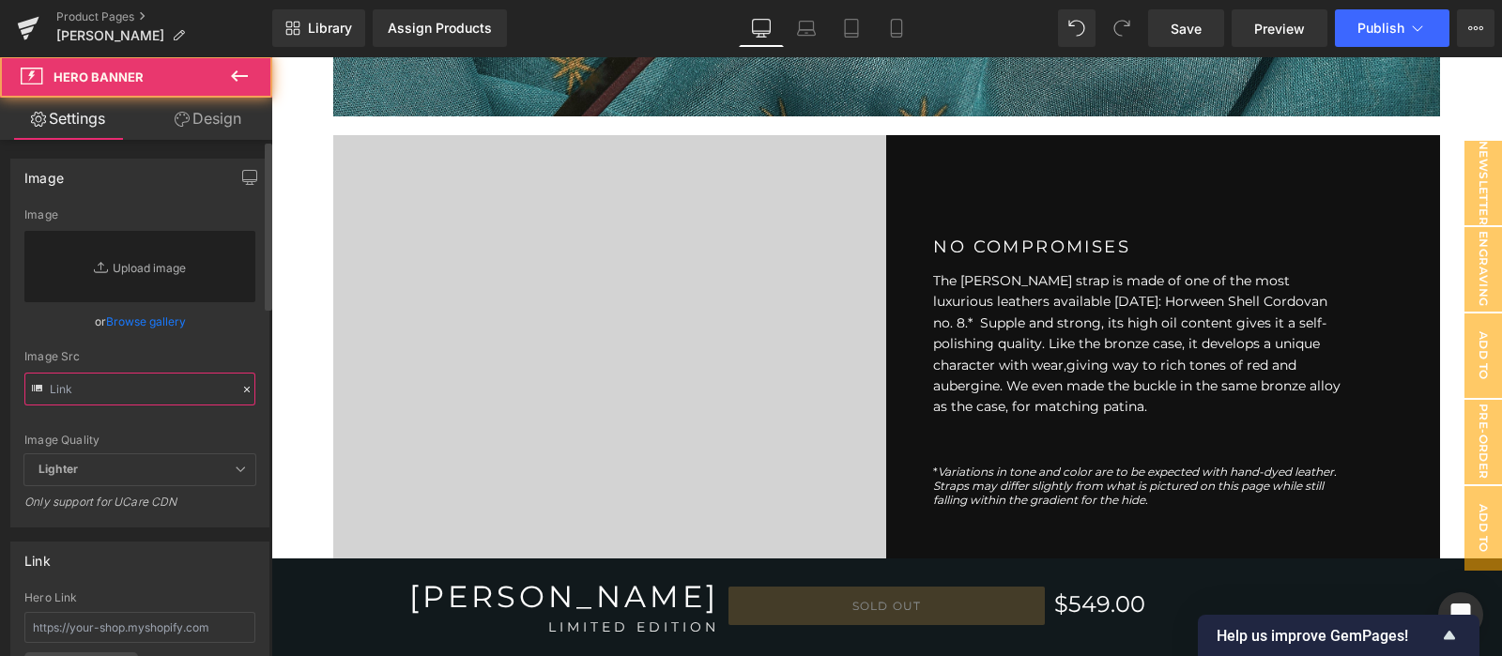
click at [196, 395] on input "text" at bounding box center [139, 389] width 231 height 33
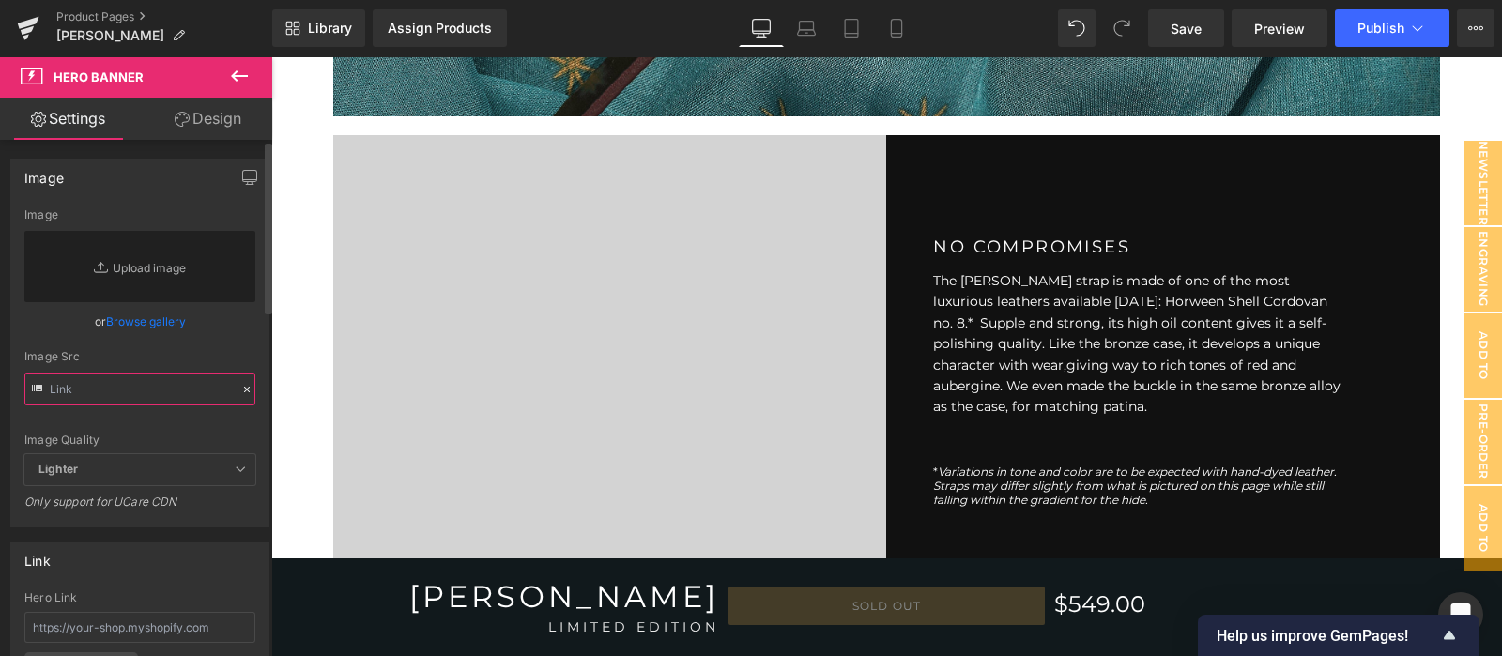
click at [206, 399] on input "text" at bounding box center [139, 389] width 231 height 33
paste input "[URL][DOMAIN_NAME]"
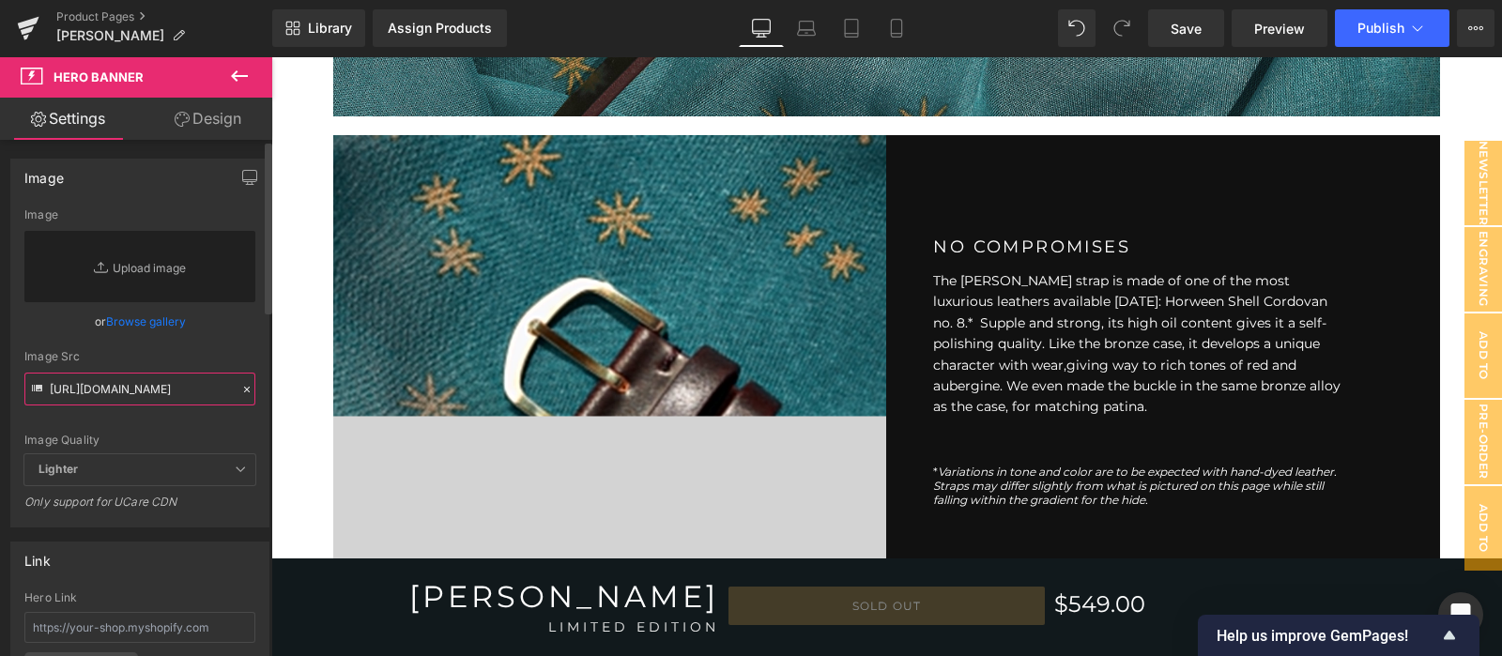
scroll to position [0, 313]
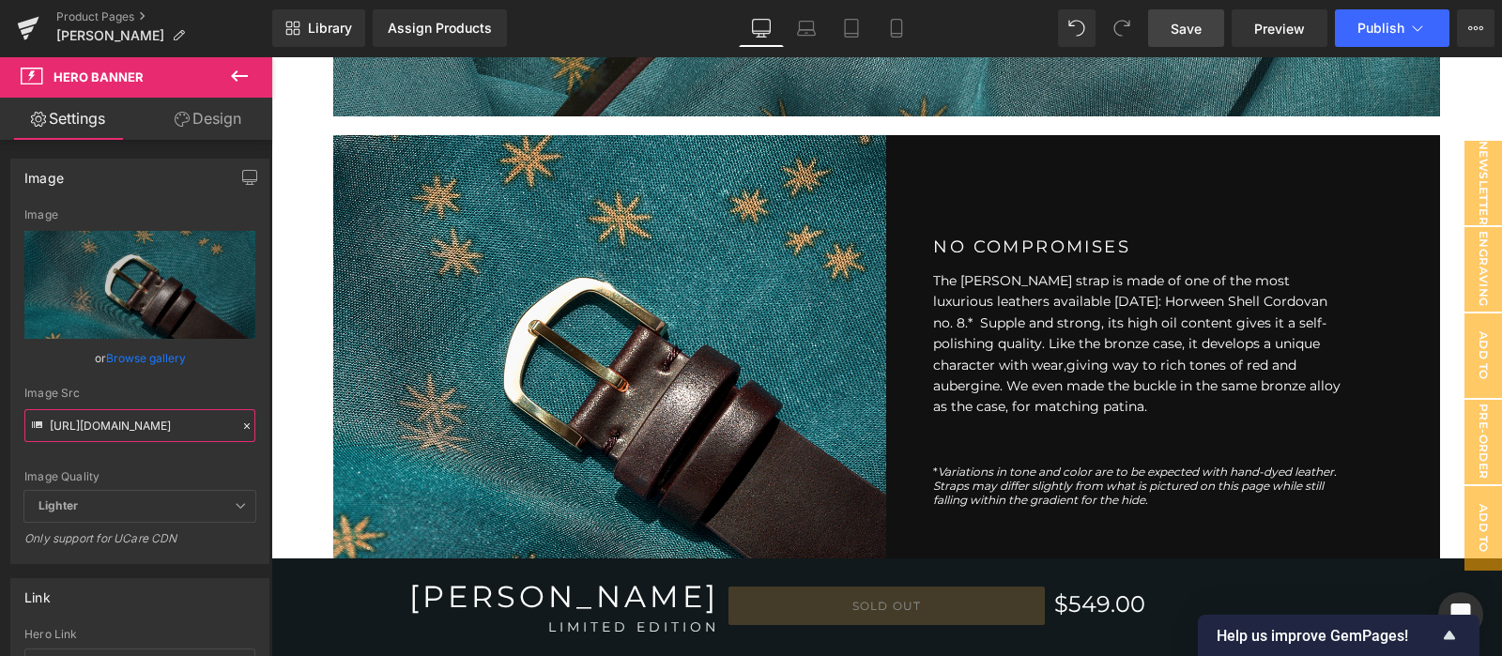
type input "[URL][DOMAIN_NAME]"
click at [1193, 23] on span "Save" at bounding box center [1186, 29] width 31 height 20
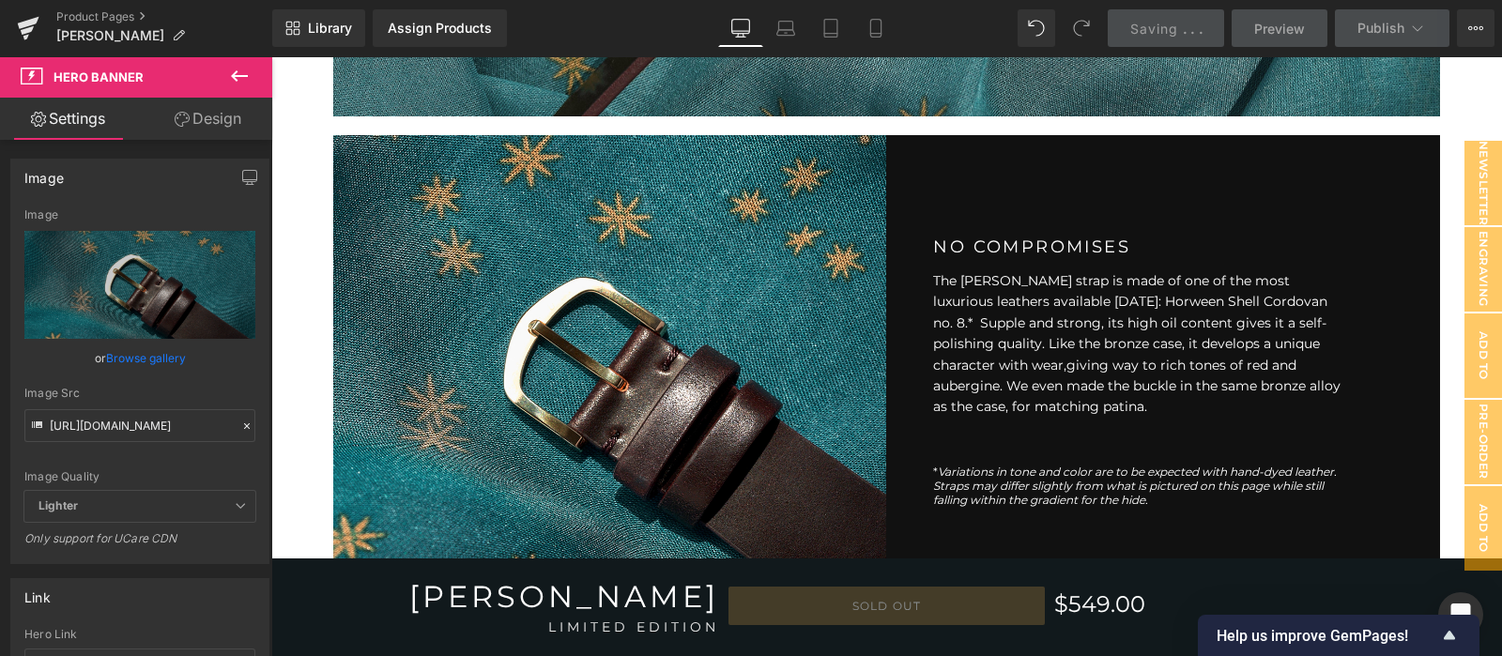
scroll to position [0, 0]
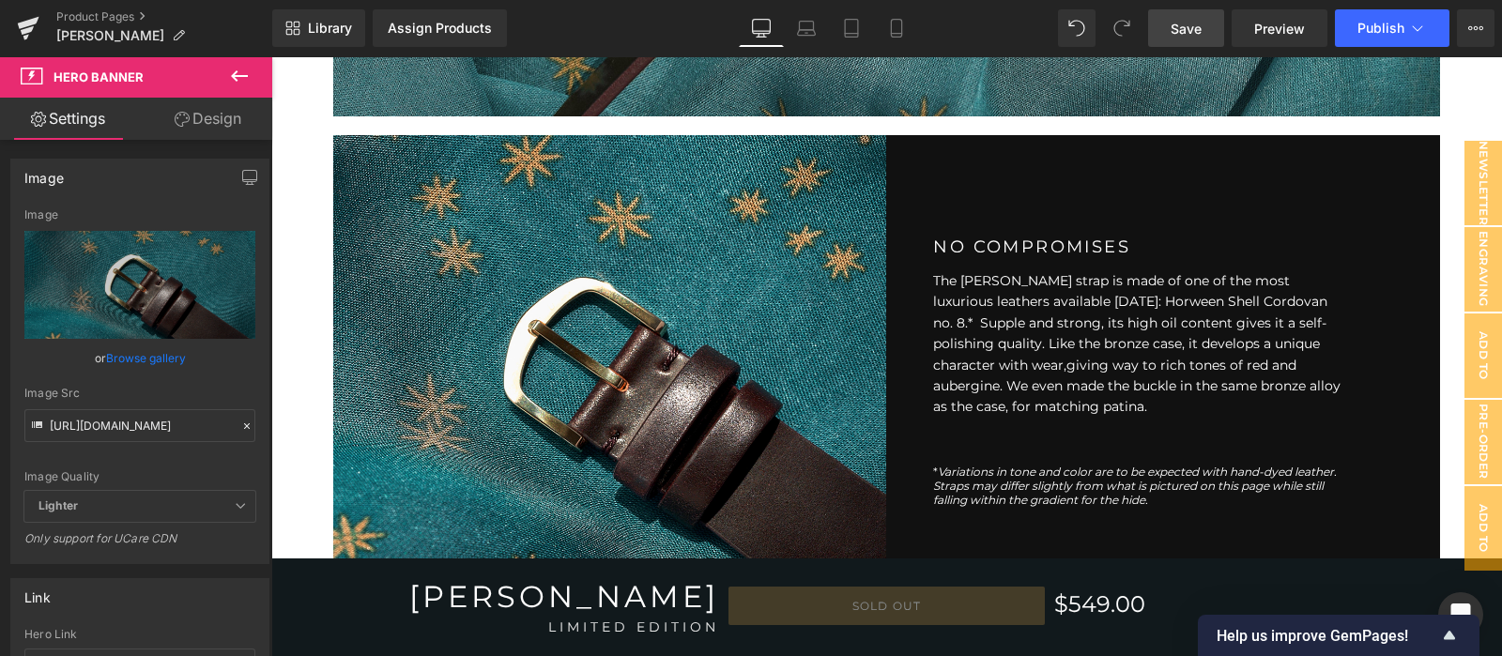
click at [678, 453] on div at bounding box center [610, 369] width 554 height 469
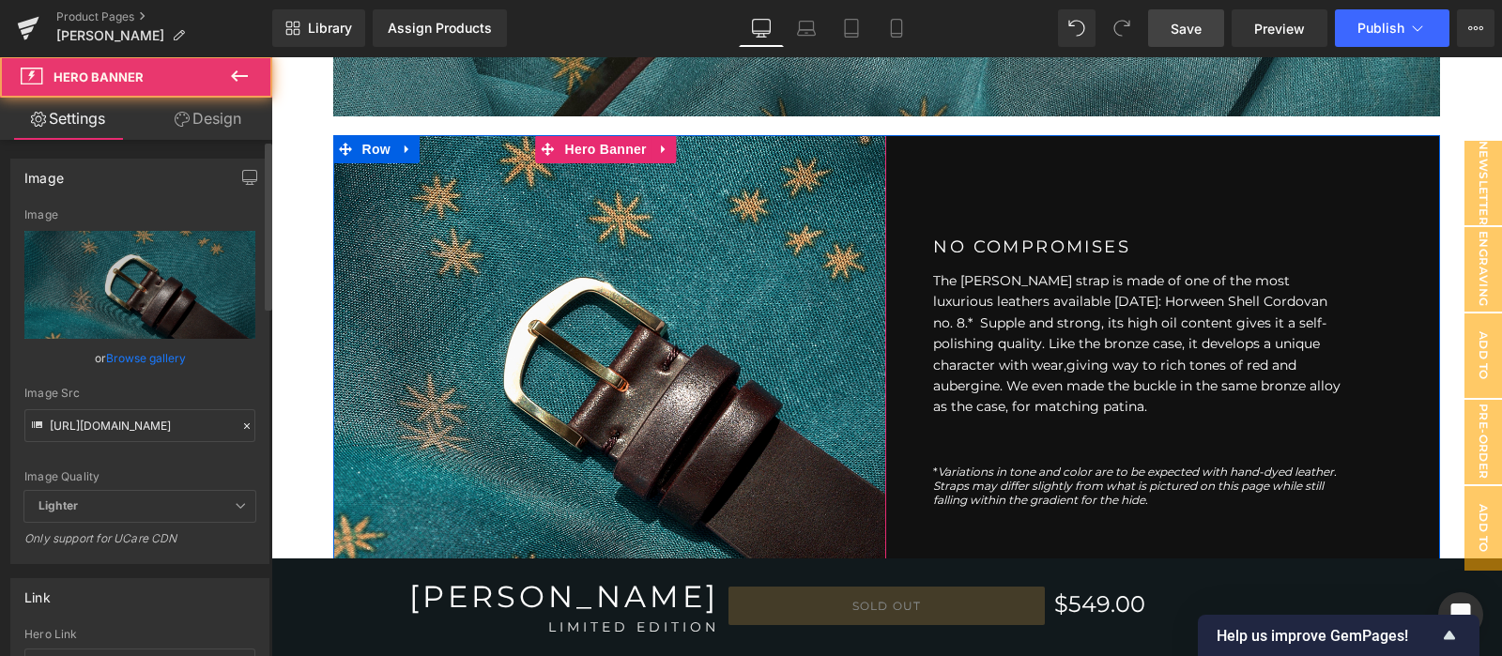
click at [240, 426] on icon at bounding box center [246, 426] width 13 height 13
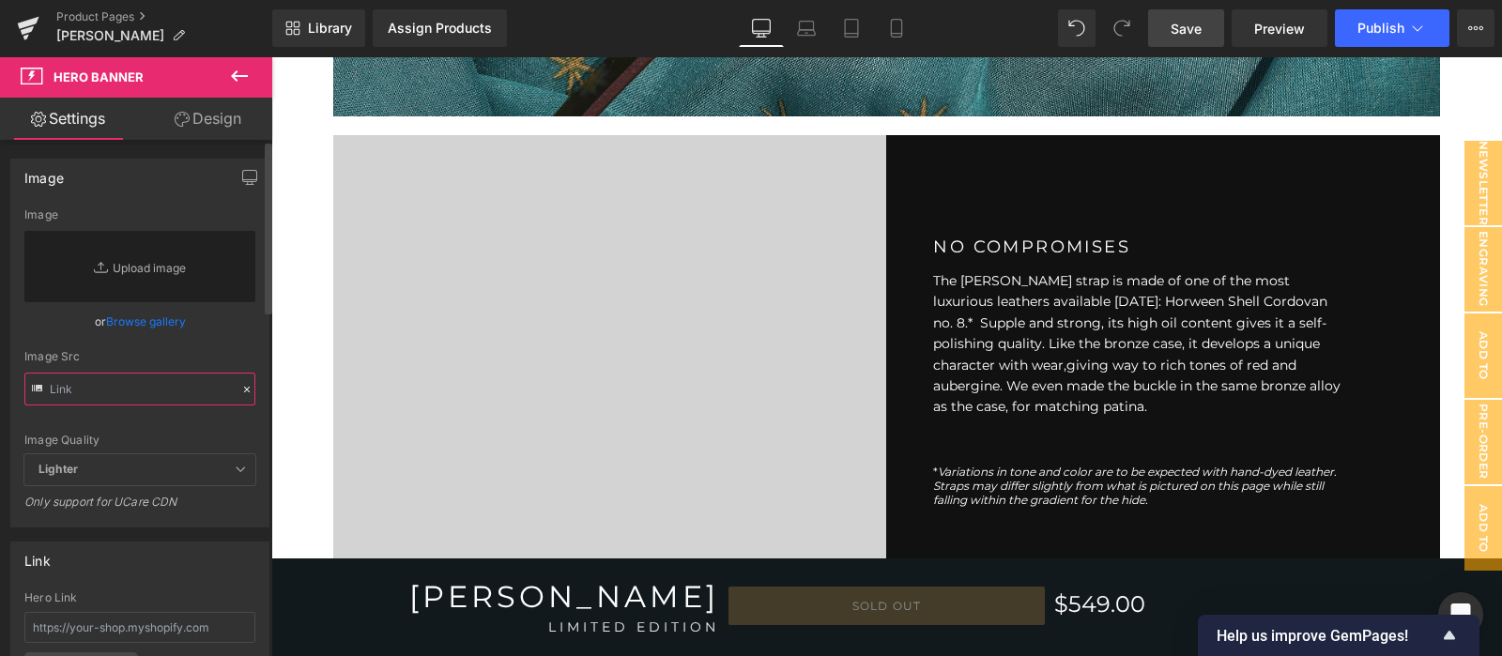
click at [174, 382] on input "text" at bounding box center [139, 389] width 231 height 33
click at [172, 384] on input "text" at bounding box center [139, 389] width 231 height 33
paste input "[URL][DOMAIN_NAME]"
type input "[URL][DOMAIN_NAME]"
click at [188, 412] on div "Image Quality Lighter Lightest Lighter Lighter Lightest Only support for UCare …" at bounding box center [139, 331] width 231 height 246
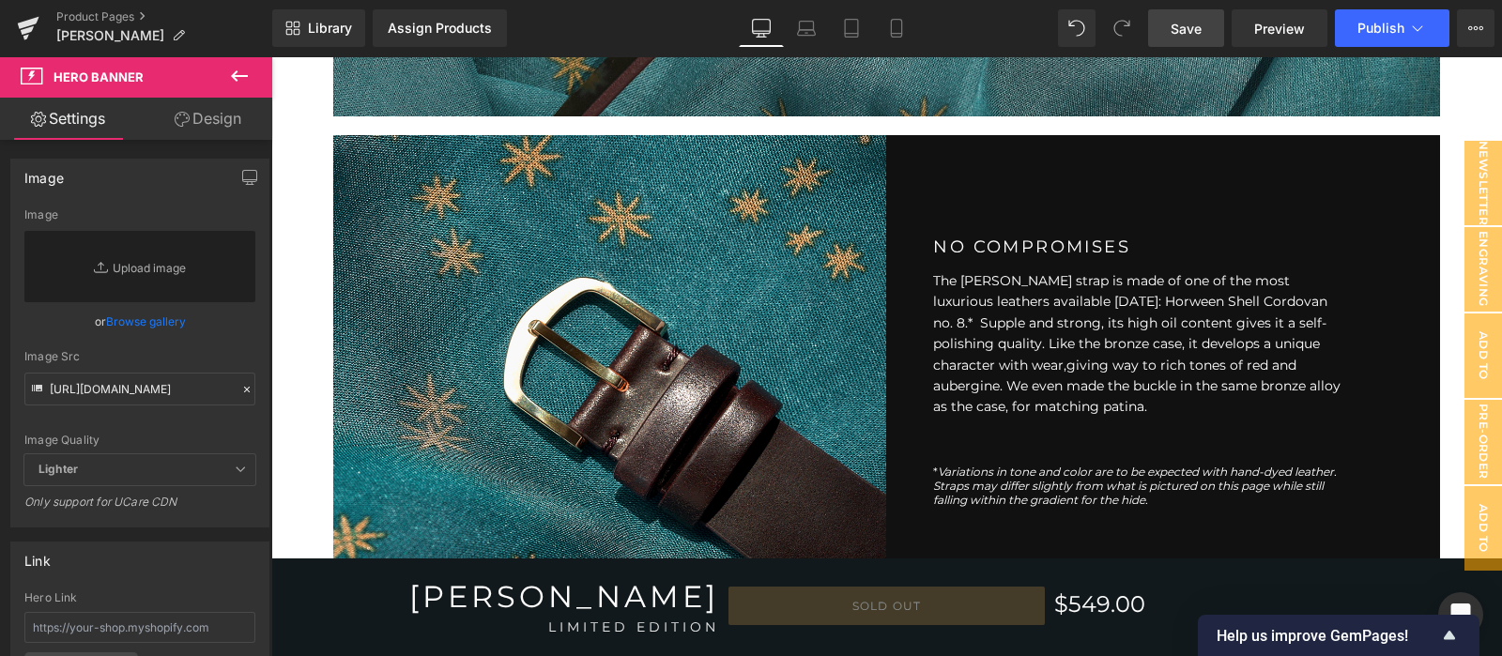
drag, startPoint x: 851, startPoint y: 57, endPoint x: 1176, endPoint y: 17, distance: 328.3
click at [1176, 19] on span "Save" at bounding box center [1186, 29] width 31 height 20
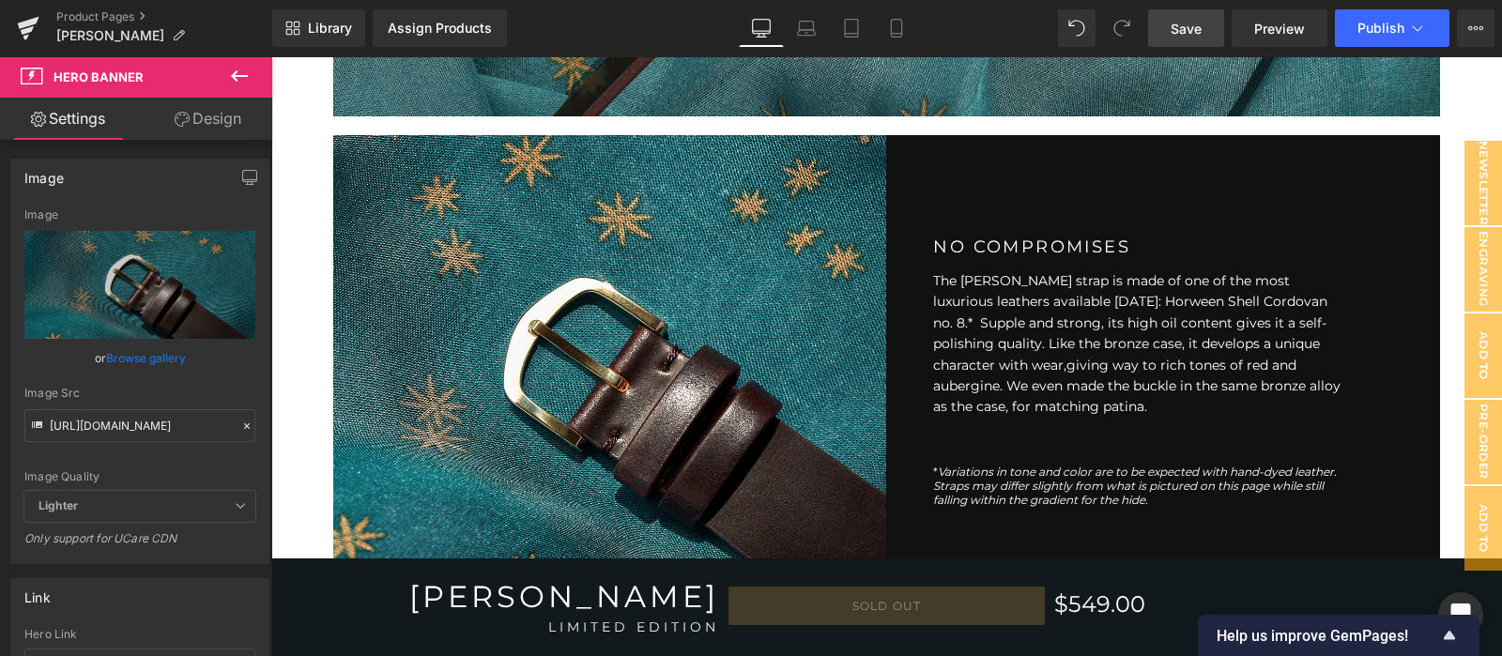
drag, startPoint x: 794, startPoint y: 247, endPoint x: 337, endPoint y: 431, distance: 492.8
click at [794, 247] on div "Separator Hero Banner 225px" at bounding box center [610, 369] width 554 height 469
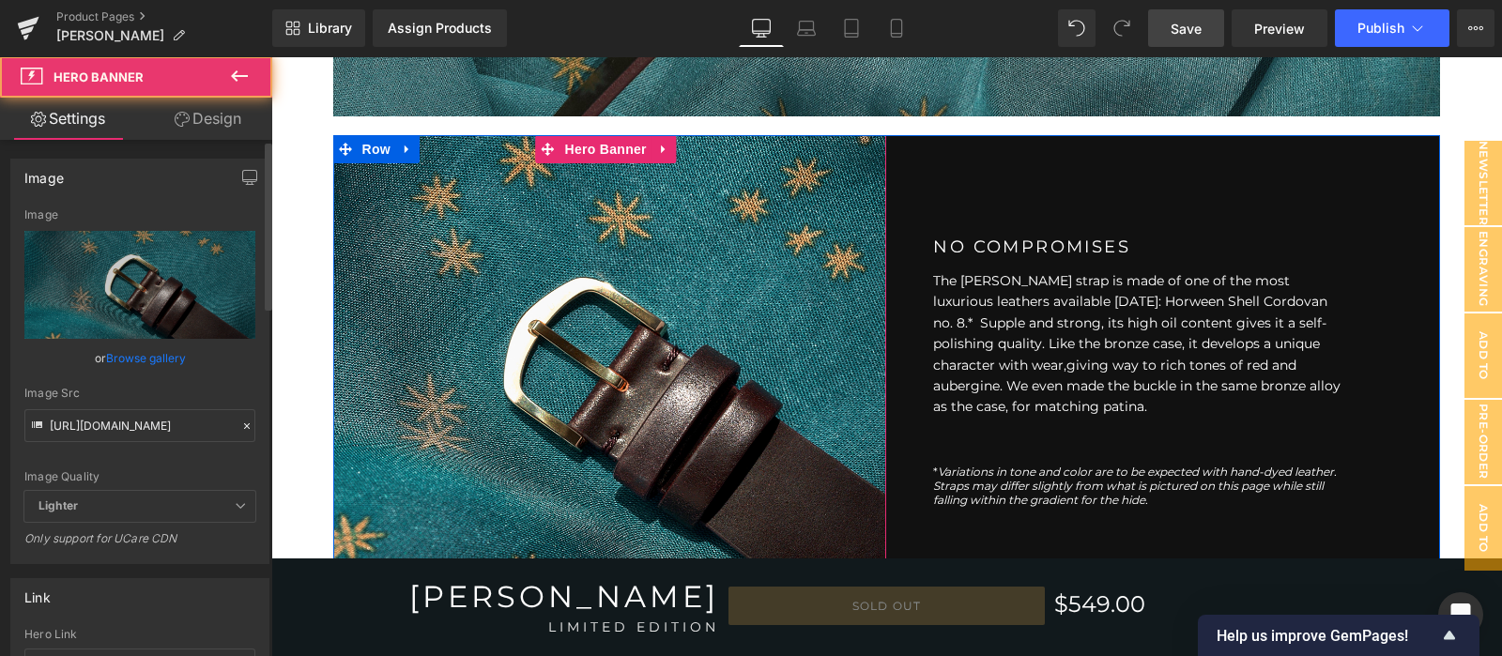
click at [240, 422] on icon at bounding box center [246, 426] width 13 height 13
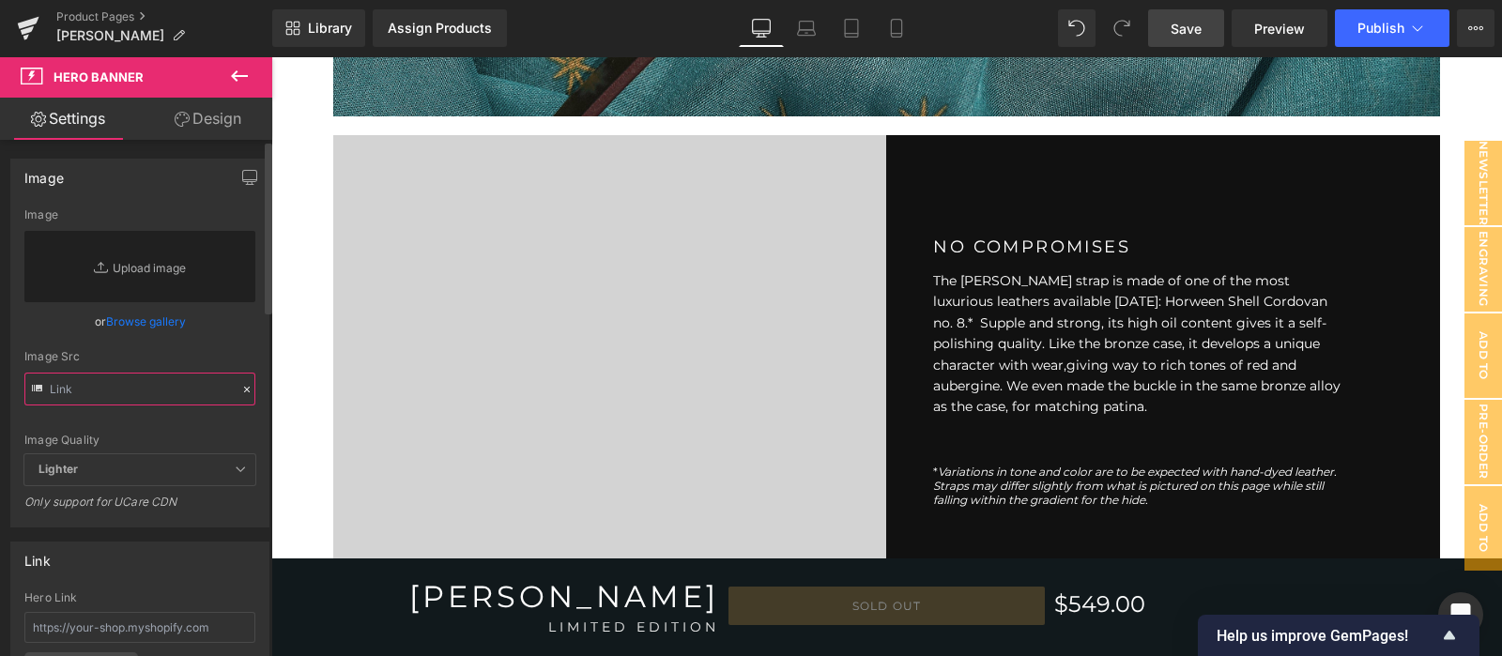
click at [202, 389] on input "text" at bounding box center [139, 389] width 231 height 33
paste input "[URL][DOMAIN_NAME]"
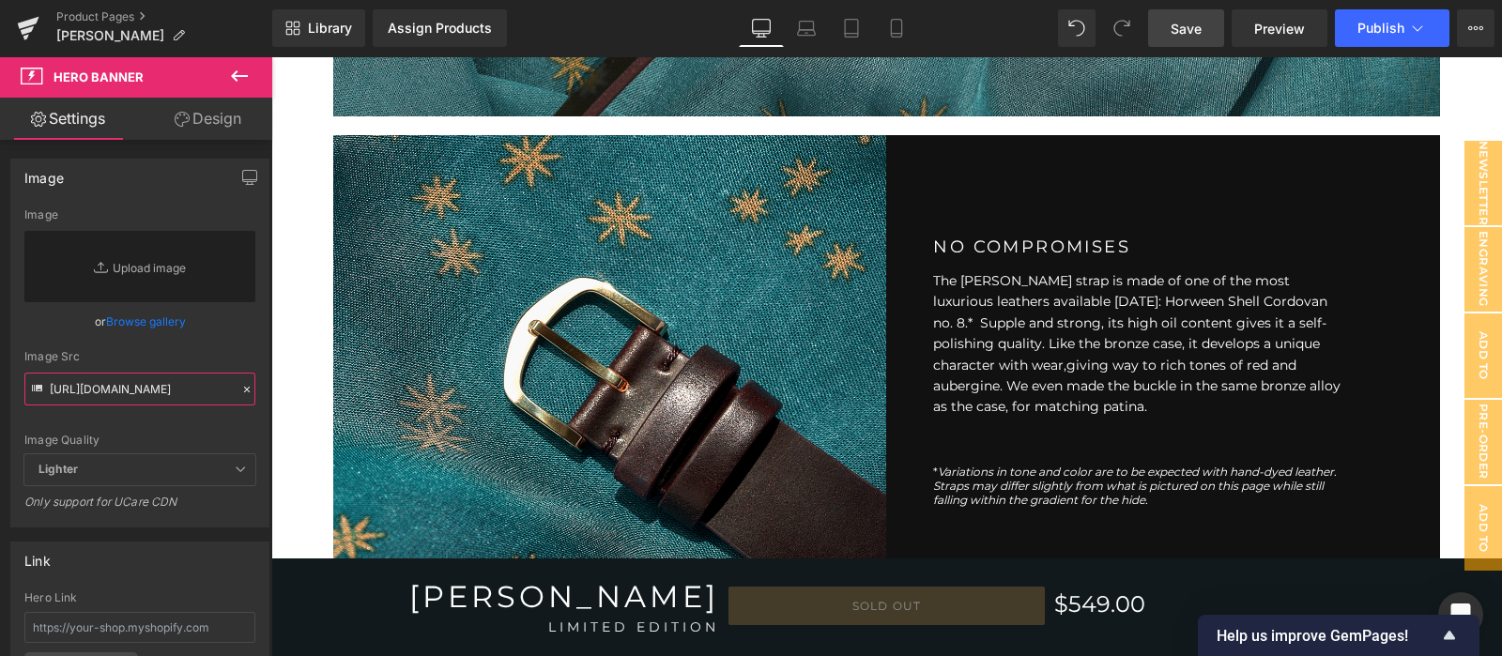
scroll to position [0, 307]
type input "[URL][DOMAIN_NAME]"
click at [1188, 30] on span "Save" at bounding box center [1186, 29] width 31 height 20
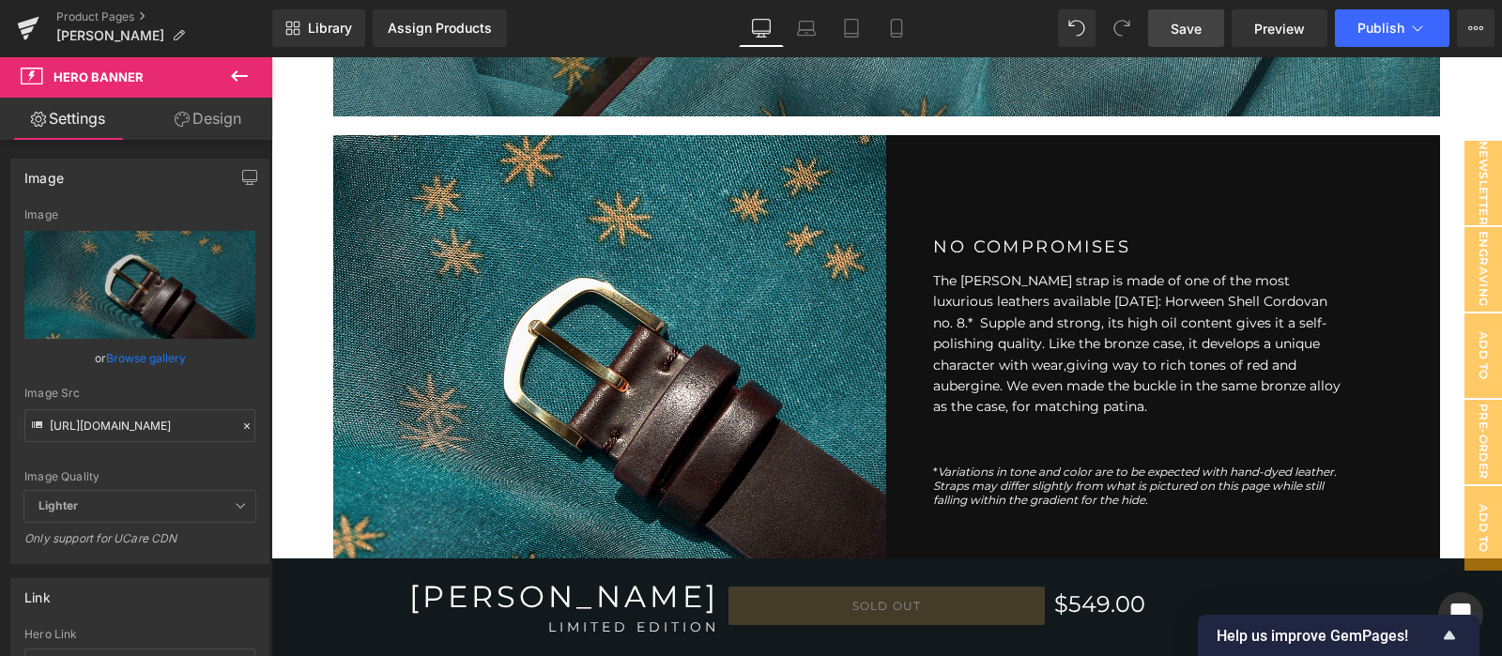
scroll to position [5470, 0]
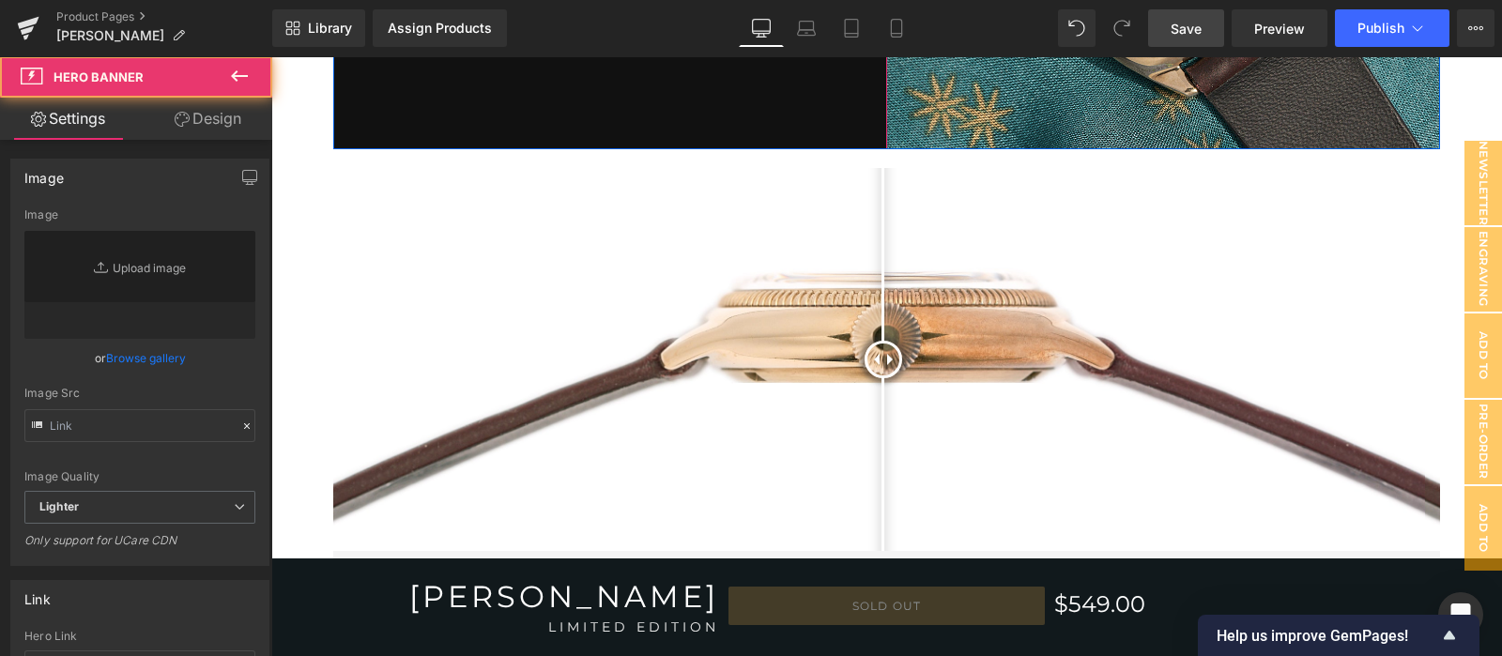
type input "[URL][DOMAIN_NAME]"
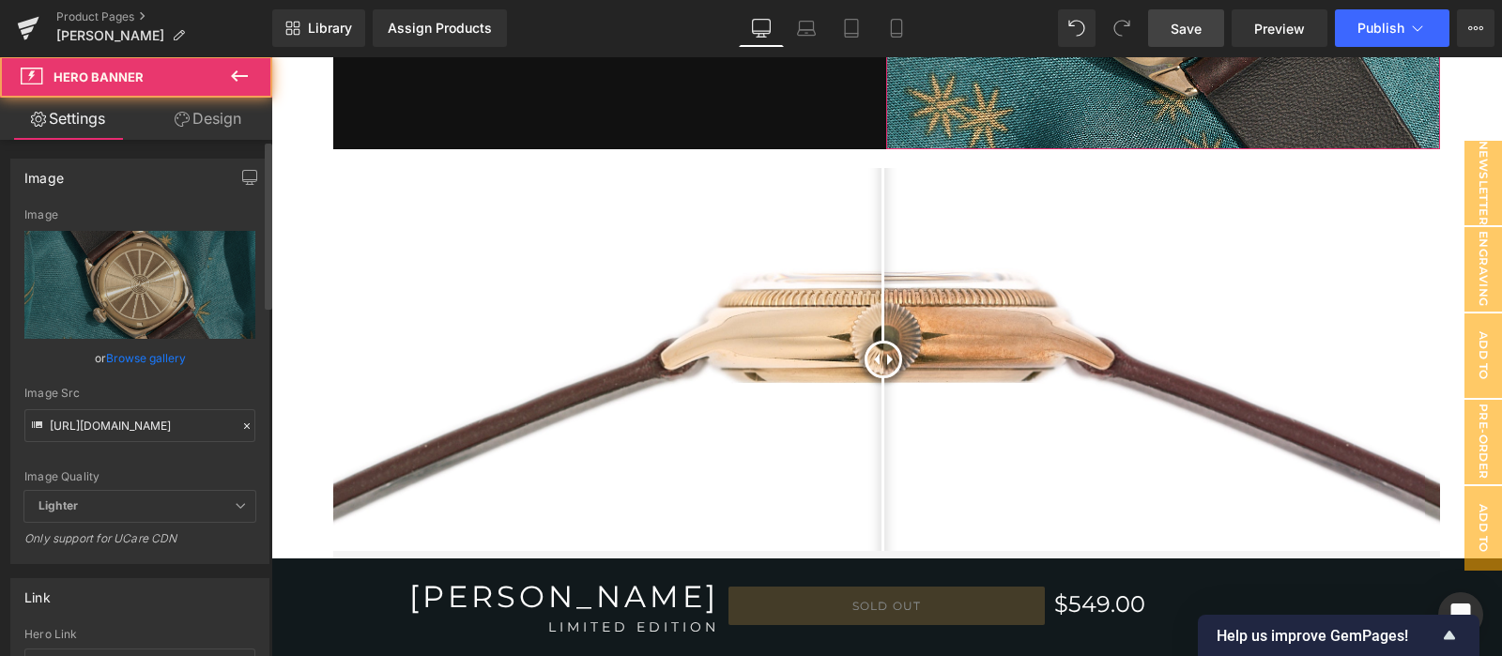
drag, startPoint x: 244, startPoint y: 422, endPoint x: 60, endPoint y: 402, distance: 185.2
click at [244, 422] on icon at bounding box center [246, 426] width 13 height 13
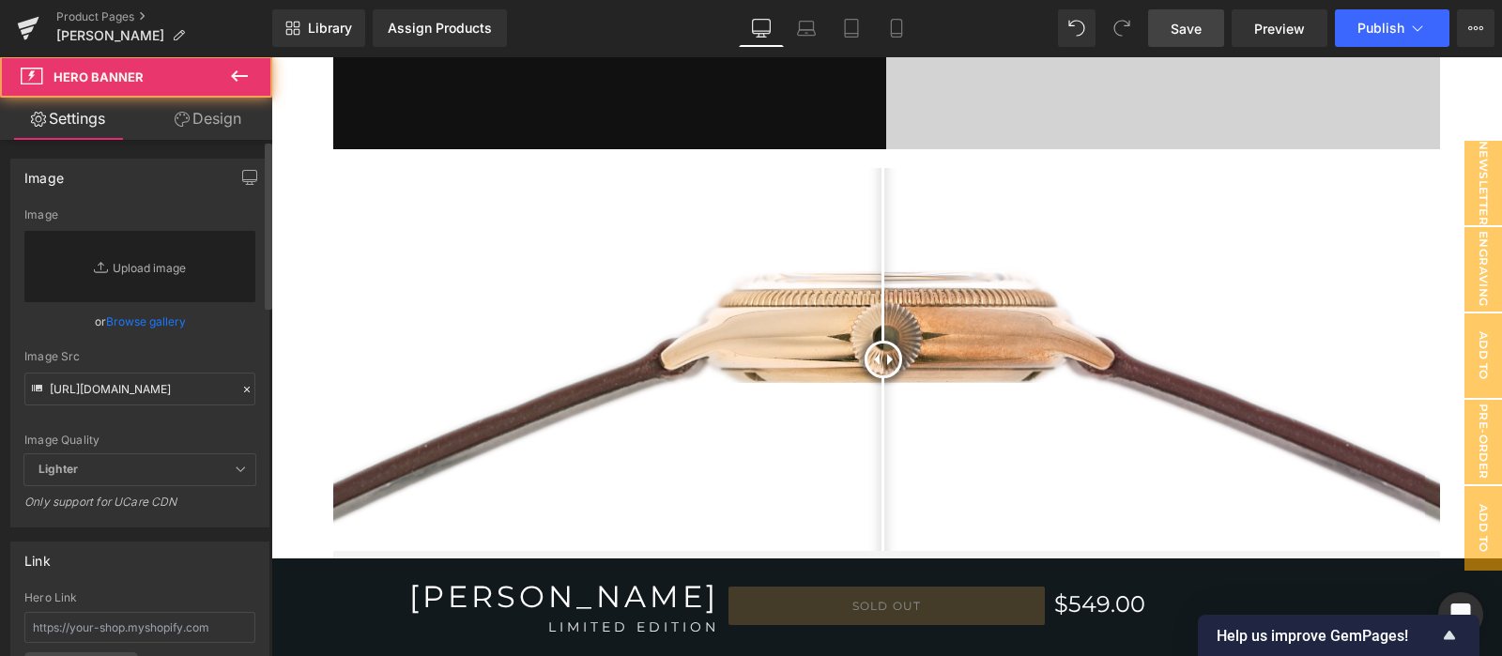
scroll to position [5193, 0]
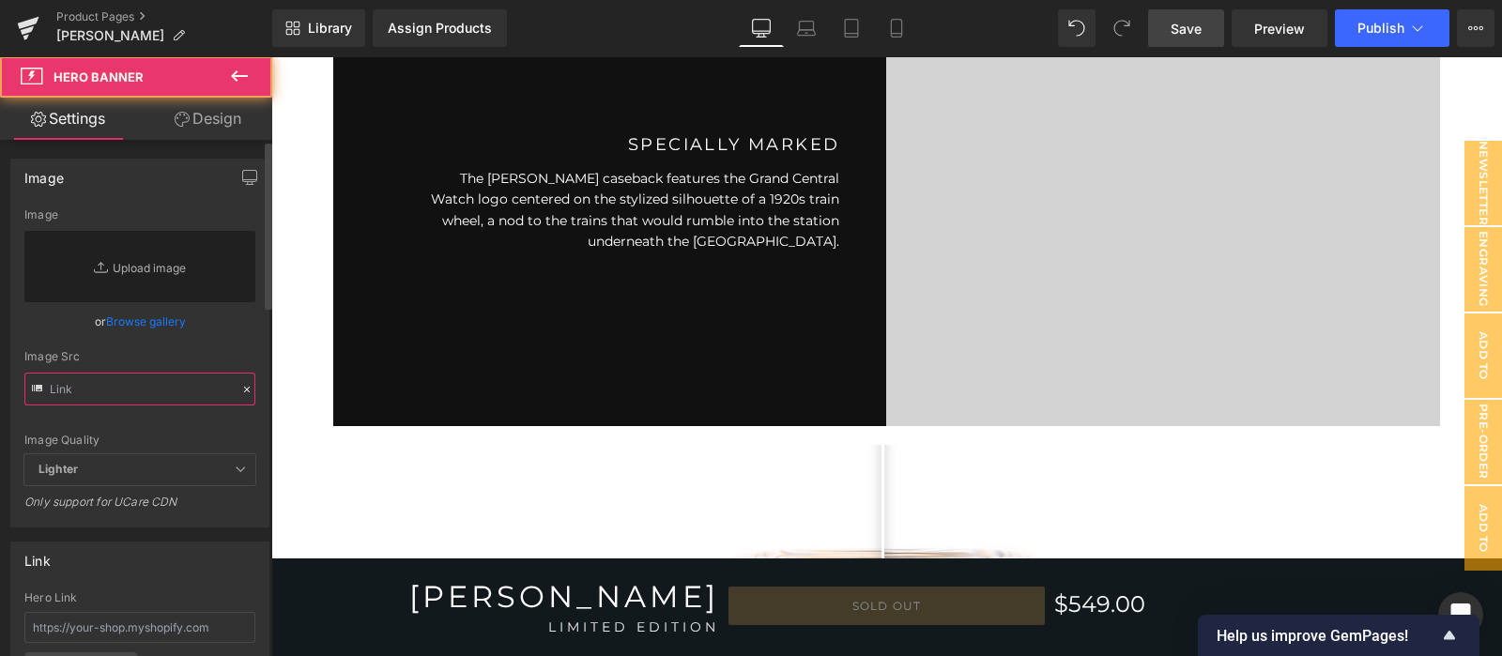
click at [174, 396] on input "text" at bounding box center [139, 389] width 231 height 33
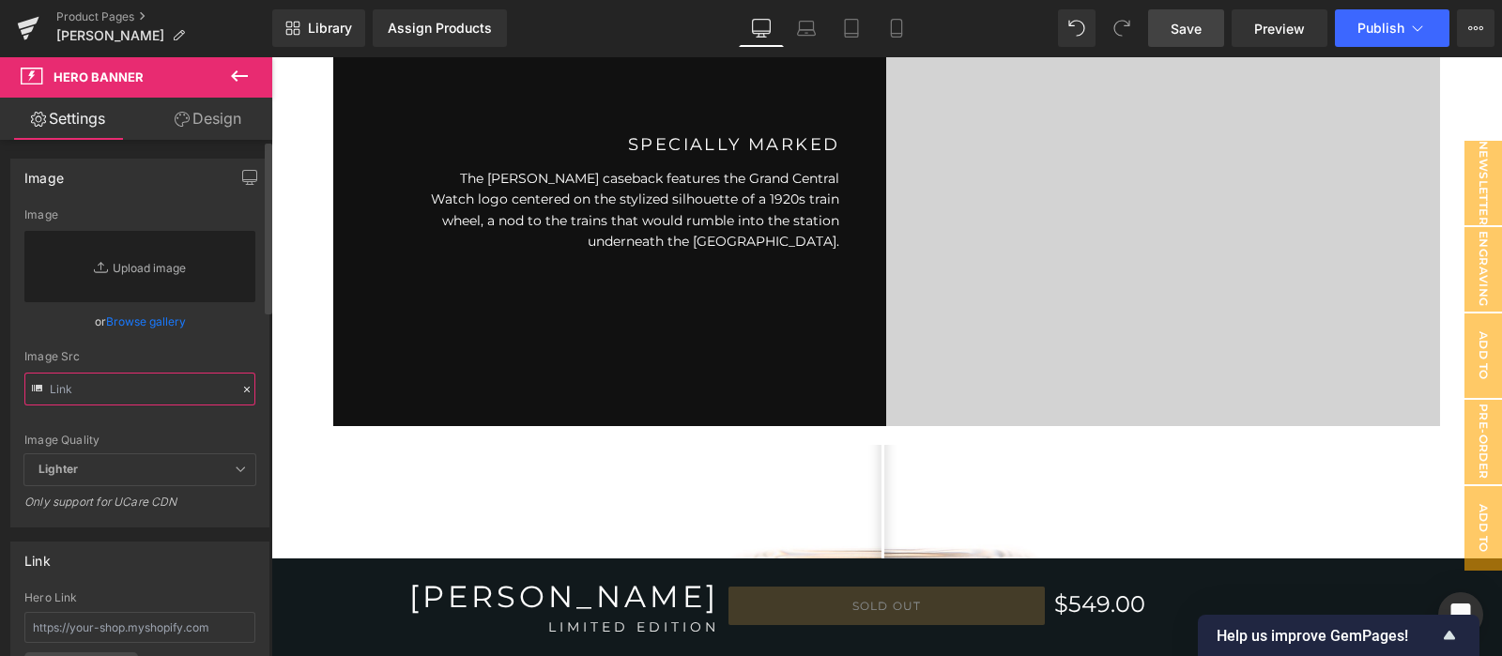
click at [175, 390] on input "text" at bounding box center [139, 389] width 231 height 33
paste input "[URL][DOMAIN_NAME]"
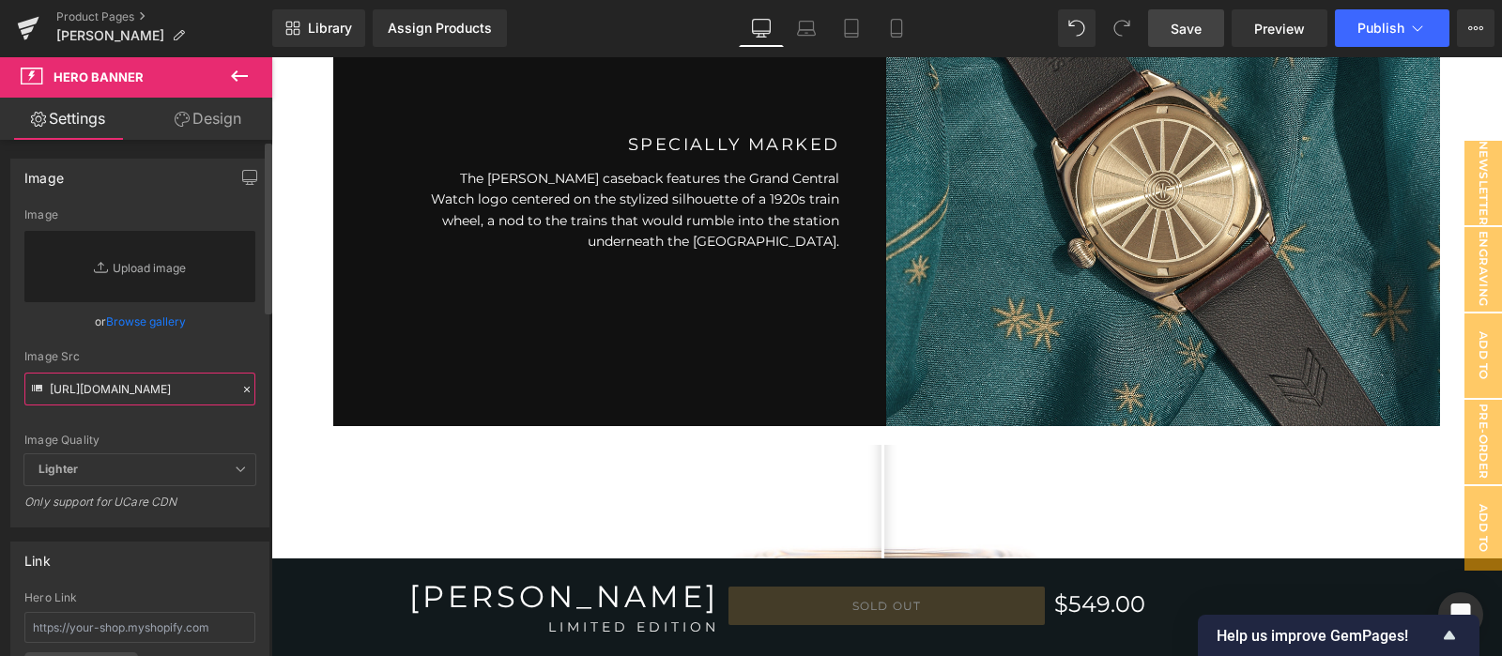
type input "[URL][DOMAIN_NAME]"
click at [192, 428] on div "Image Quality Lighter Lightest Lighter Lighter Lightest Only support for UCare …" at bounding box center [139, 331] width 231 height 246
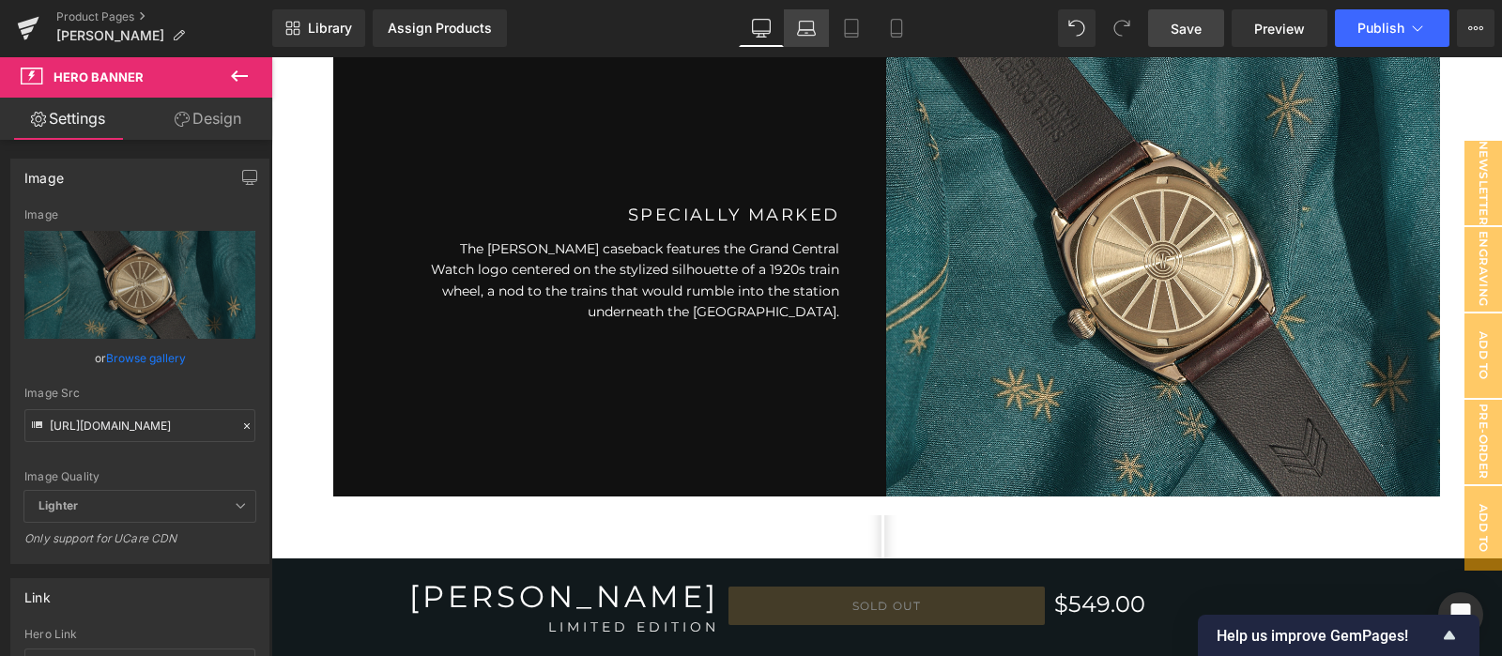
scroll to position [5037, 0]
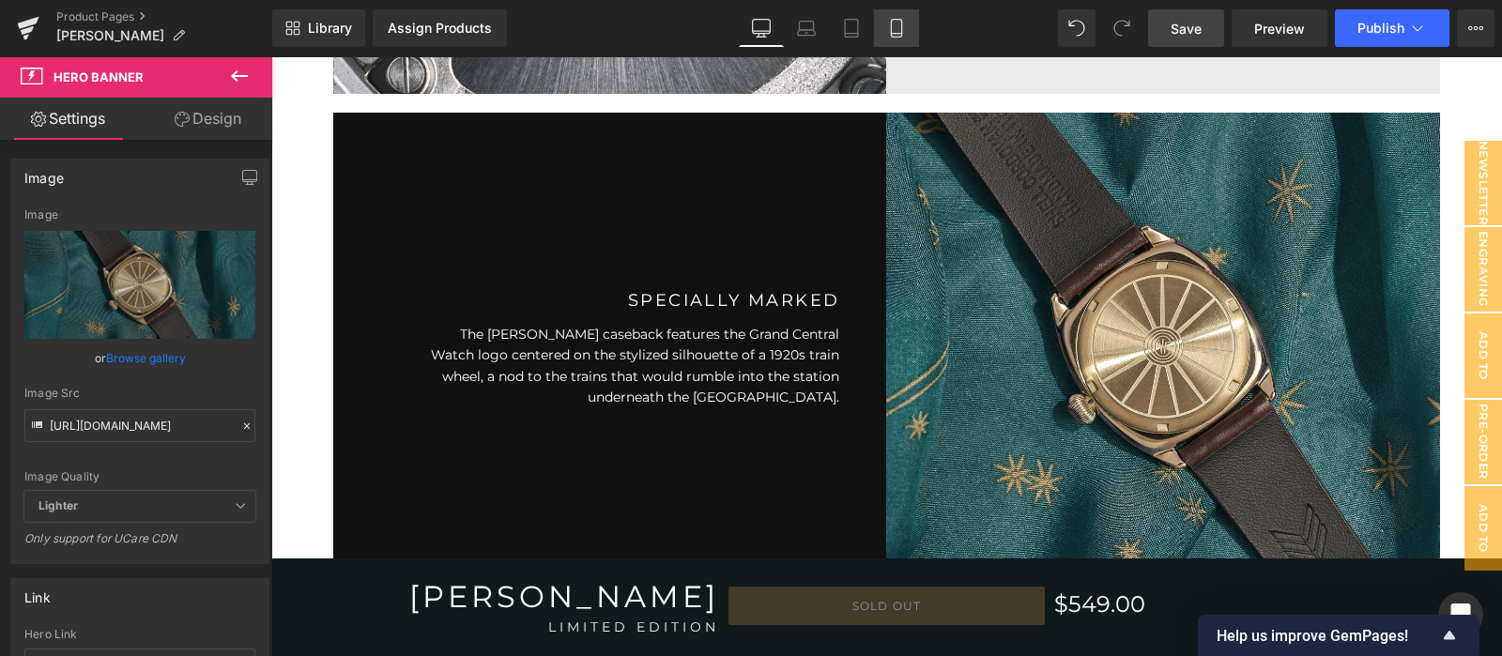
click at [892, 23] on icon at bounding box center [896, 28] width 19 height 19
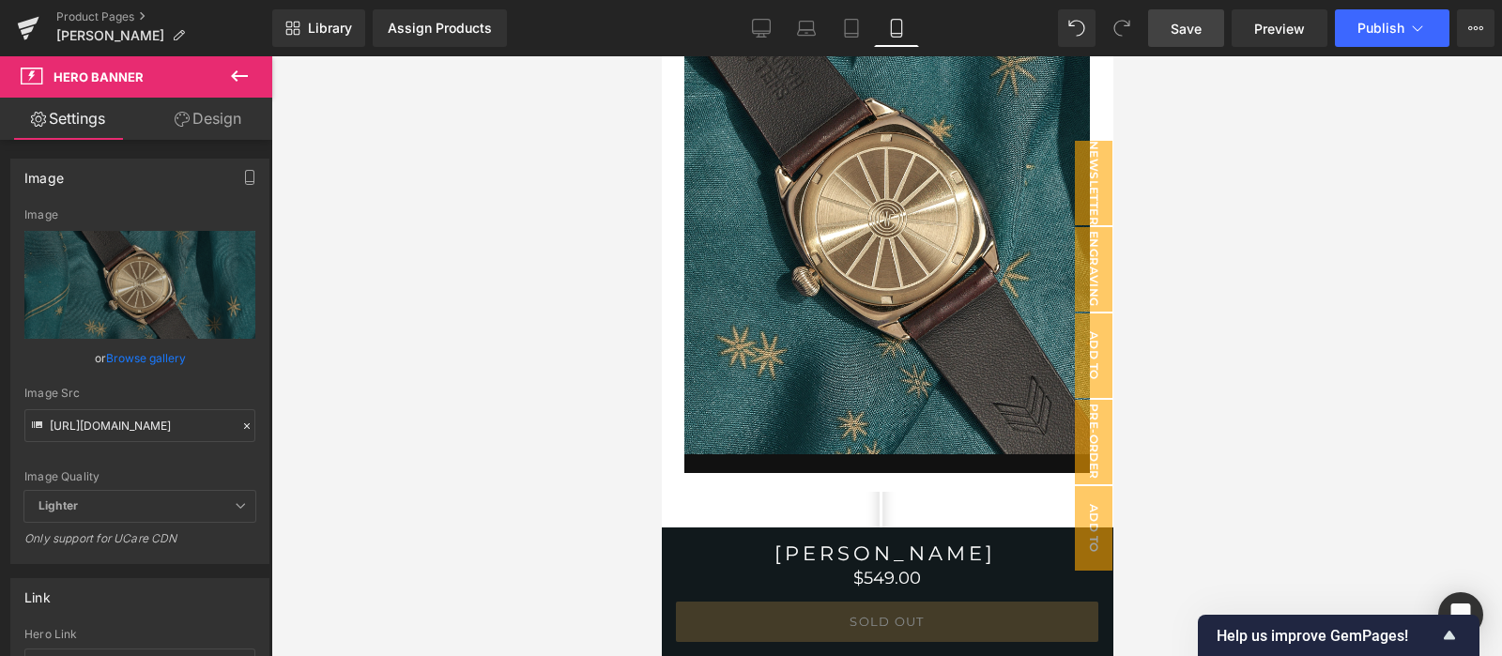
scroll to position [6908, 0]
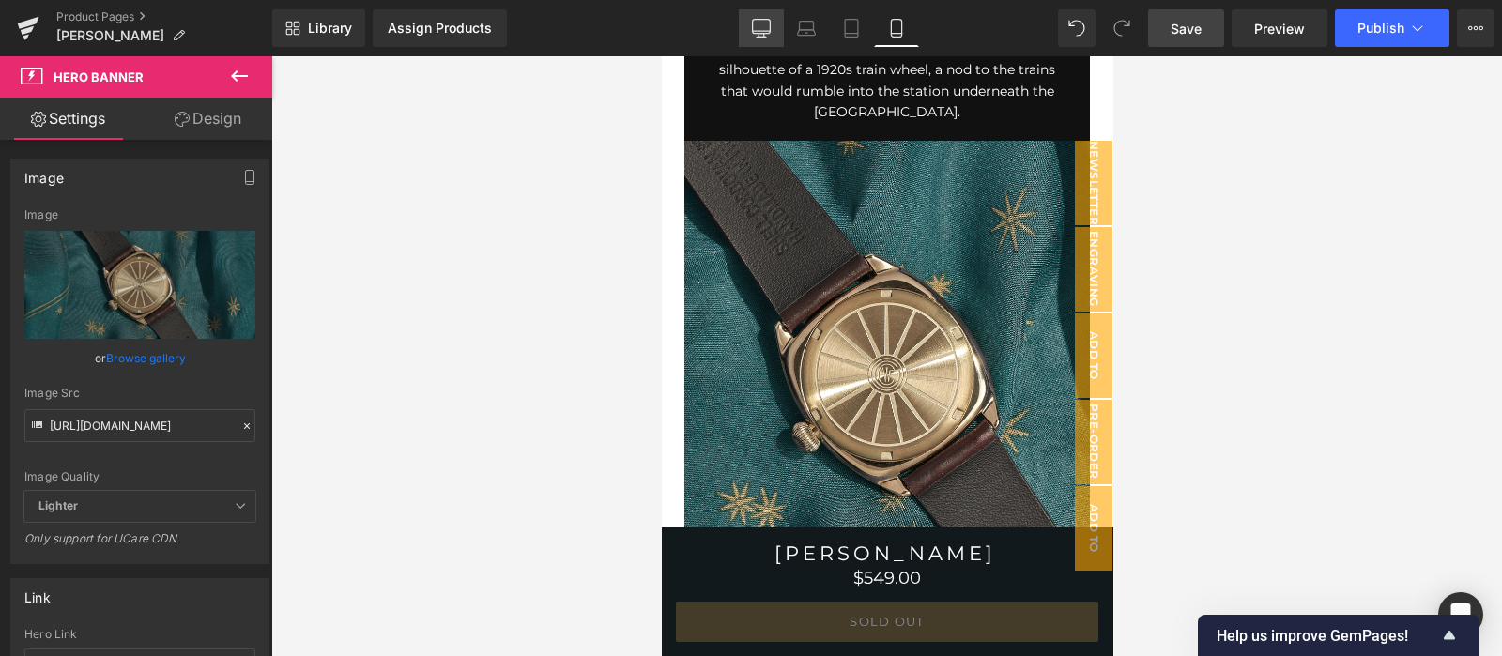
click at [752, 29] on link "Desktop" at bounding box center [761, 28] width 45 height 38
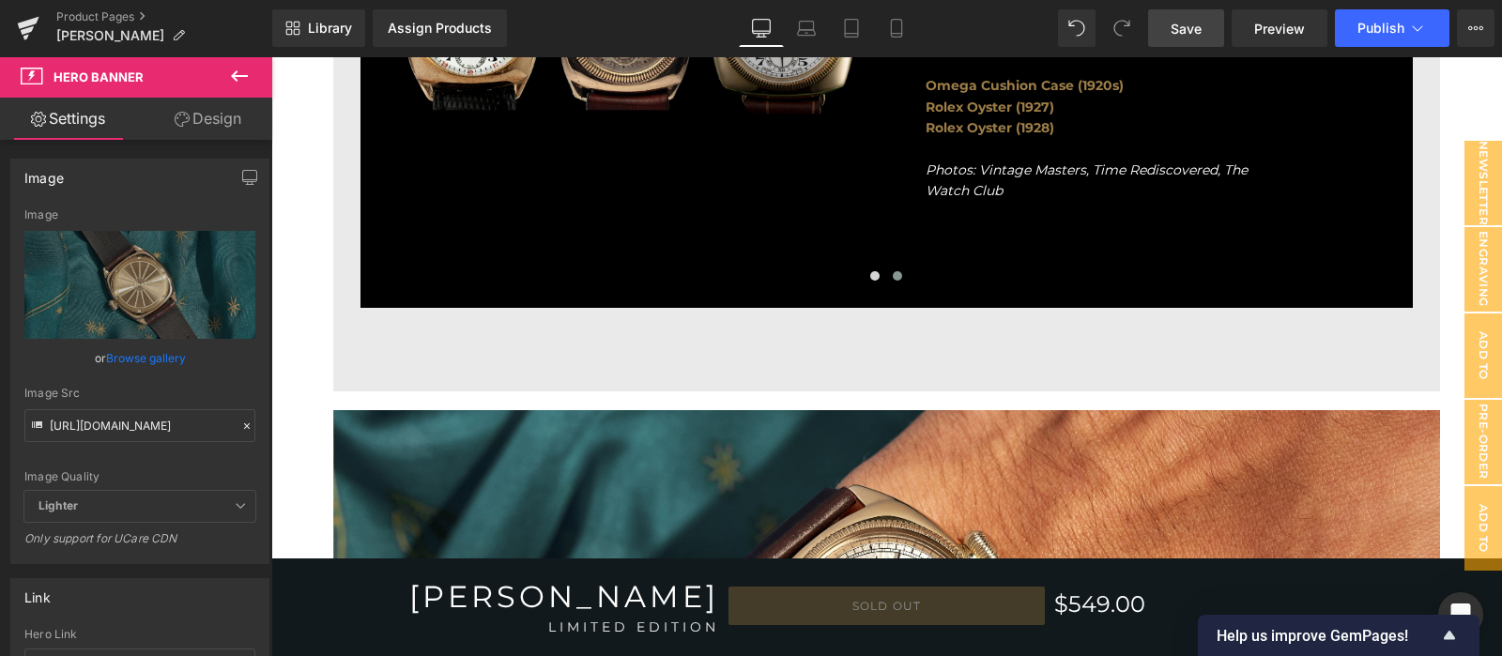
scroll to position [5980, 0]
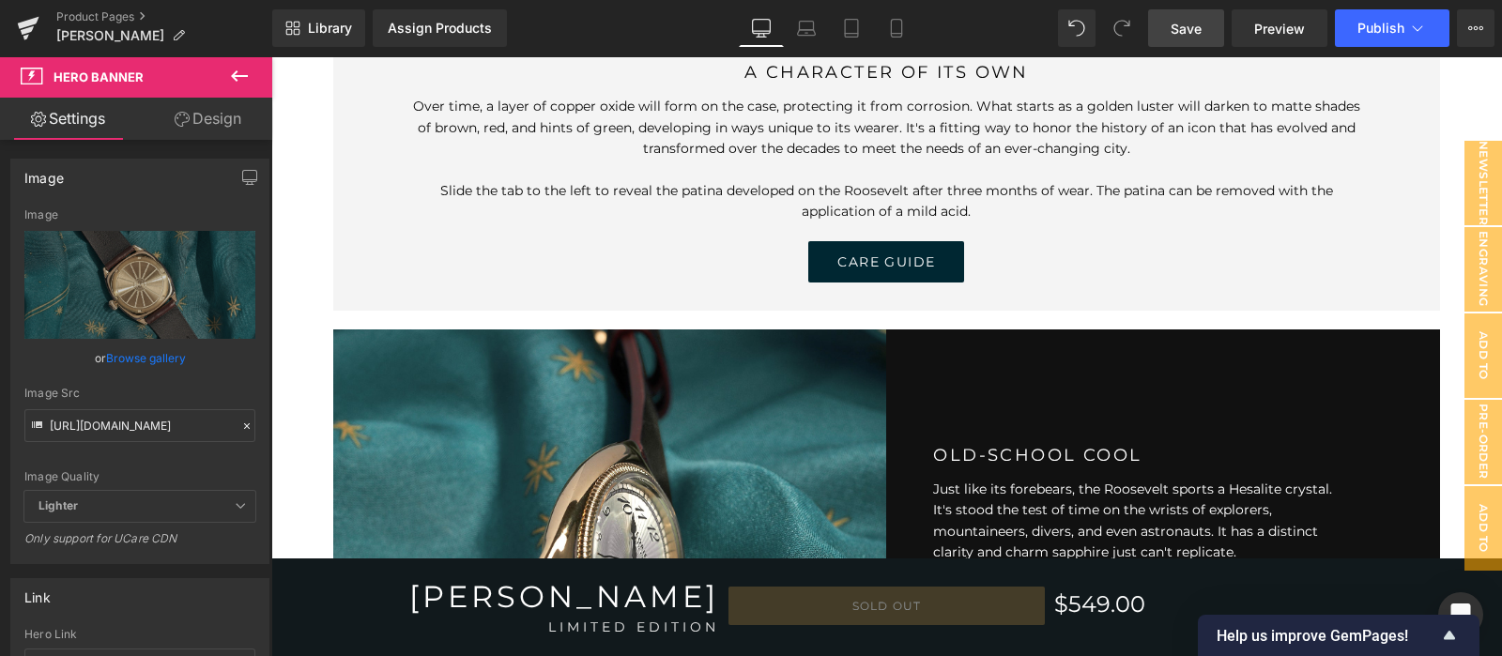
click at [1187, 35] on span "Save" at bounding box center [1186, 29] width 31 height 20
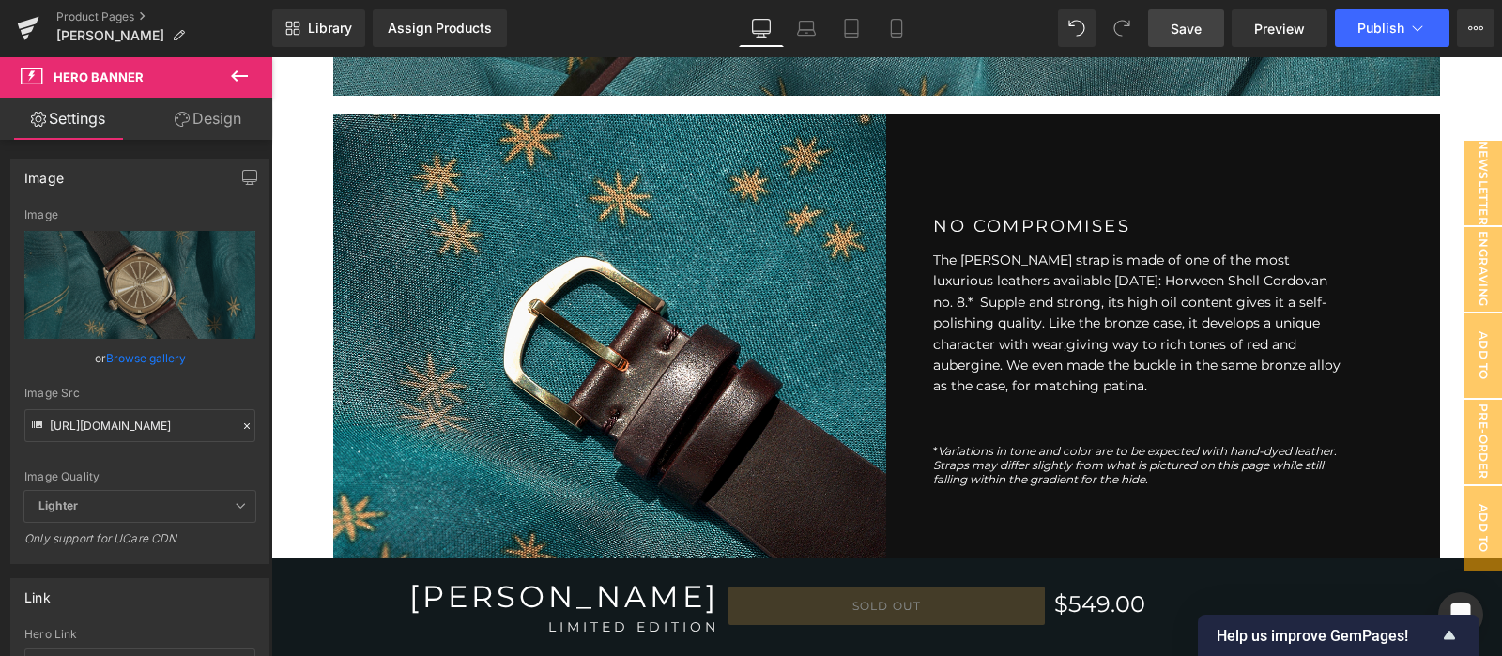
scroll to position [2851, 0]
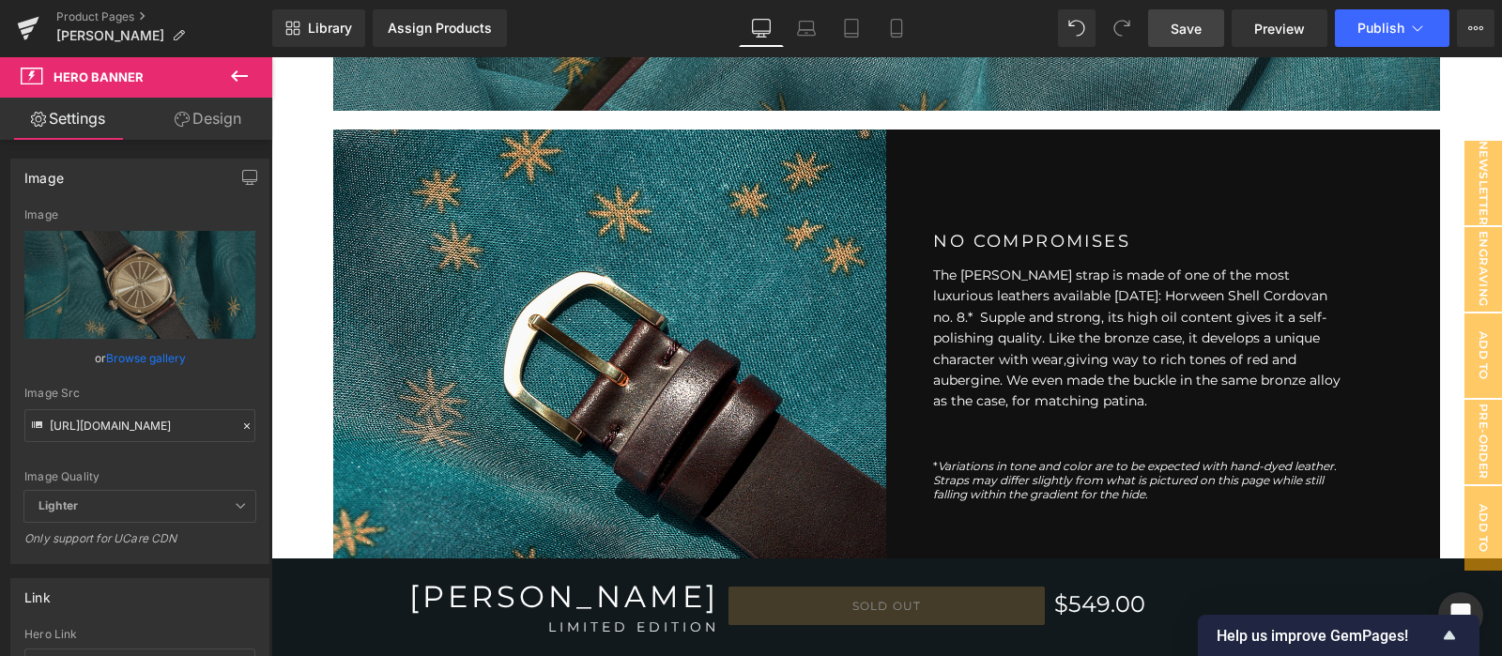
click at [693, 288] on div "Separator Hero Banner 225px" at bounding box center [610, 364] width 554 height 469
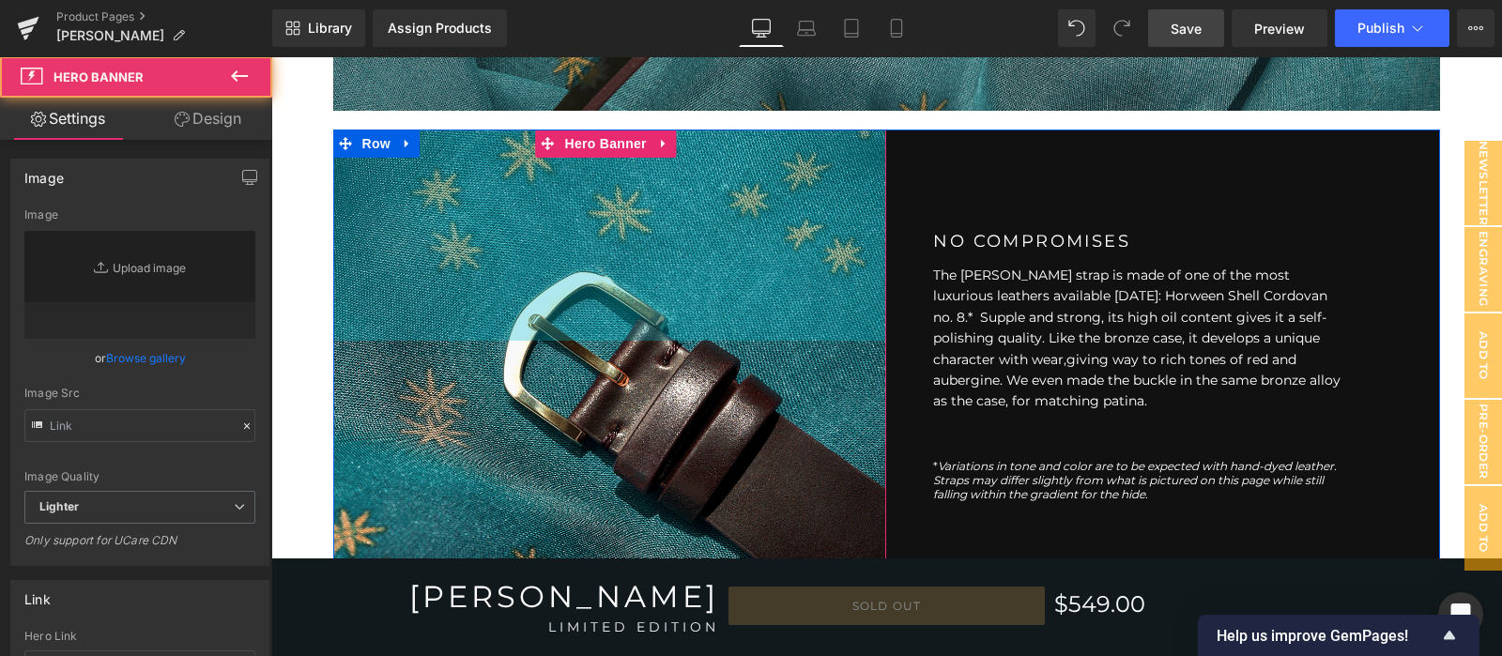
type input "[URL][DOMAIN_NAME]"
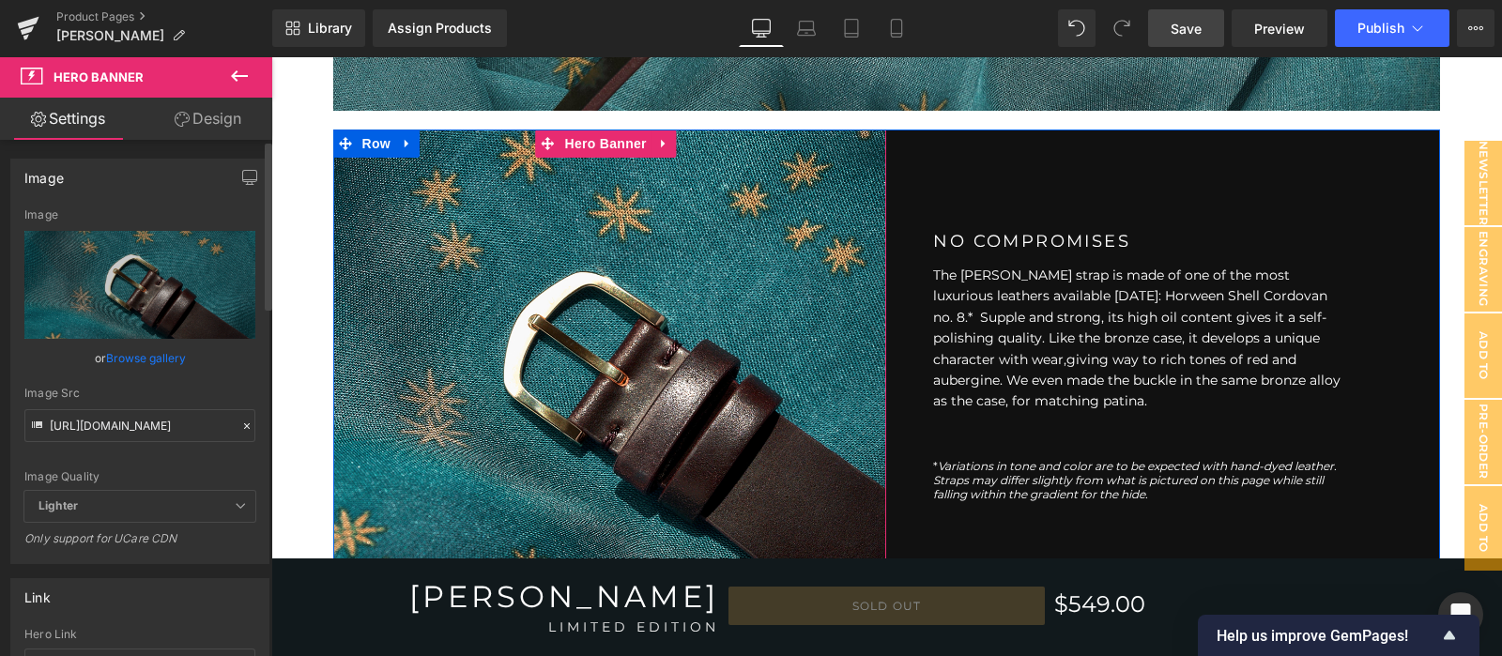
click at [240, 424] on icon at bounding box center [246, 426] width 13 height 13
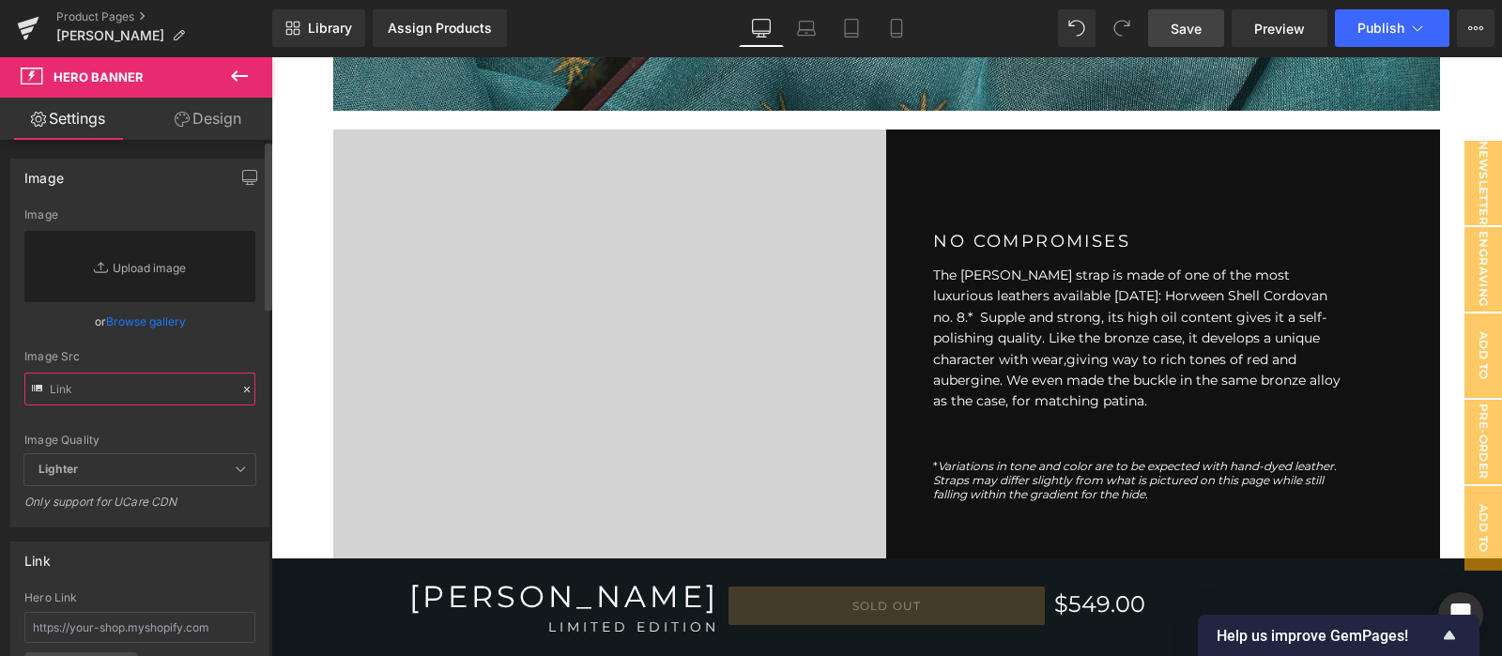
click at [174, 378] on input "text" at bounding box center [139, 389] width 231 height 33
paste input "[URL][DOMAIN_NAME]"
type input "[URL][DOMAIN_NAME]"
click at [197, 422] on div "Image Quality Lighter Lightest Lighter Lighter Lightest Only support for UCare …" at bounding box center [139, 331] width 231 height 246
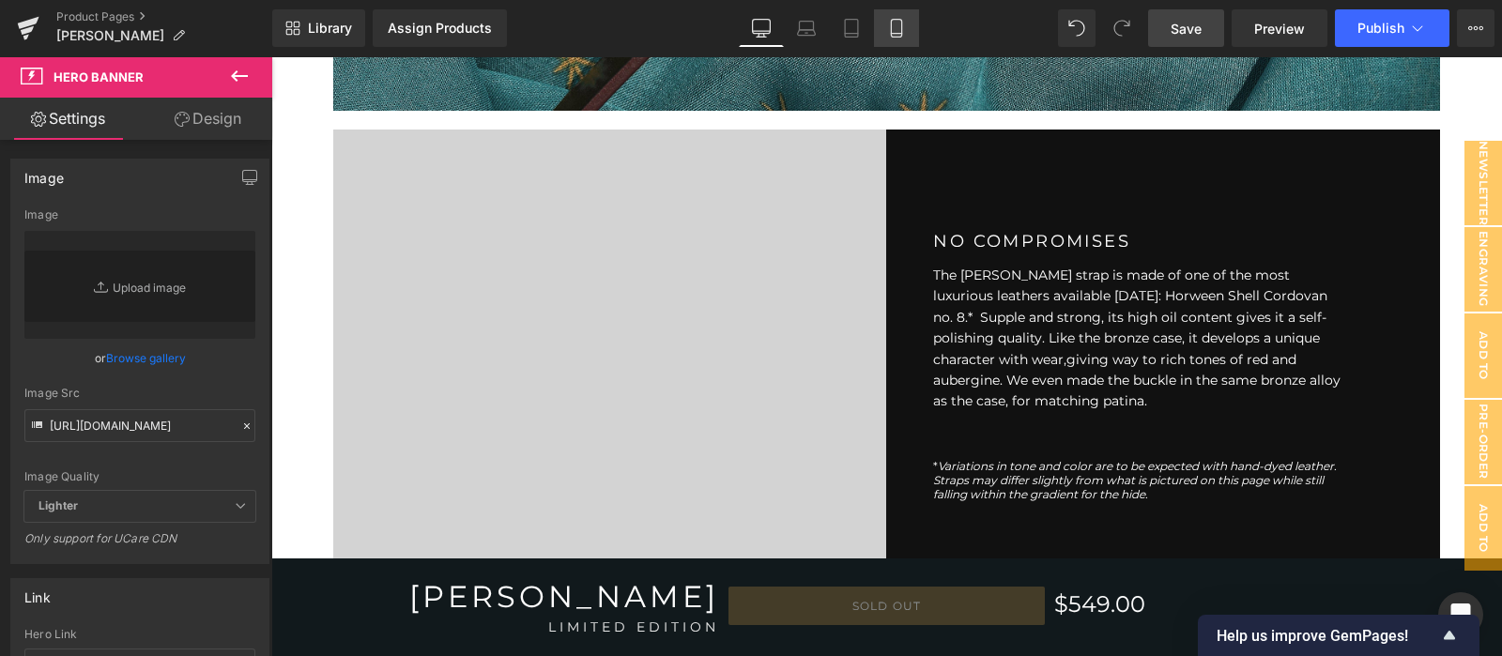
click at [891, 32] on icon at bounding box center [896, 29] width 10 height 18
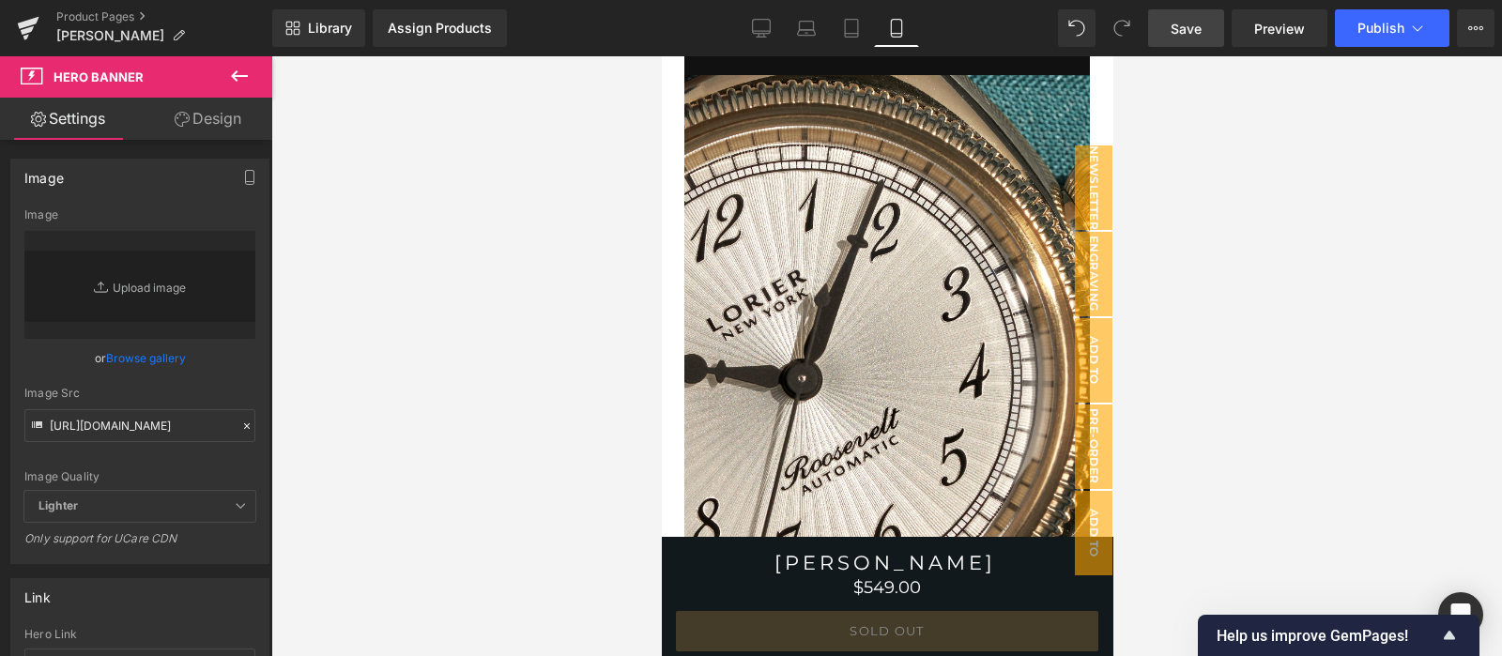
scroll to position [3803, 0]
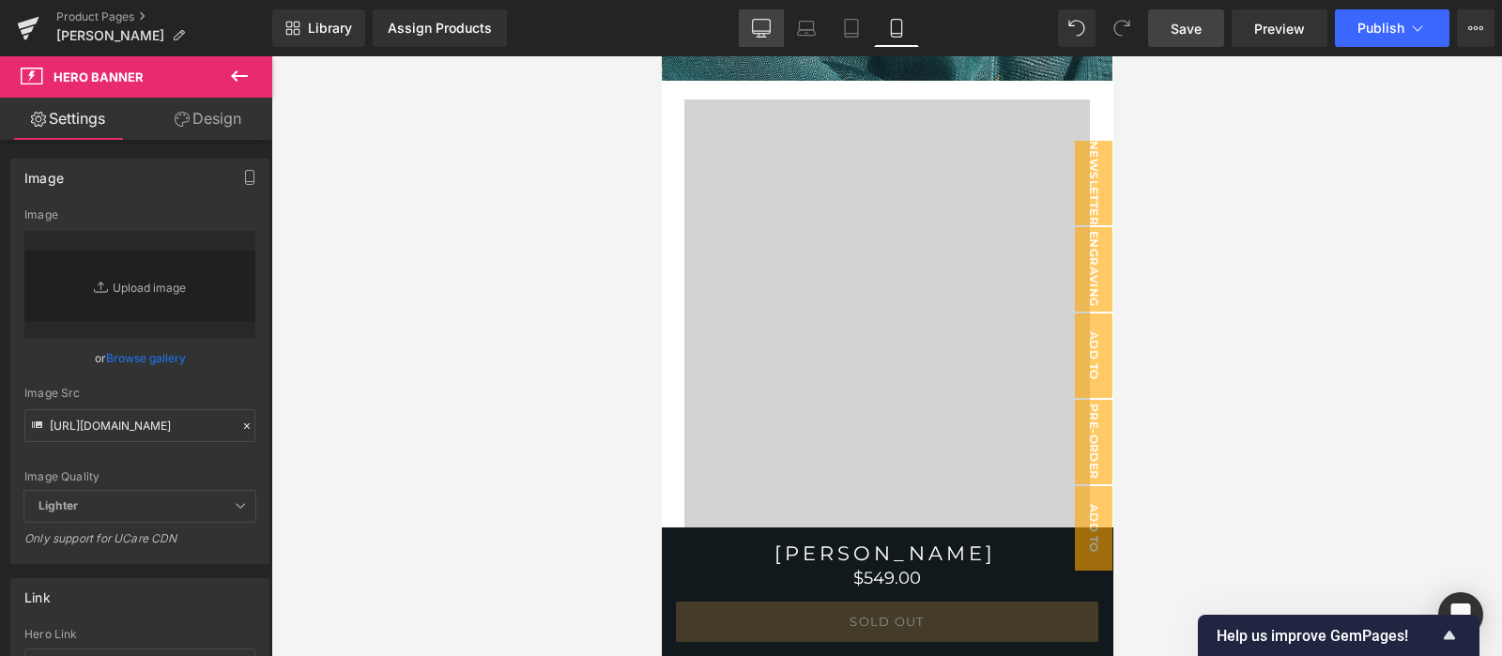
click at [754, 23] on icon at bounding box center [762, 27] width 18 height 14
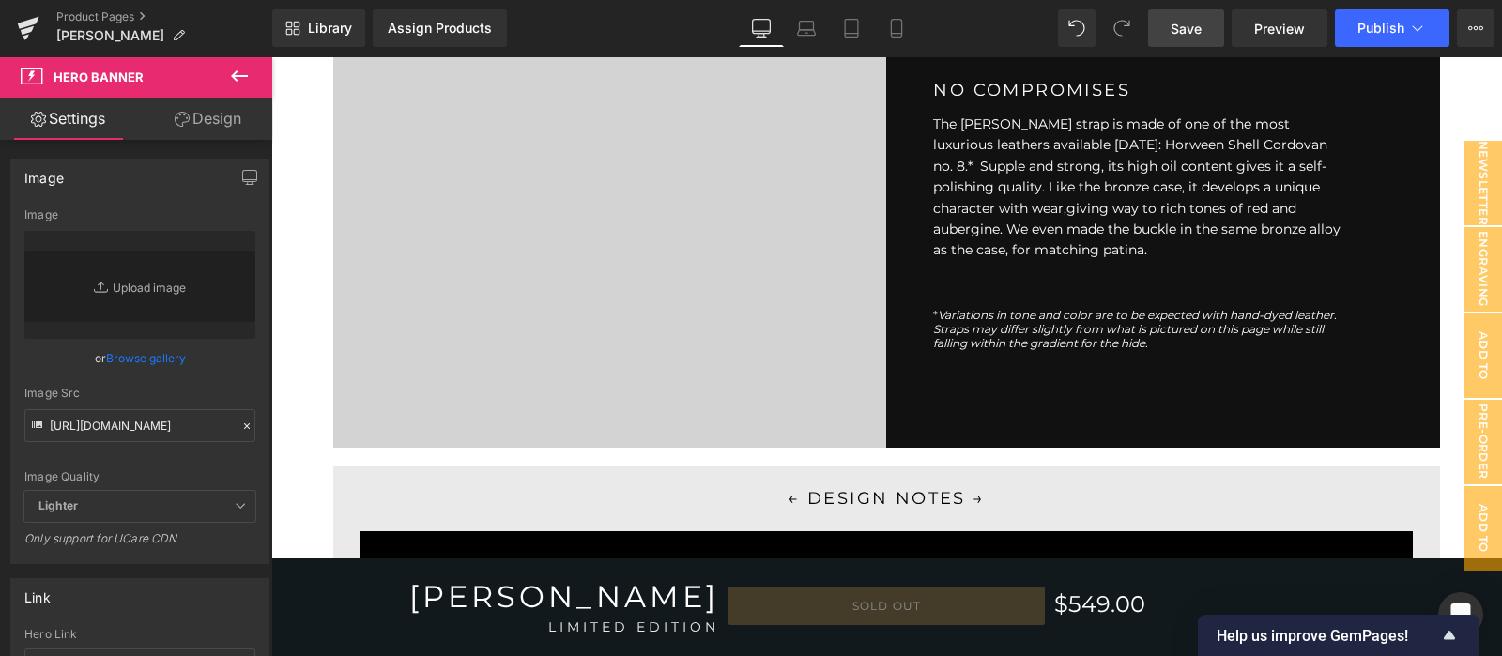
scroll to position [2846, 0]
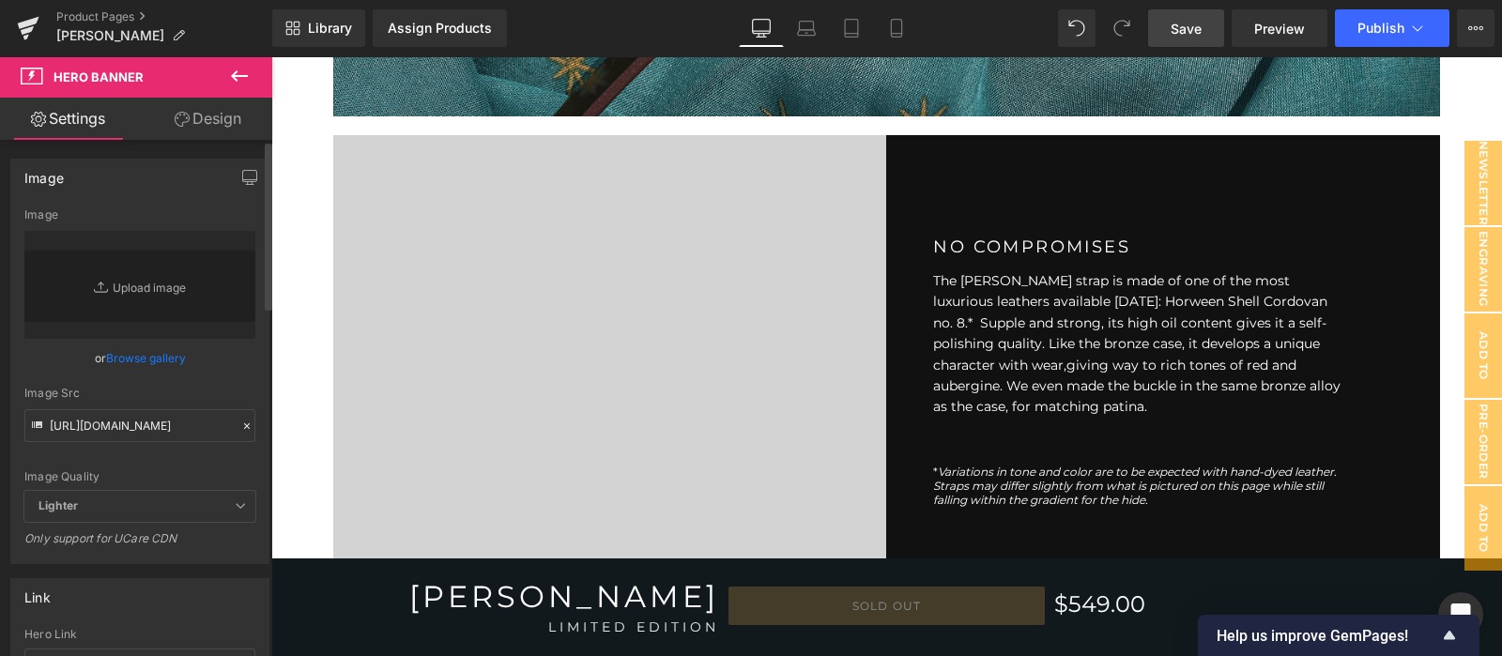
click at [244, 423] on icon at bounding box center [247, 426] width 6 height 6
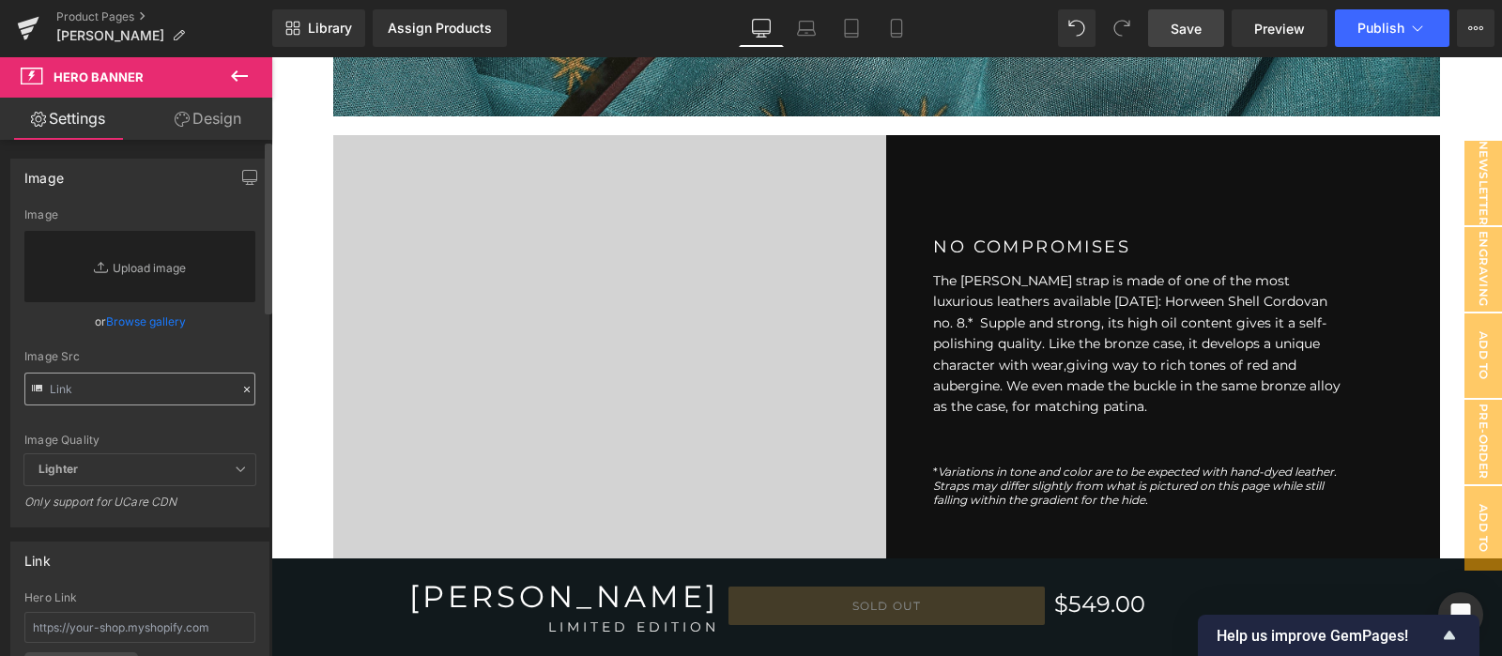
click at [187, 370] on div "Image Src" at bounding box center [139, 377] width 231 height 55
click at [187, 381] on input "text" at bounding box center [139, 389] width 231 height 33
paste input "[URL][DOMAIN_NAME]"
type input "[URL][DOMAIN_NAME]"
click at [189, 424] on div "Image Quality Lighter Lightest Lighter Lighter Lightest Only support for UCare …" at bounding box center [139, 331] width 231 height 246
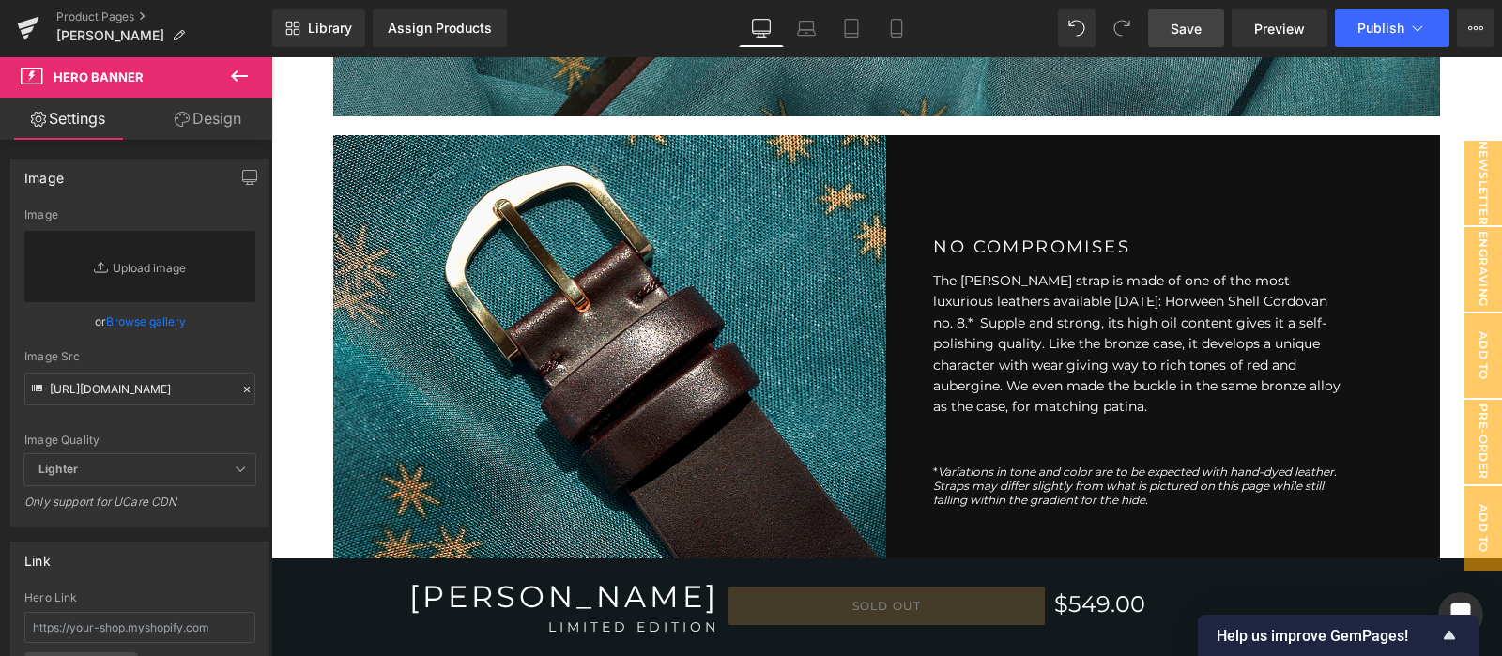
scroll to position [0, 0]
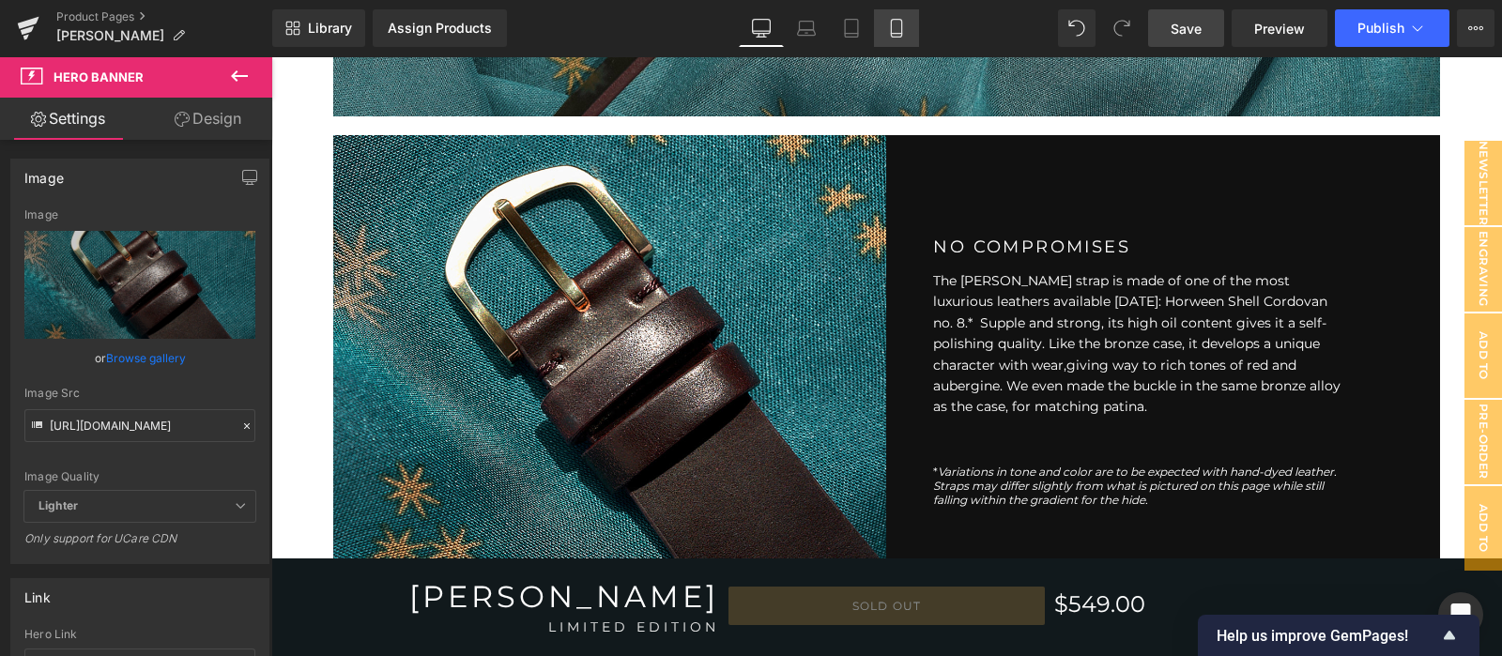
click at [892, 34] on icon at bounding box center [896, 34] width 10 height 0
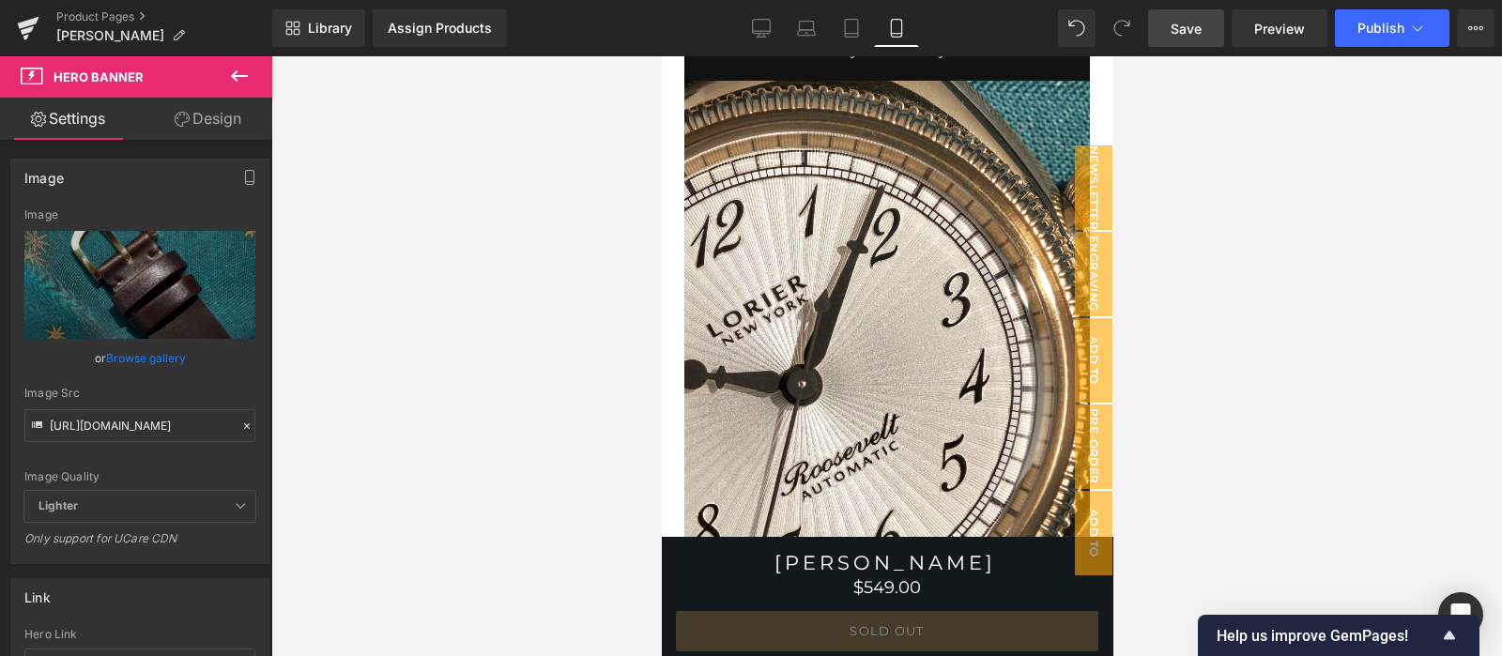
scroll to position [3798, 0]
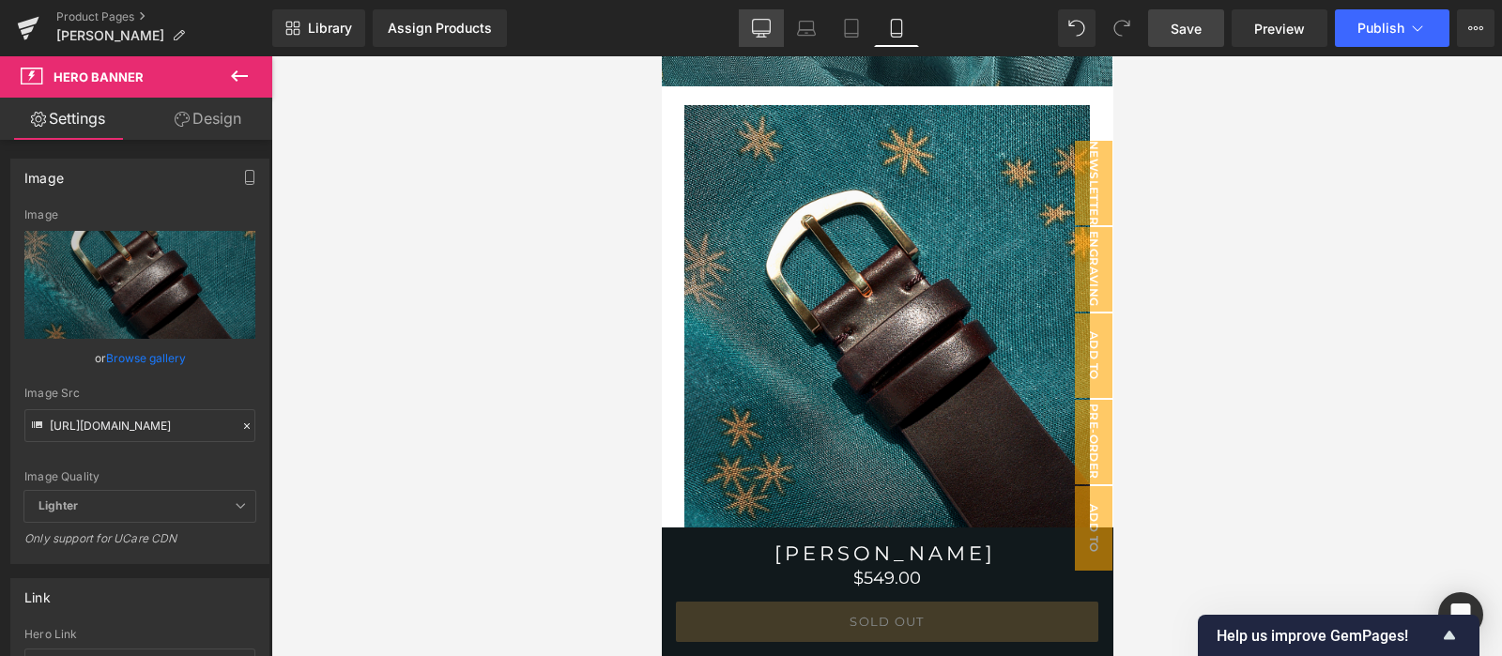
click at [749, 31] on link "Desktop" at bounding box center [761, 28] width 45 height 38
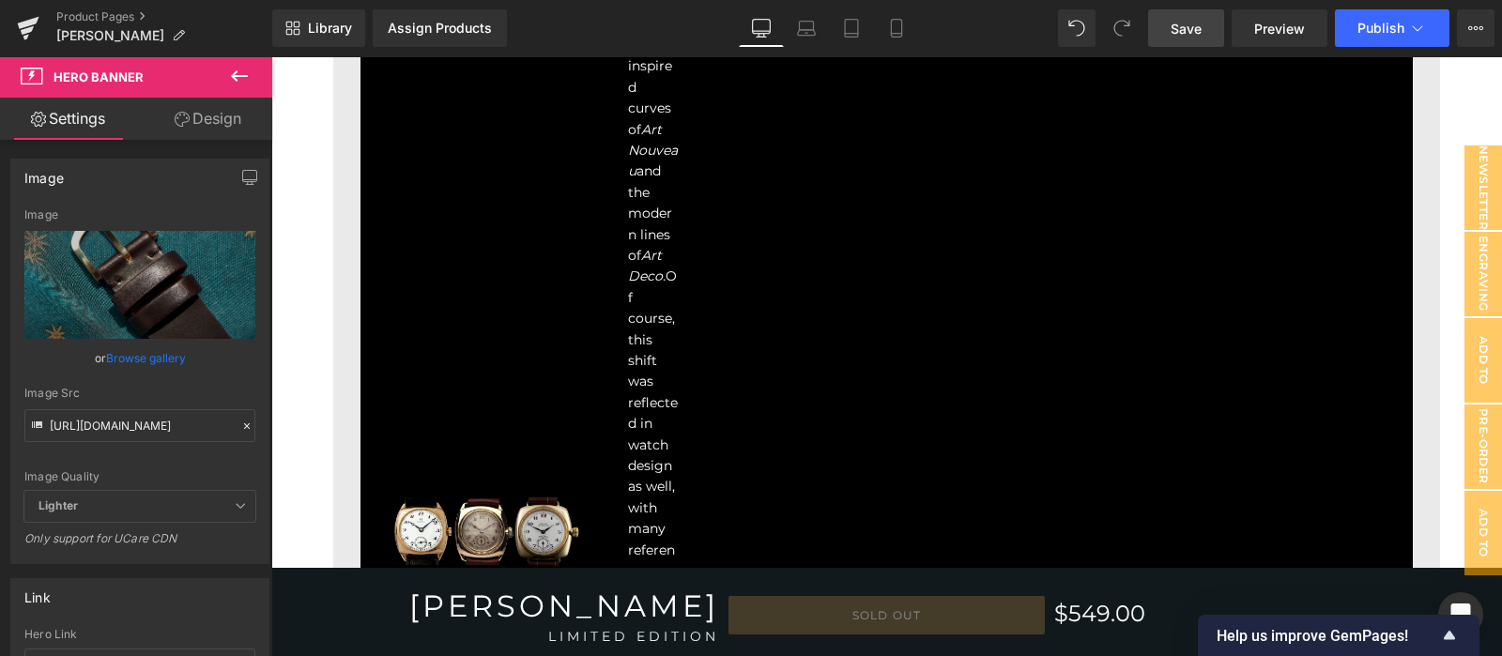
click at [1180, 34] on span "Save" at bounding box center [1186, 29] width 31 height 20
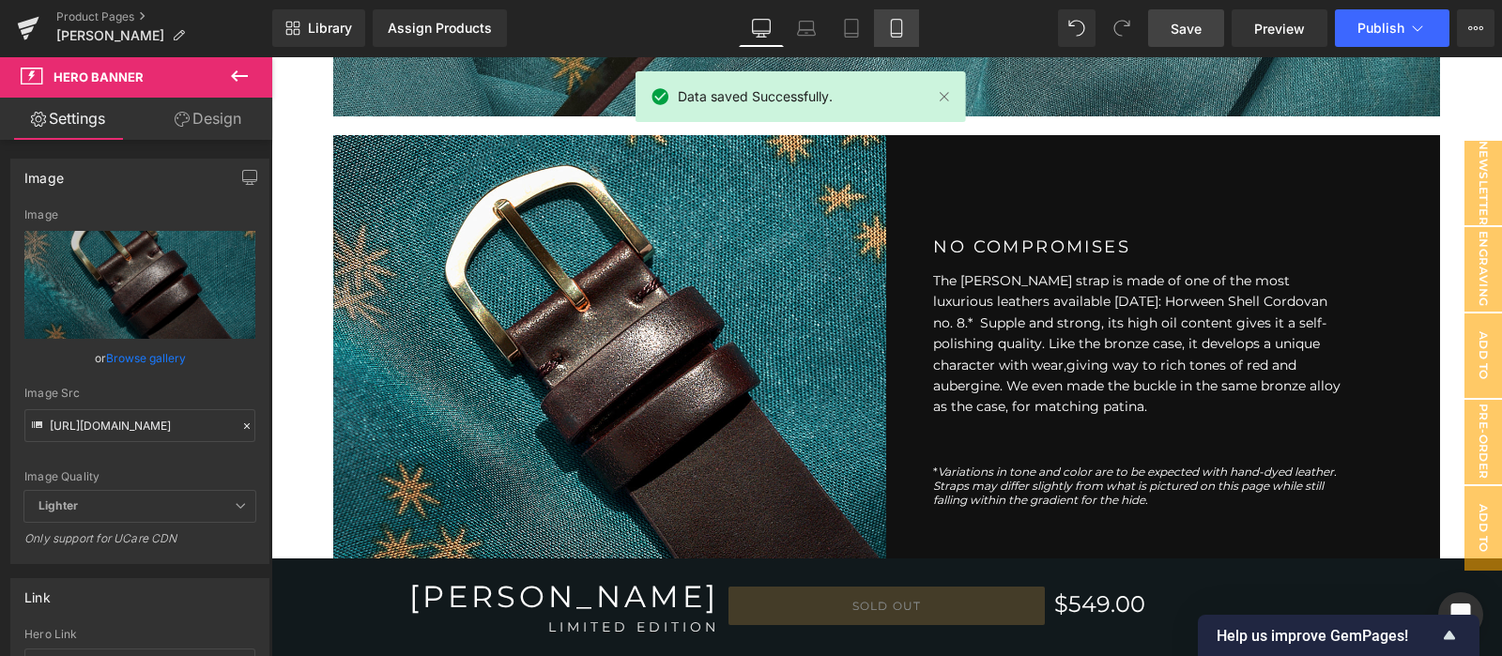
click at [887, 25] on icon at bounding box center [896, 28] width 19 height 19
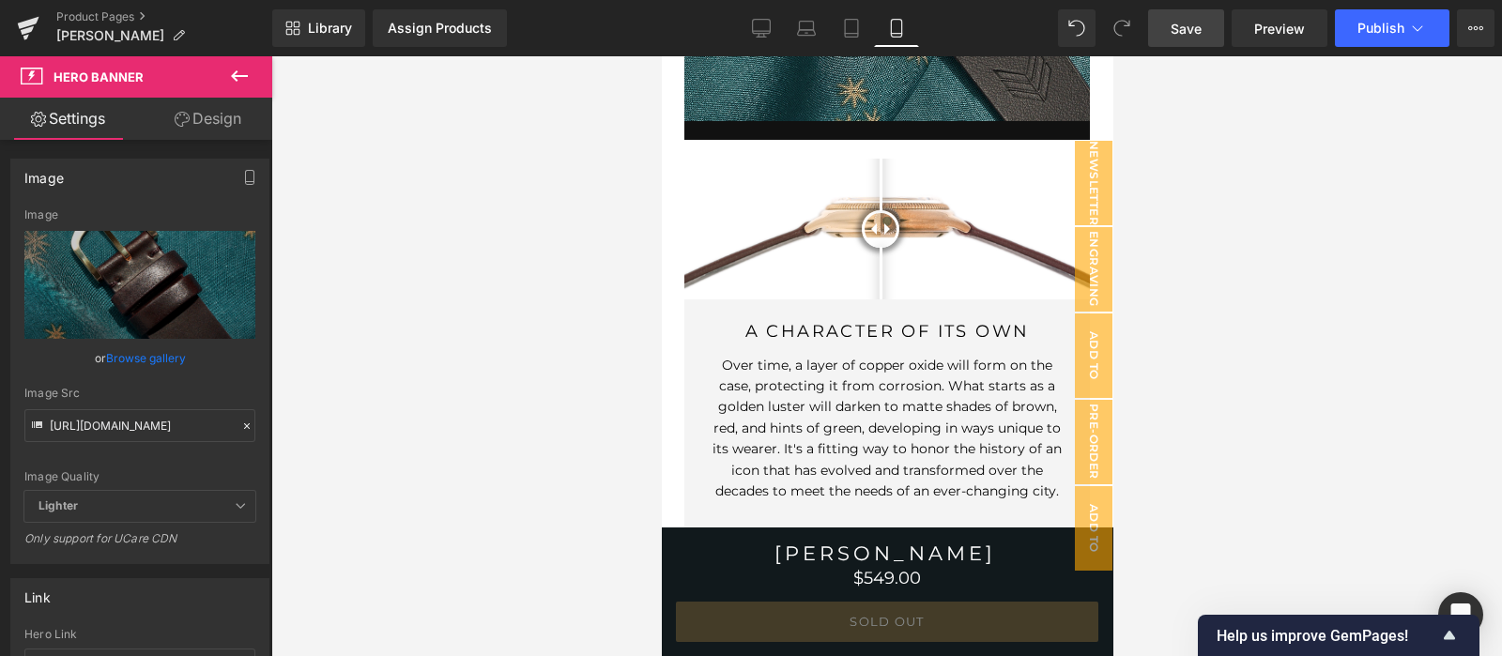
scroll to position [6771, 0]
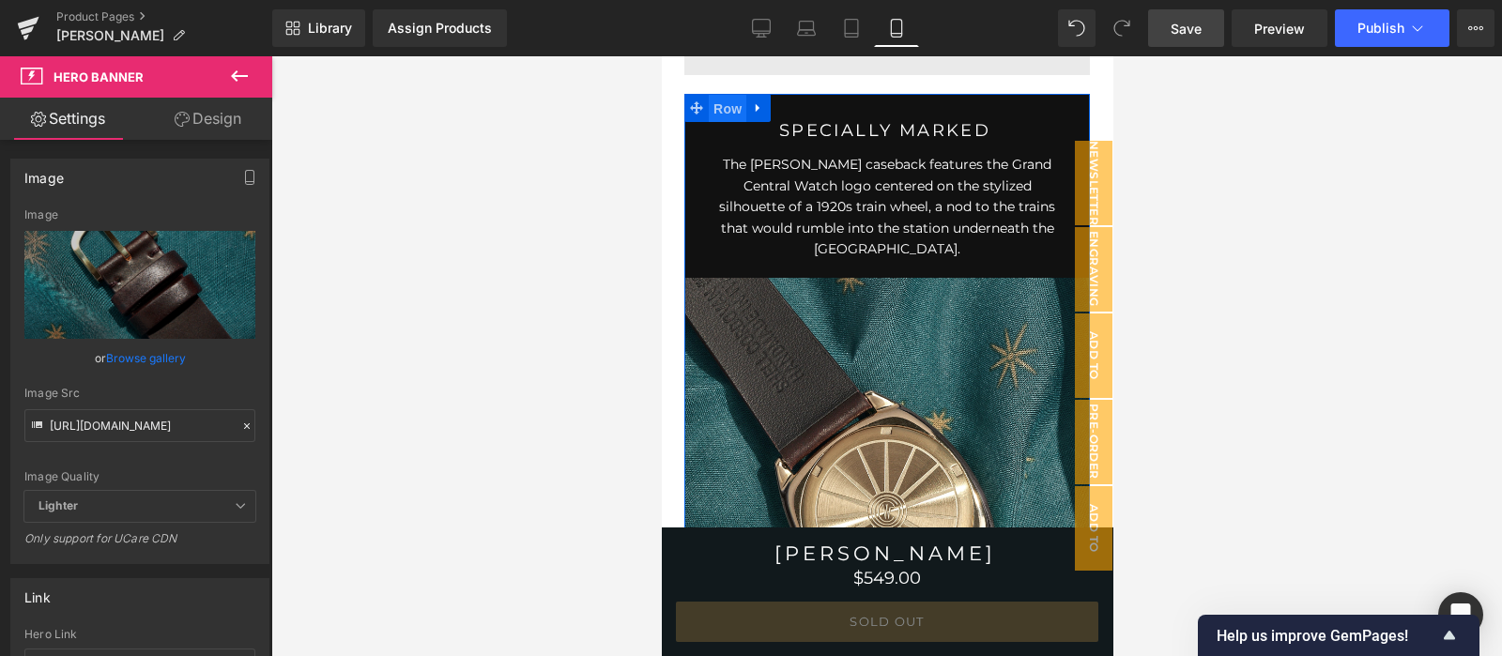
click at [735, 123] on span "Row" at bounding box center [727, 109] width 38 height 28
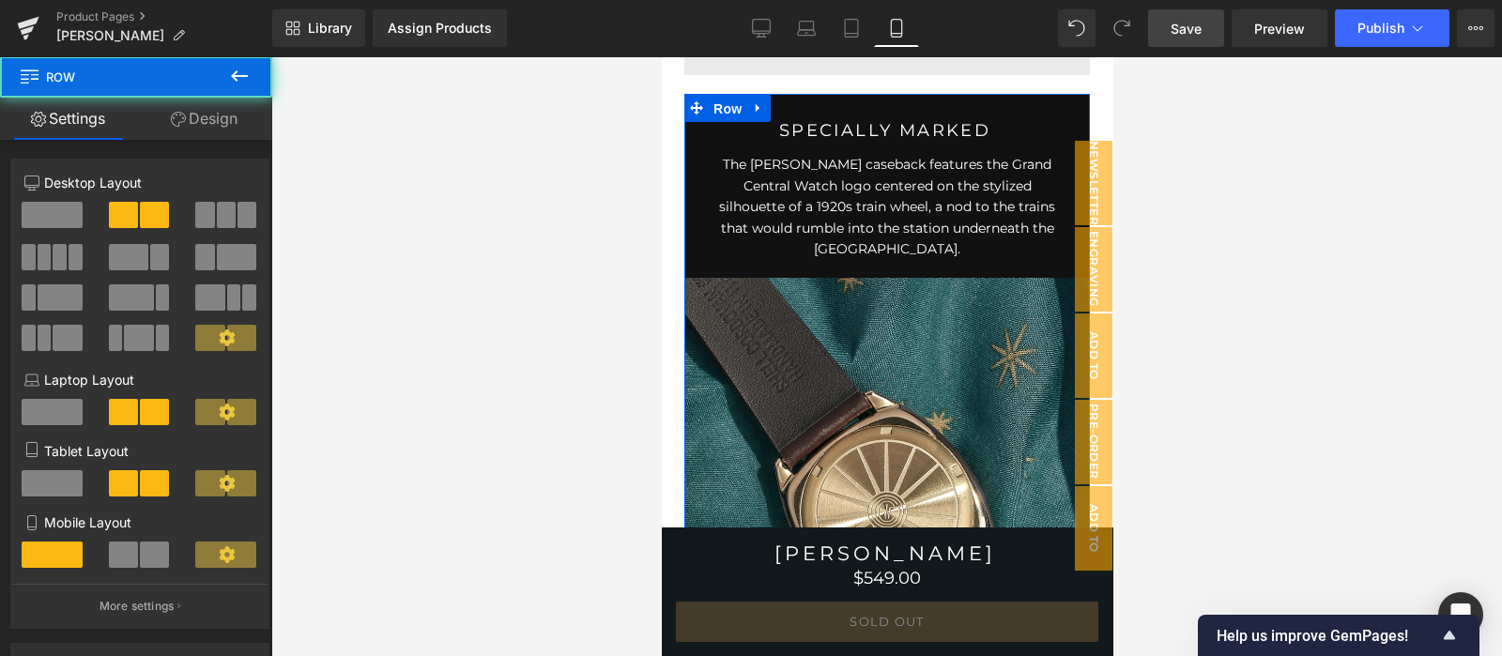
click at [226, 118] on link "Design" at bounding box center [204, 119] width 136 height 42
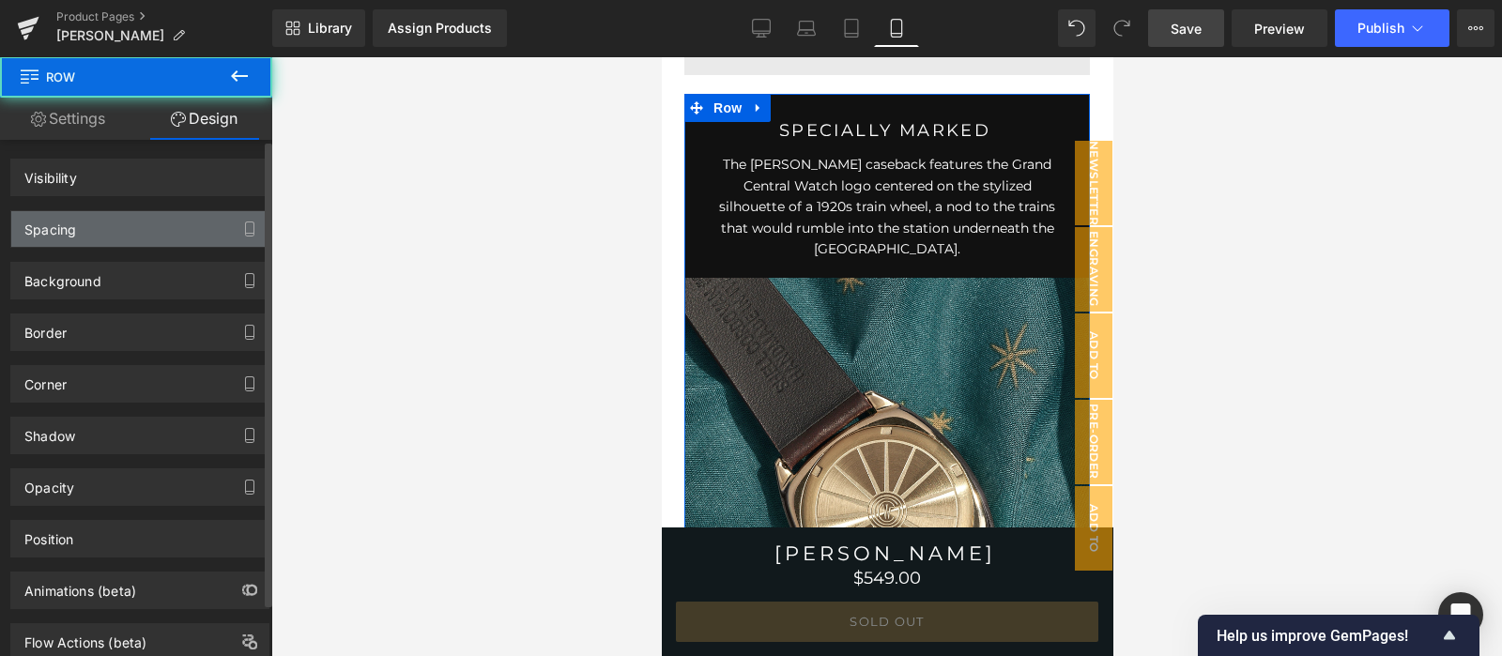
click at [130, 220] on div "Spacing" at bounding box center [139, 229] width 257 height 36
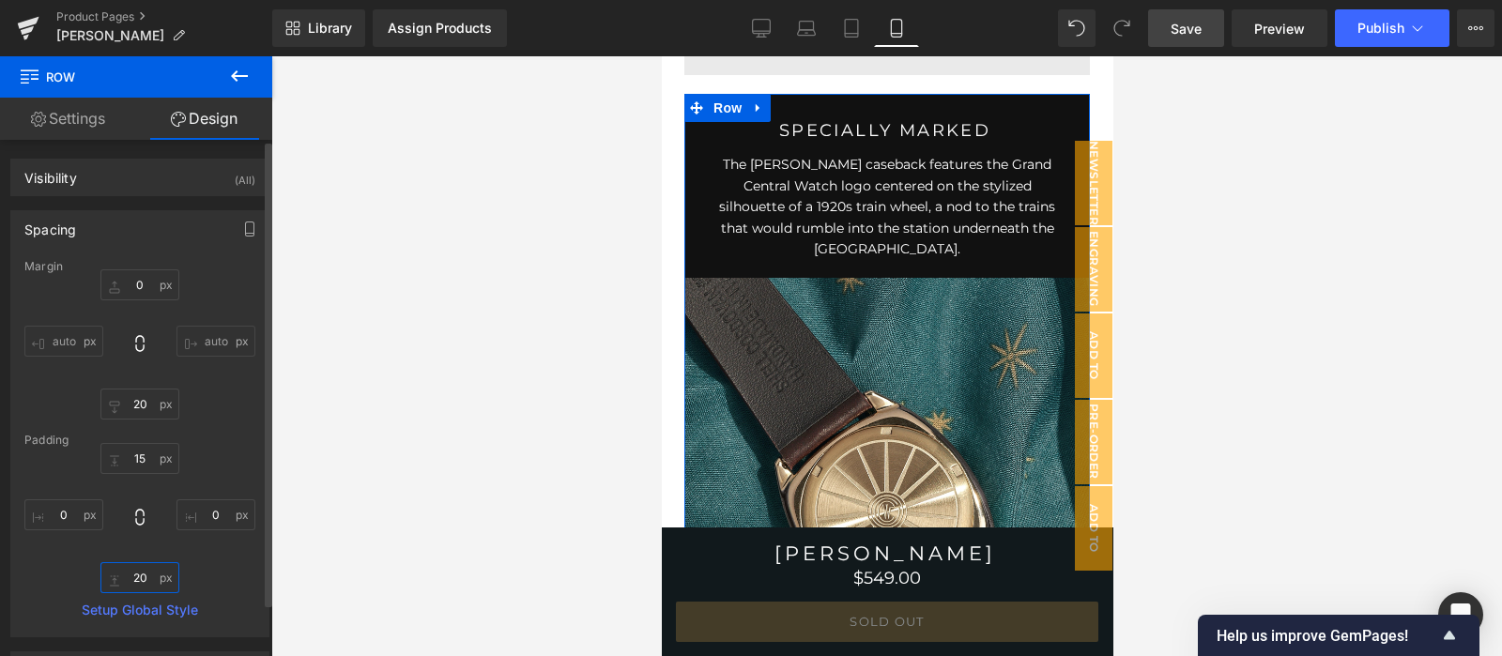
click at [139, 579] on input "20" at bounding box center [139, 577] width 79 height 31
type input "0"
click at [242, 231] on icon "button" at bounding box center [249, 229] width 15 height 15
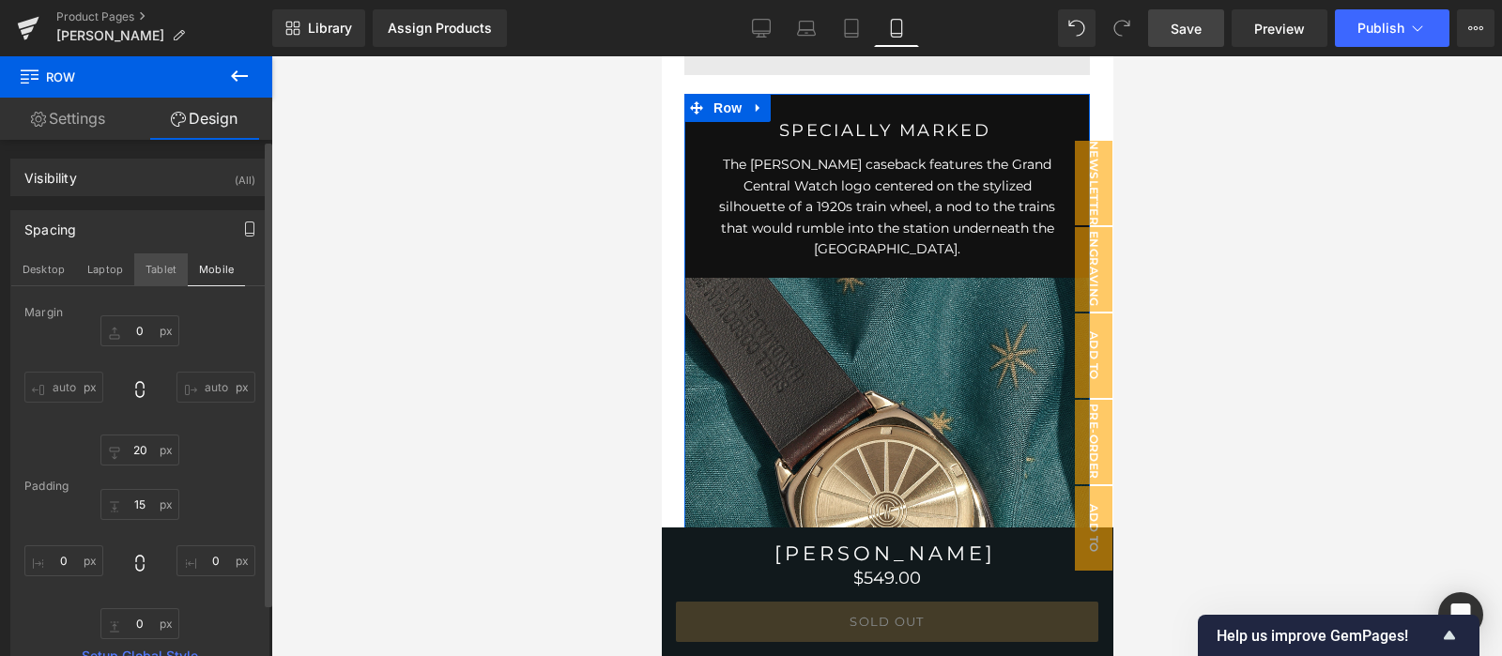
click at [160, 277] on button "Tablet" at bounding box center [161, 269] width 54 height 32
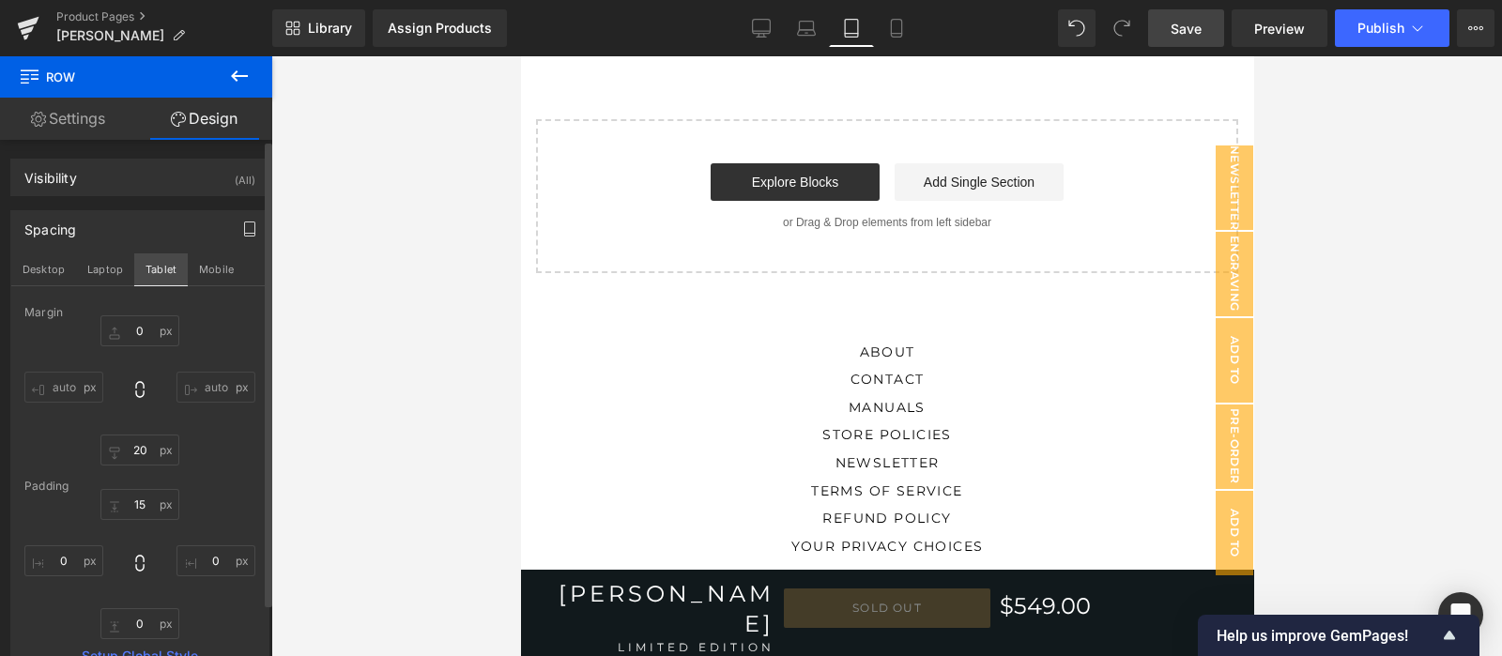
type input "0"
type input "20"
type input "0"
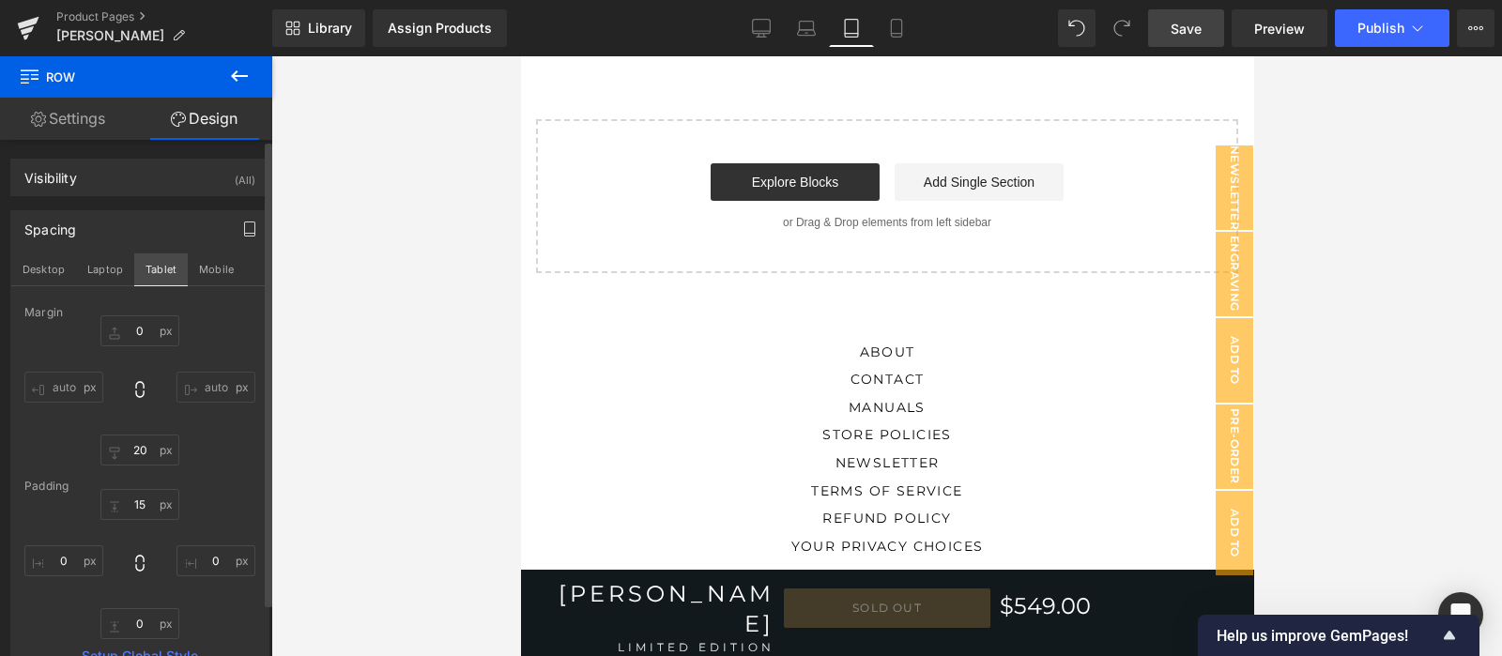
type input "0"
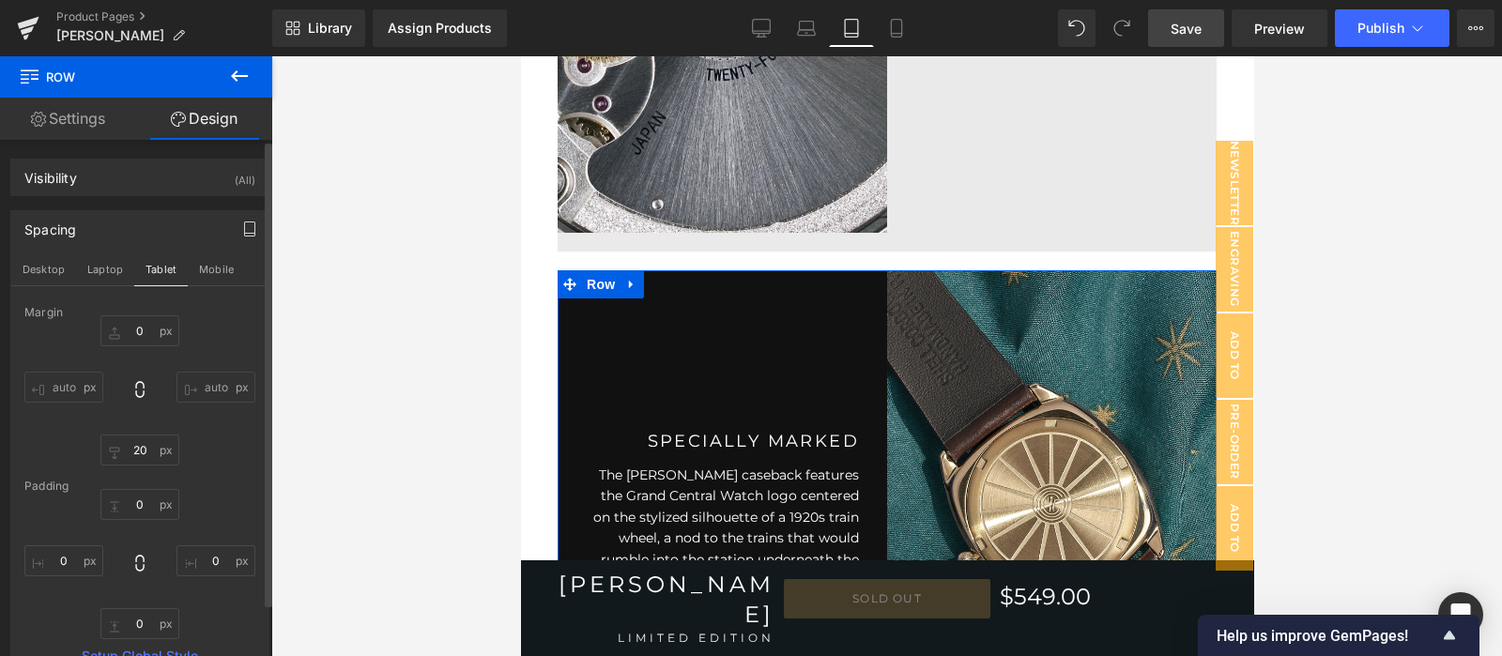
scroll to position [5228, 0]
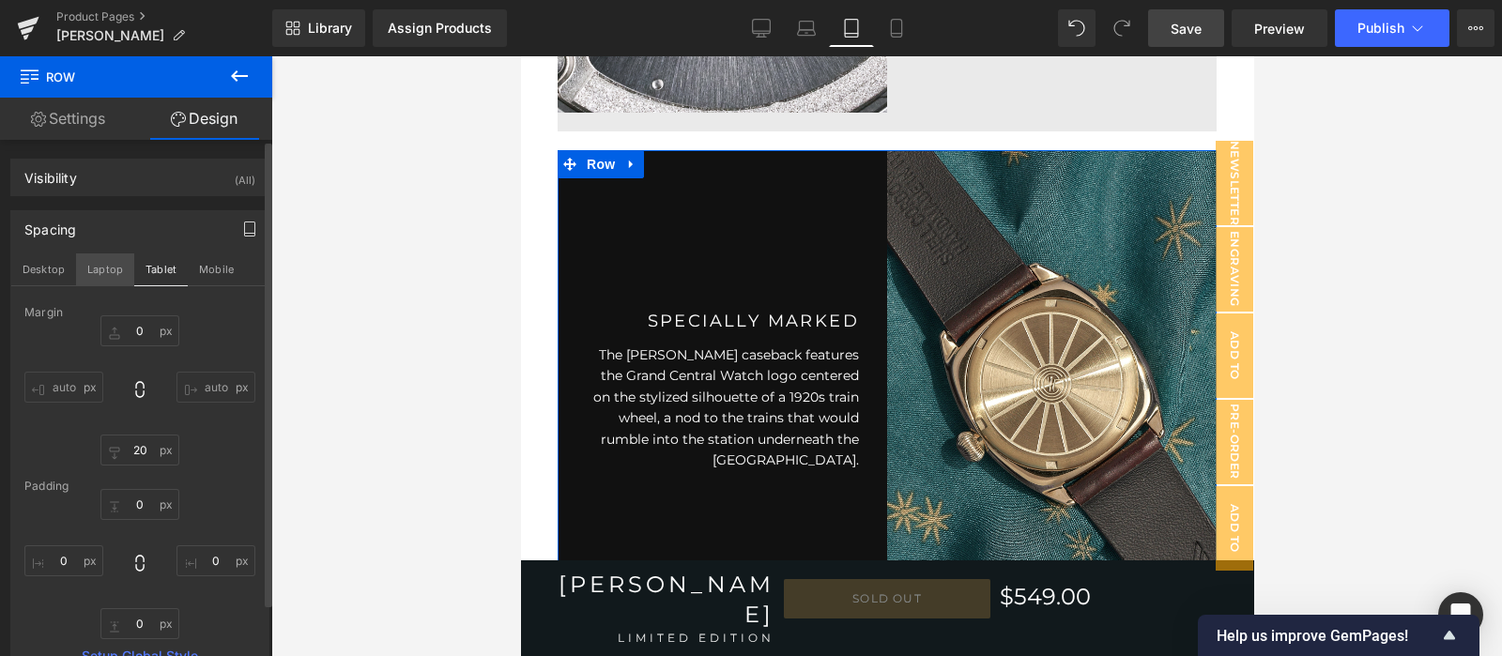
click at [116, 271] on button "Laptop" at bounding box center [105, 269] width 58 height 32
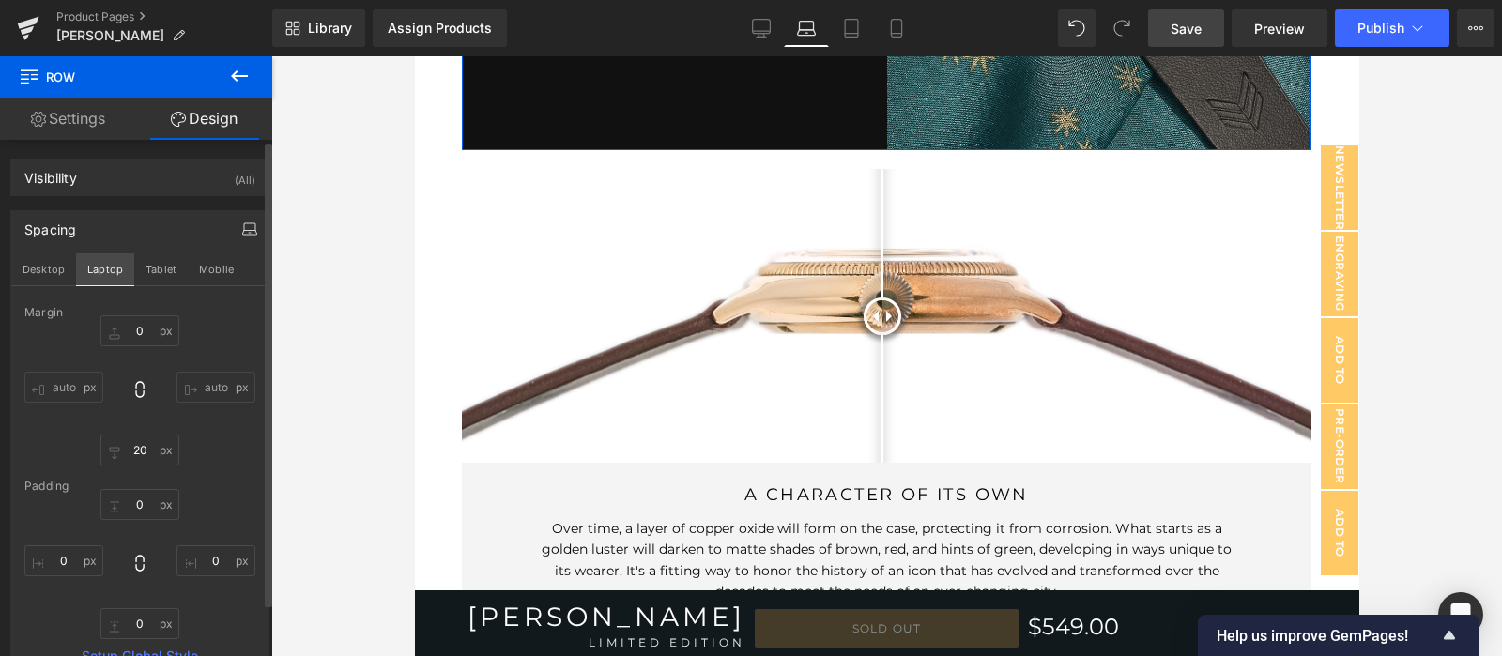
type input "0"
type input "20"
type input "0"
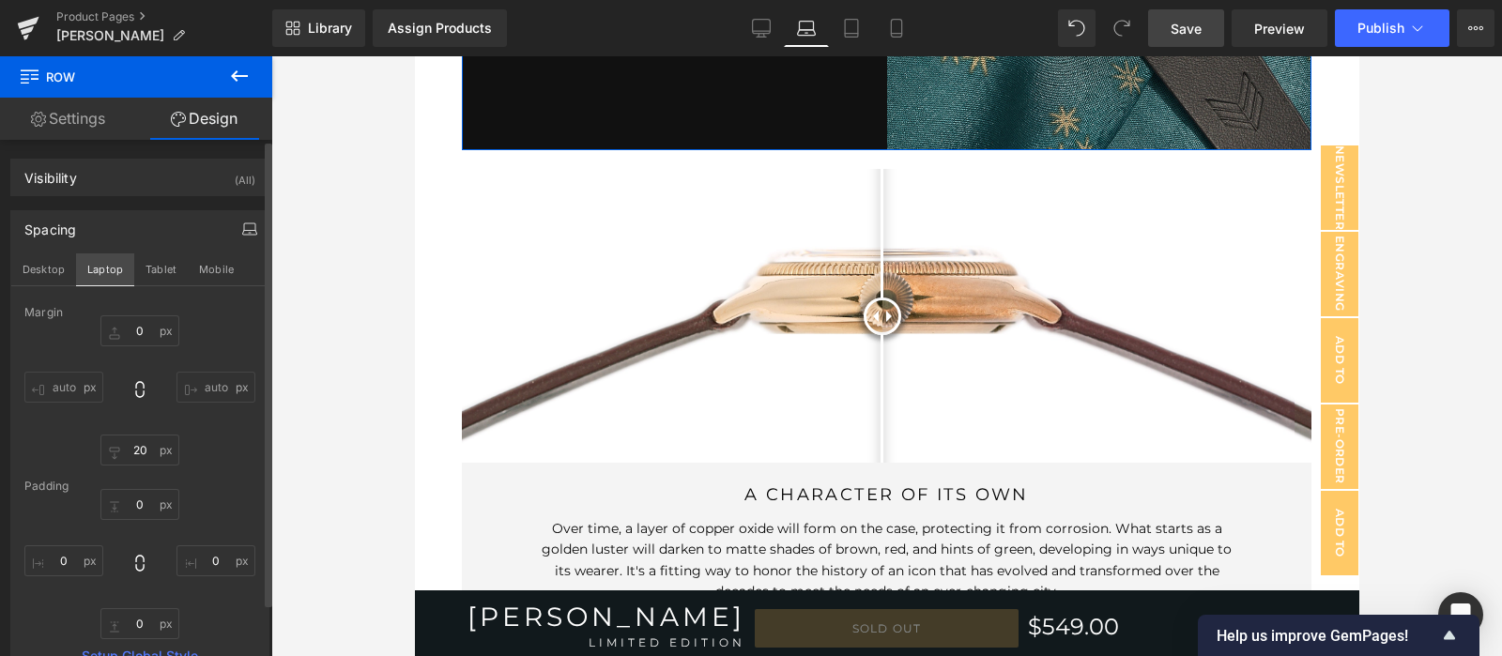
type input "0"
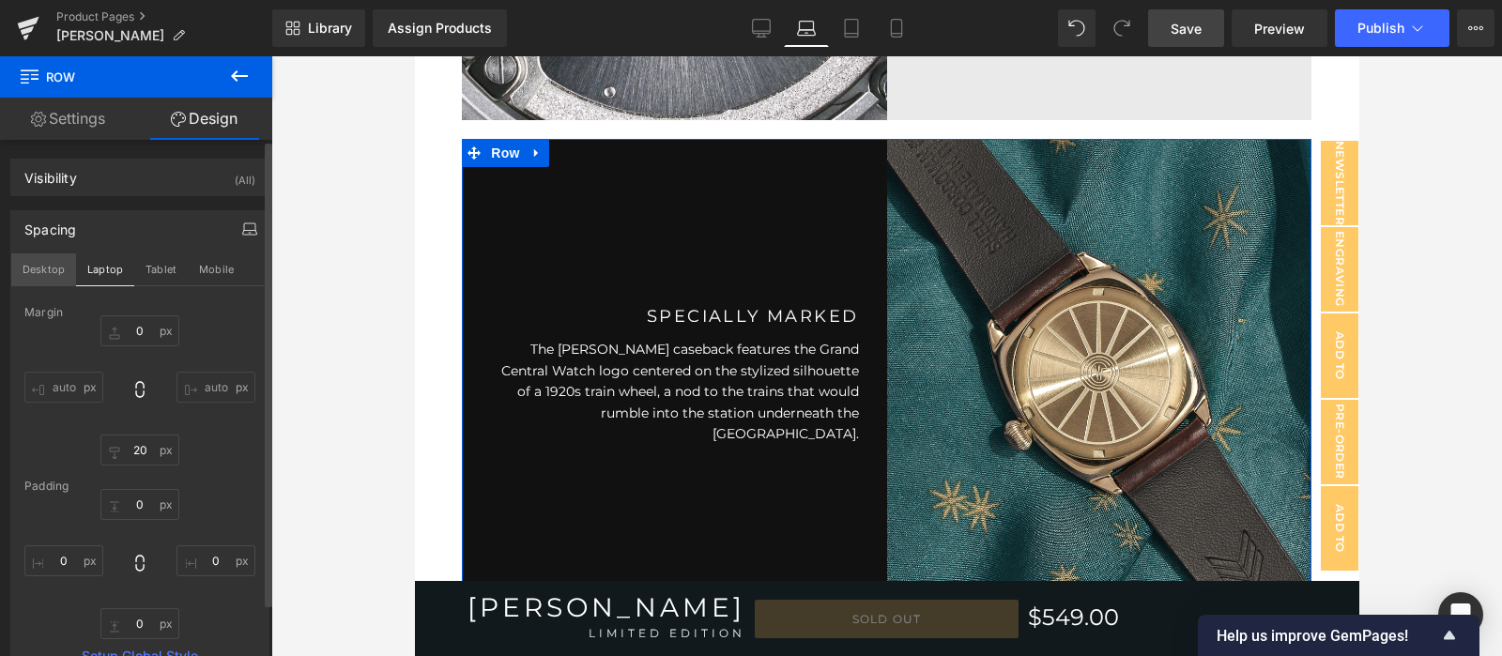
click at [56, 275] on button "Desktop" at bounding box center [43, 269] width 65 height 32
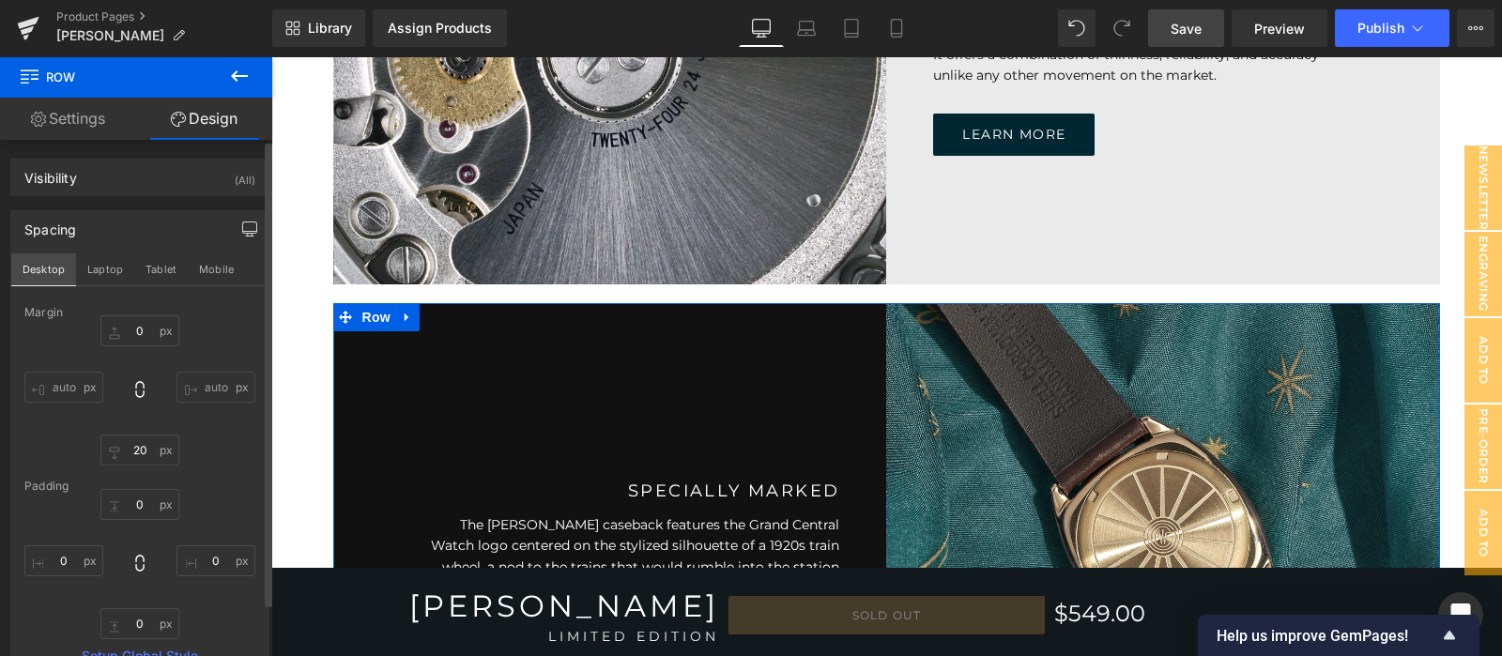
type input "0"
type input "20"
type input "0"
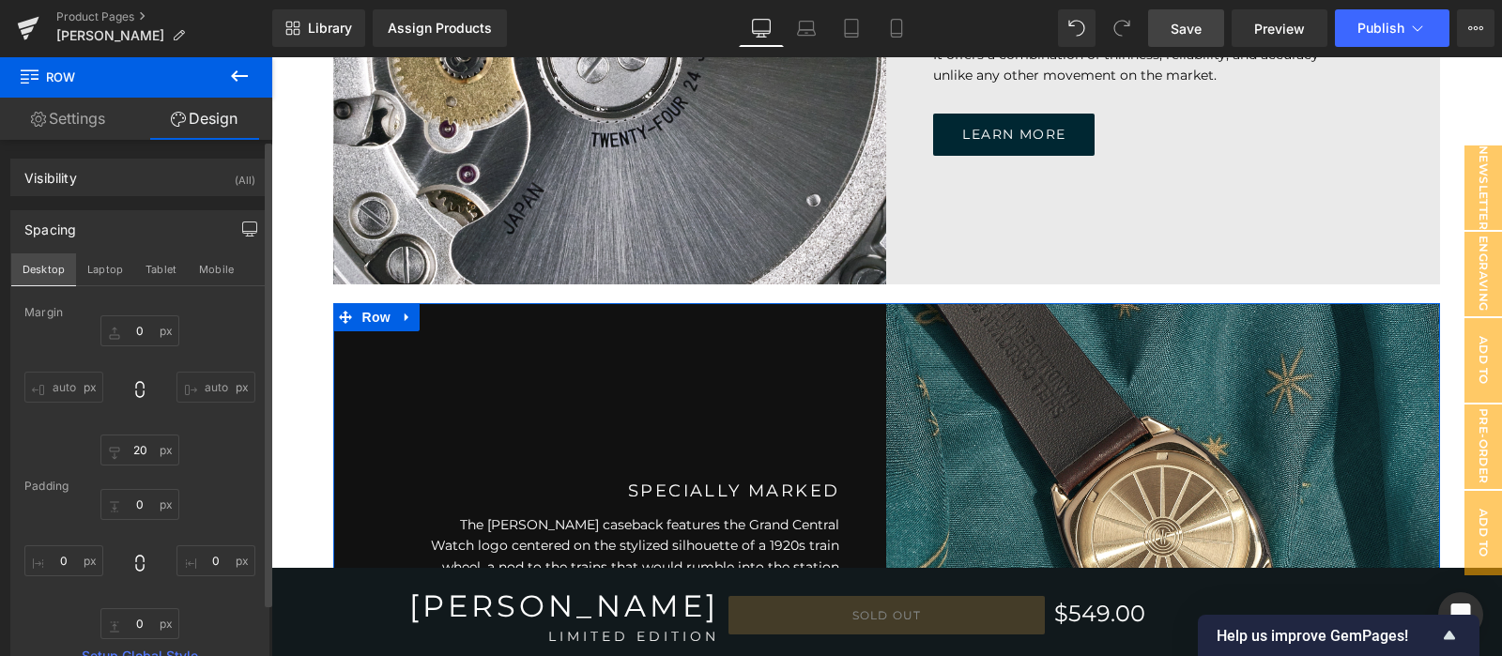
type input "0"
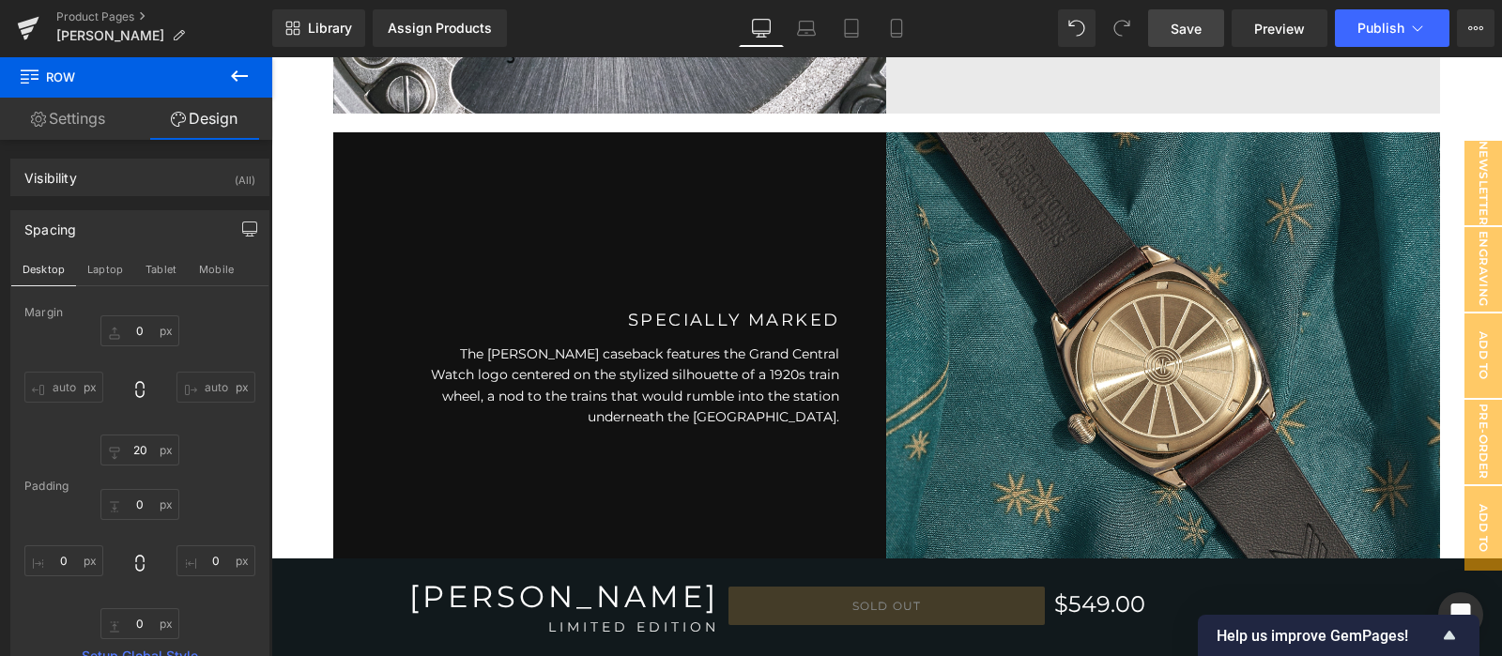
scroll to position [4980, 0]
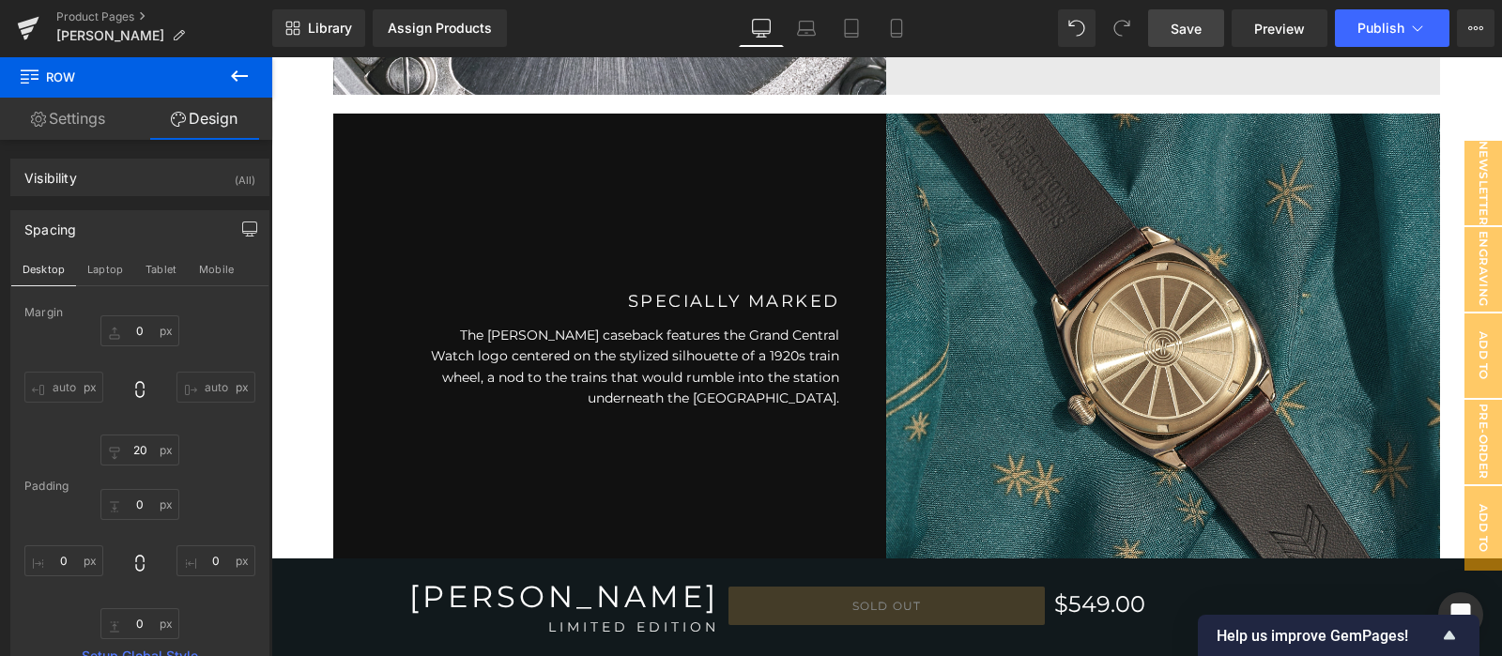
click at [1192, 21] on span "Save" at bounding box center [1186, 29] width 31 height 20
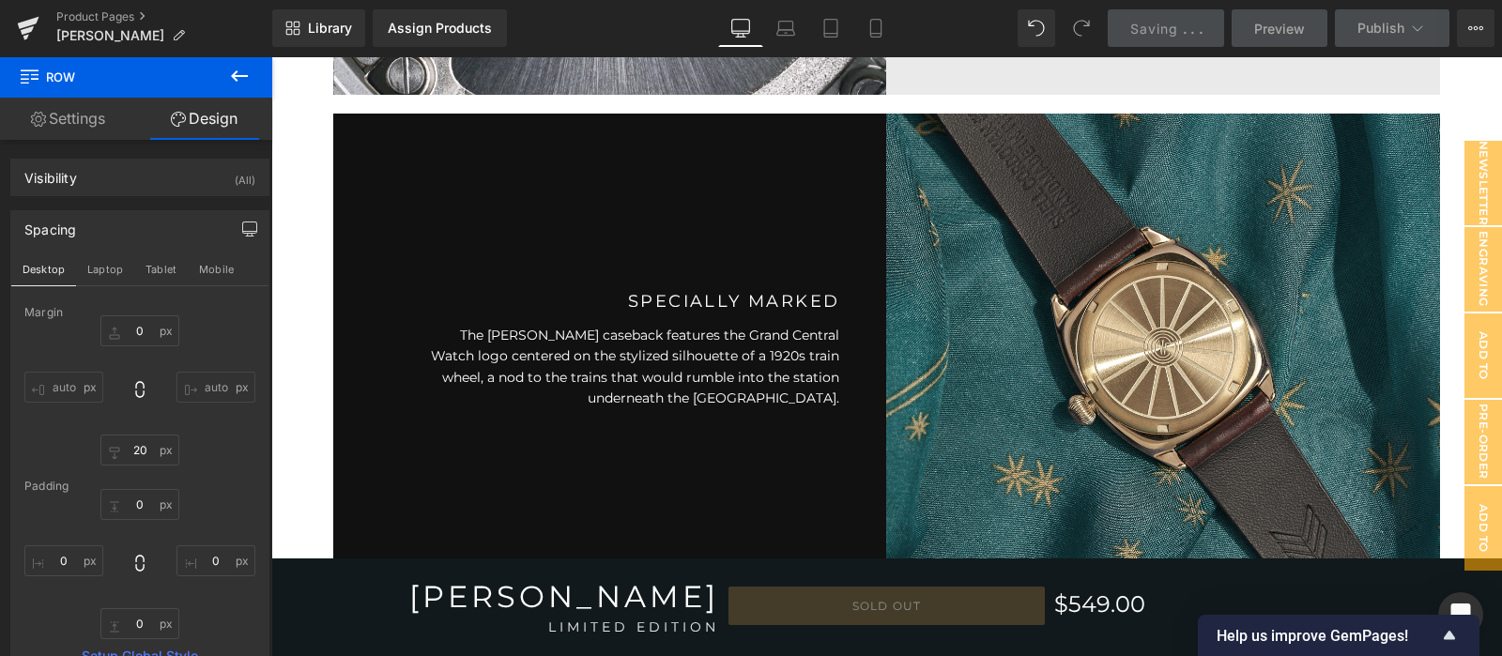
scroll to position [5607, 0]
